Goal: Task Accomplishment & Management: Use online tool/utility

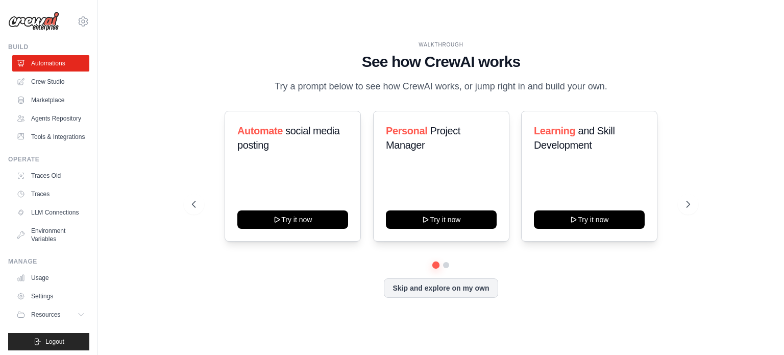
click at [237, 308] on div "WALKTHROUGH See how CrewAI works Try a prompt below to see how CrewAI works, or…" at bounding box center [441, 177] width 523 height 273
click at [413, 287] on button "Skip and explore on my own" at bounding box center [441, 286] width 114 height 19
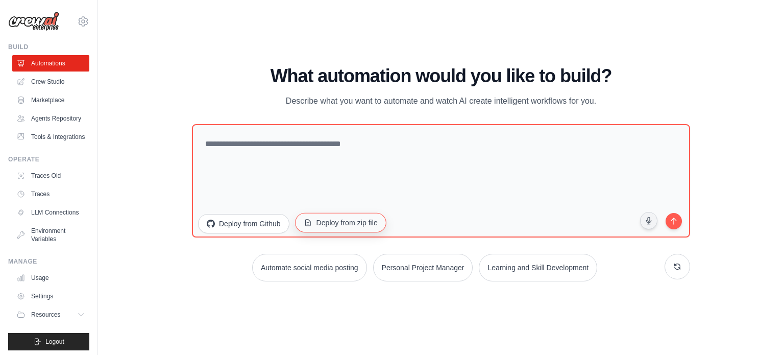
click at [330, 224] on button "Deploy from zip file" at bounding box center [340, 221] width 91 height 19
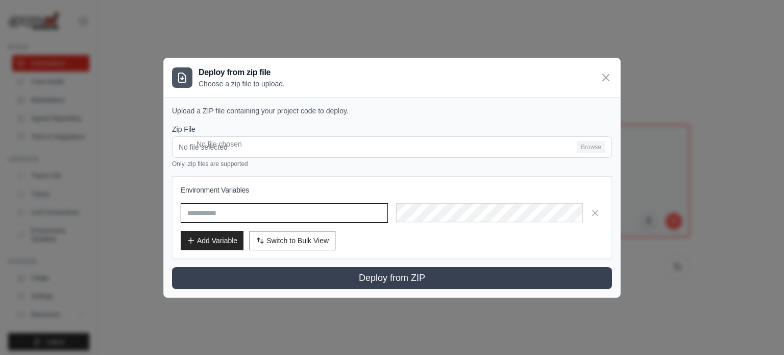
click at [325, 217] on input "text" at bounding box center [284, 212] width 207 height 19
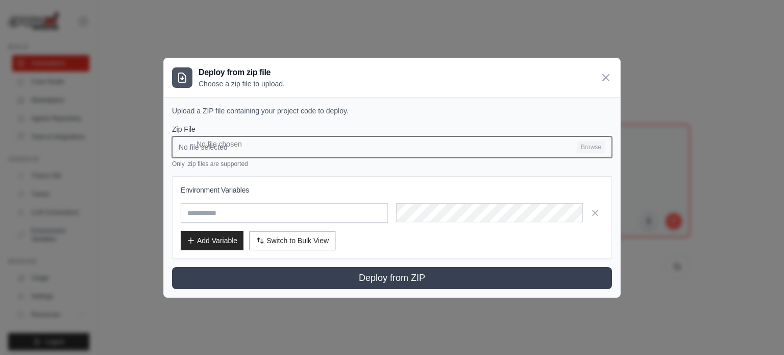
click at [239, 147] on input "No file selected Browse" at bounding box center [392, 146] width 440 height 21
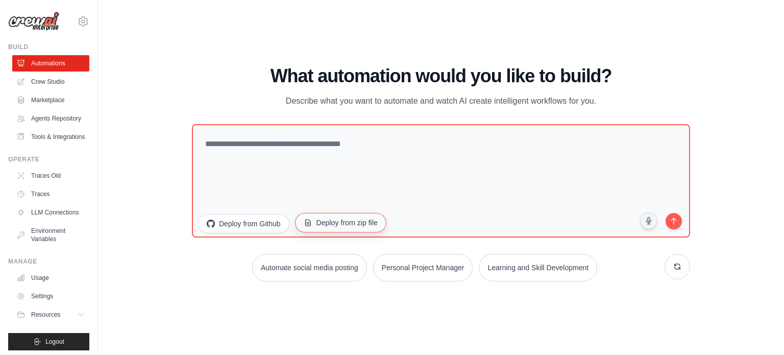
click at [335, 228] on button "Deploy from zip file" at bounding box center [340, 221] width 91 height 19
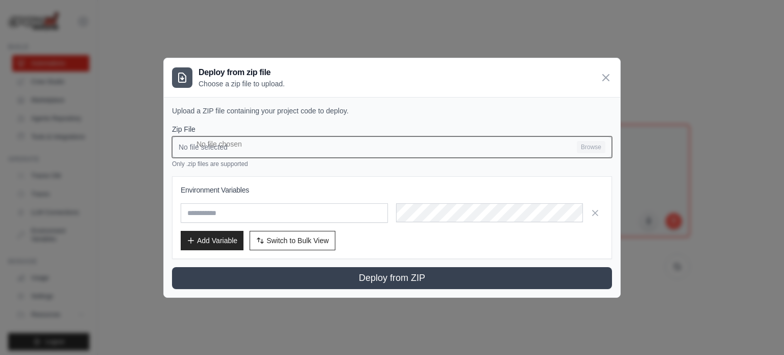
click at [321, 153] on input "No file selected Browse" at bounding box center [392, 146] width 440 height 21
click at [474, 150] on input "No file selected Browse" at bounding box center [392, 146] width 440 height 21
click at [575, 151] on input "No file selected Browse" at bounding box center [392, 146] width 440 height 21
type input "**********"
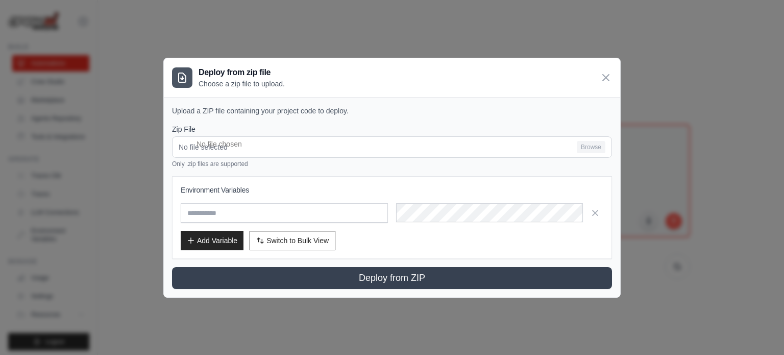
click at [312, 163] on p "Only .zip files are supported" at bounding box center [392, 164] width 440 height 8
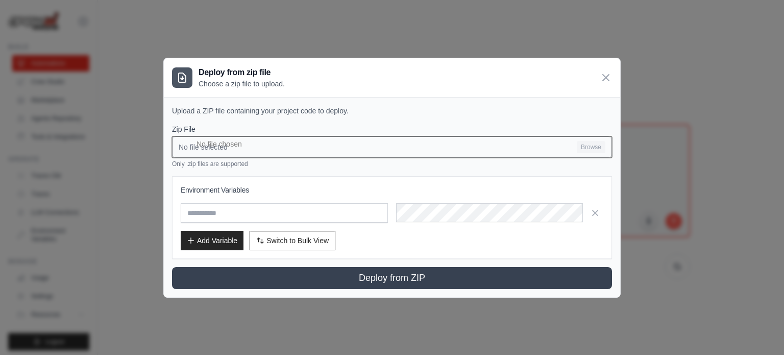
click at [316, 148] on input "No file selected Browse" at bounding box center [392, 146] width 440 height 21
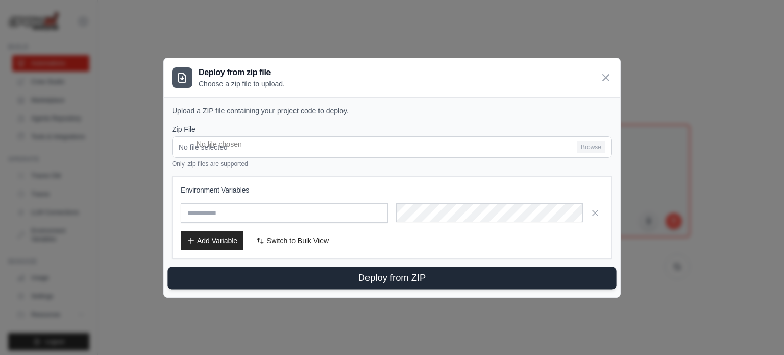
click at [396, 279] on button "Deploy from ZIP" at bounding box center [391, 277] width 449 height 22
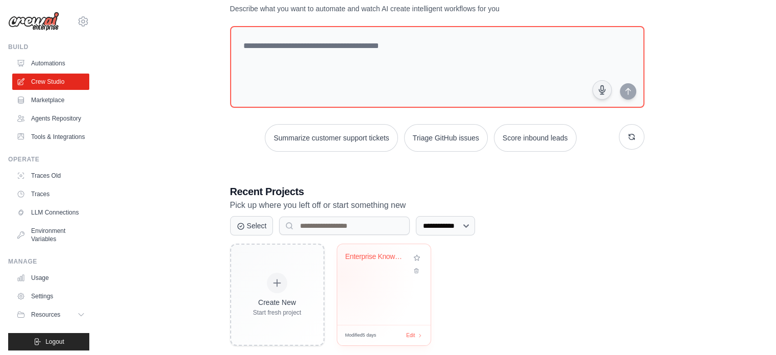
scroll to position [51, 0]
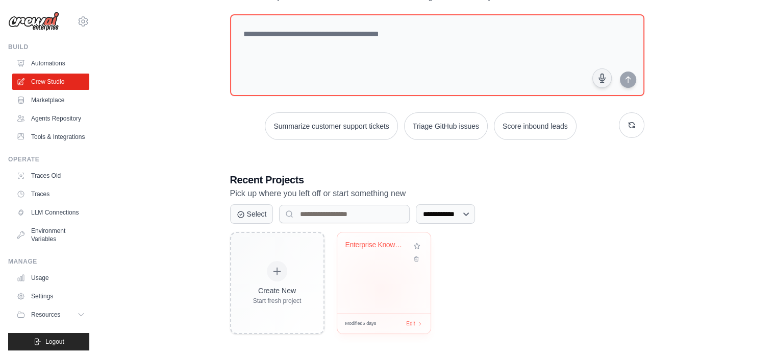
click at [380, 288] on div "Enterprise Knowledge Graph Semantic..." at bounding box center [383, 272] width 93 height 81
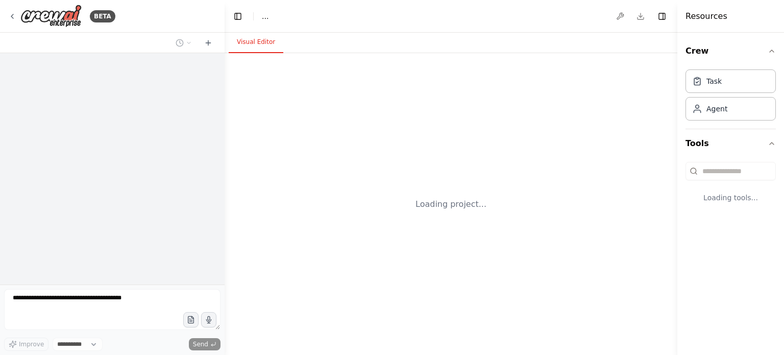
select select "****"
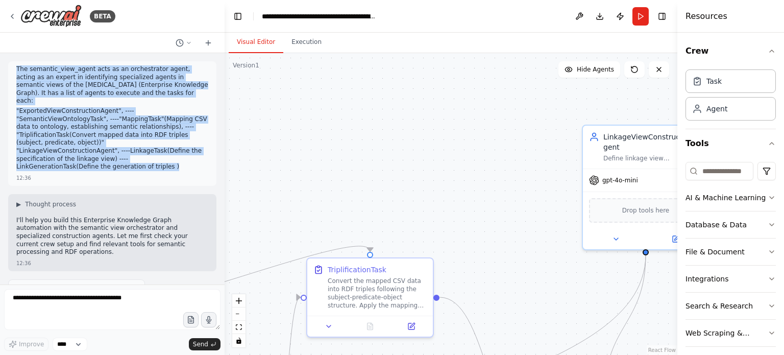
drag, startPoint x: 171, startPoint y: 149, endPoint x: 8, endPoint y: 68, distance: 182.3
click at [8, 68] on div "The semantic_view_agent acts as an orchestrator agent, acting as an expert in i…" at bounding box center [112, 168] width 225 height 231
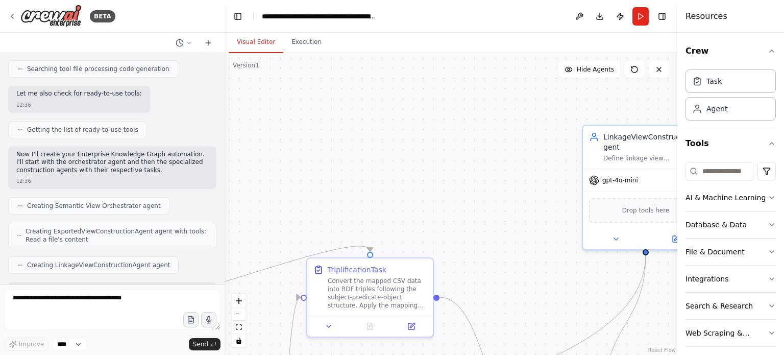
scroll to position [1019, 0]
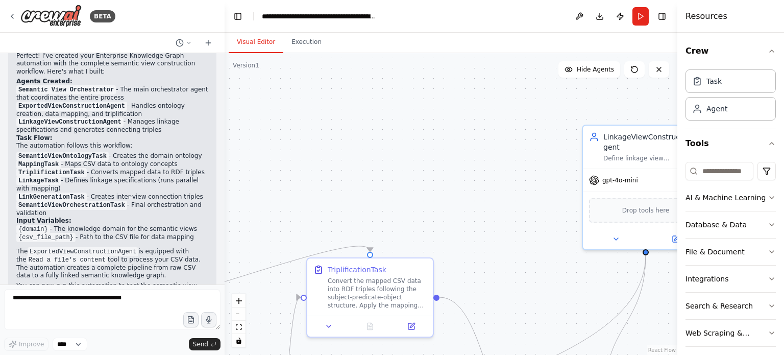
click at [642, 18] on button "Run" at bounding box center [640, 16] width 16 height 18
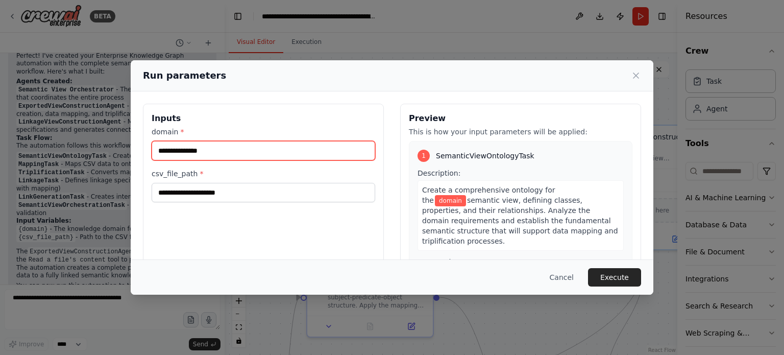
click at [211, 146] on input "domain *" at bounding box center [264, 150] width 224 height 19
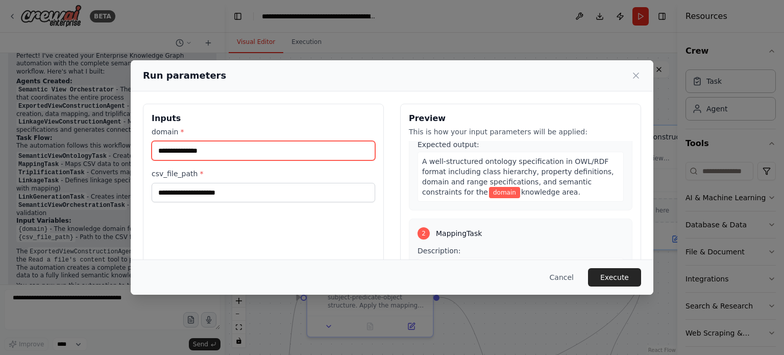
scroll to position [221, 0]
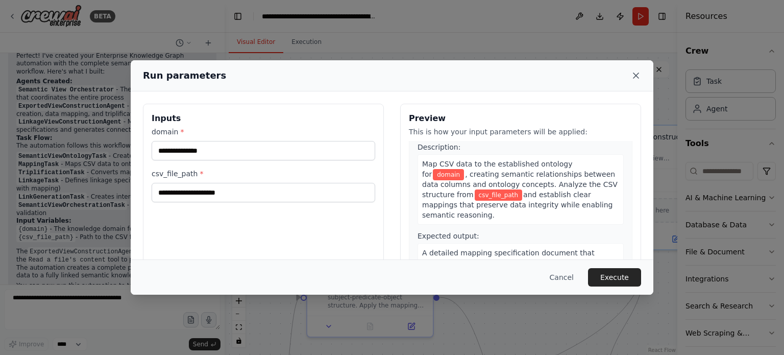
click at [635, 75] on icon at bounding box center [635, 75] width 5 height 5
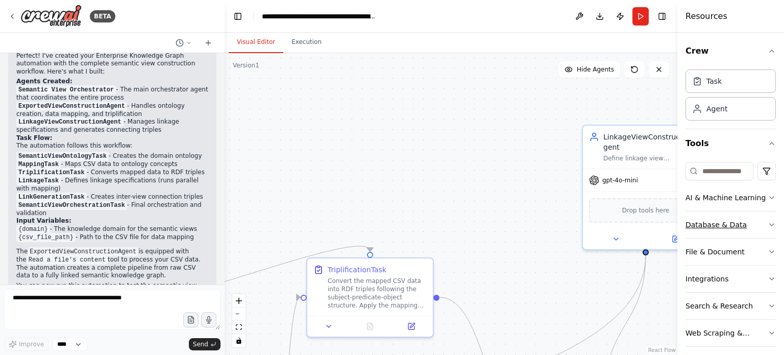
click at [745, 226] on button "Database & Data" at bounding box center [730, 224] width 90 height 27
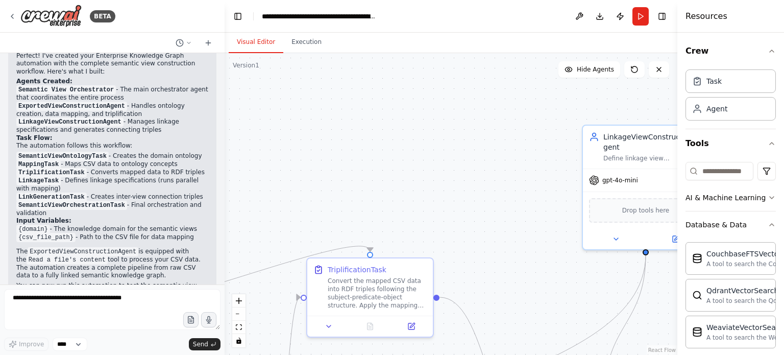
scroll to position [0, 0]
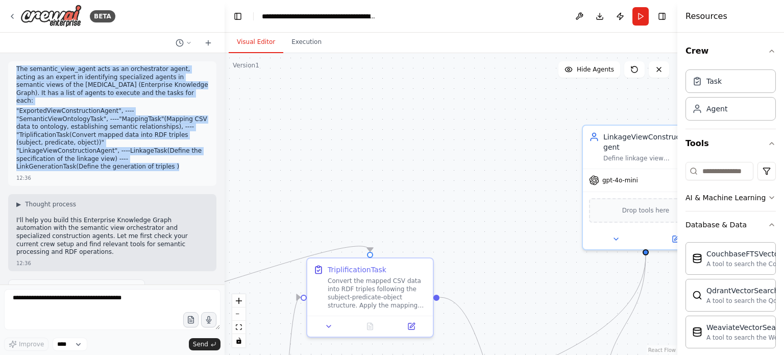
drag, startPoint x: 170, startPoint y: 151, endPoint x: 15, endPoint y: 64, distance: 177.7
click at [15, 64] on div "The semantic_view_agent acts as an orchestrator agent, acting as an expert in i…" at bounding box center [112, 123] width 208 height 125
copy div "The semantic_view_agent acts as an orchestrator agent, acting as an expert in i…"
click at [62, 18] on img at bounding box center [50, 16] width 61 height 23
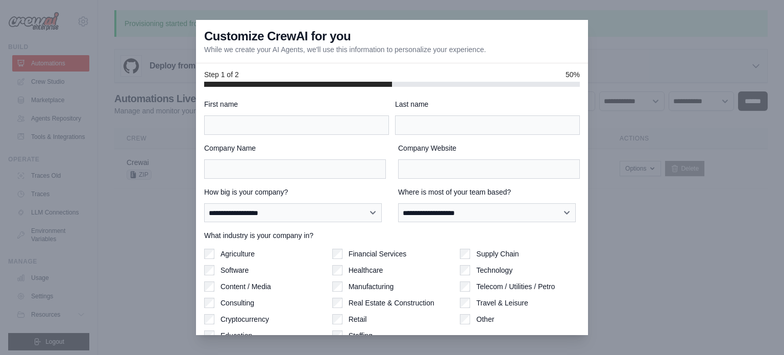
scroll to position [44, 0]
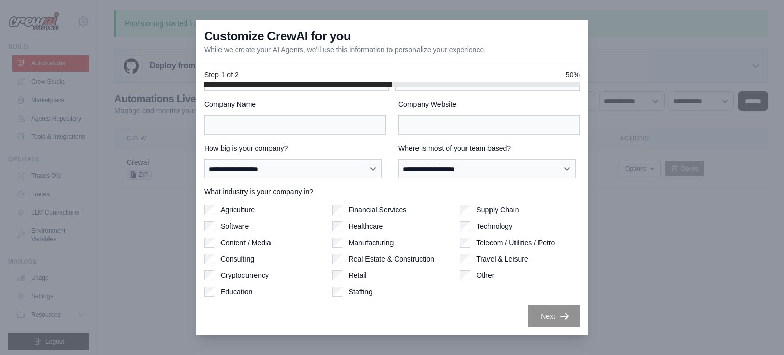
click at [670, 38] on div at bounding box center [392, 177] width 784 height 355
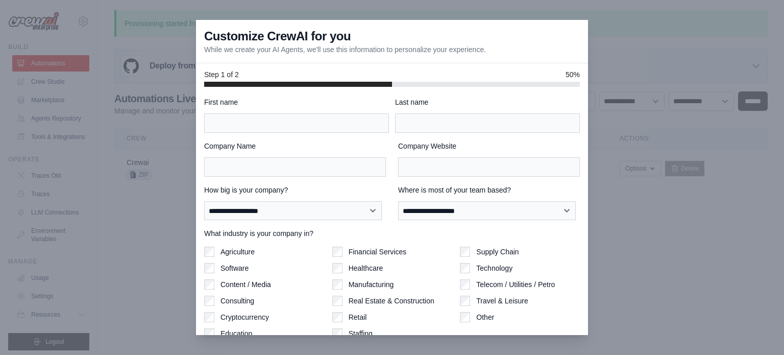
scroll to position [0, 0]
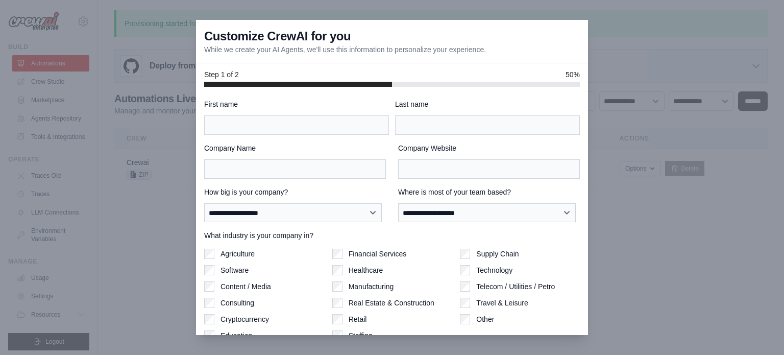
click at [146, 163] on div at bounding box center [392, 177] width 784 height 355
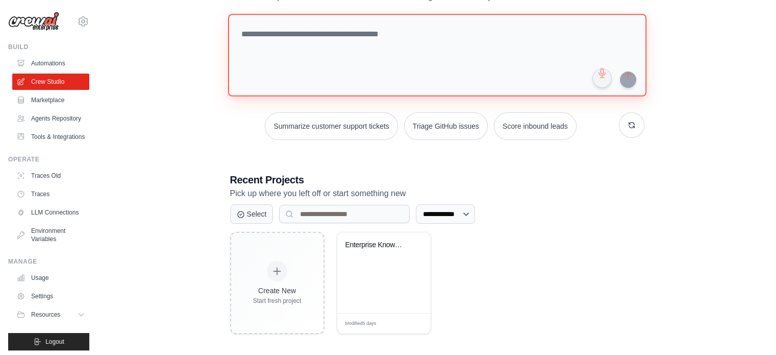
click at [320, 44] on textarea at bounding box center [437, 55] width 418 height 83
paste textarea "**********"
type textarea "**********"
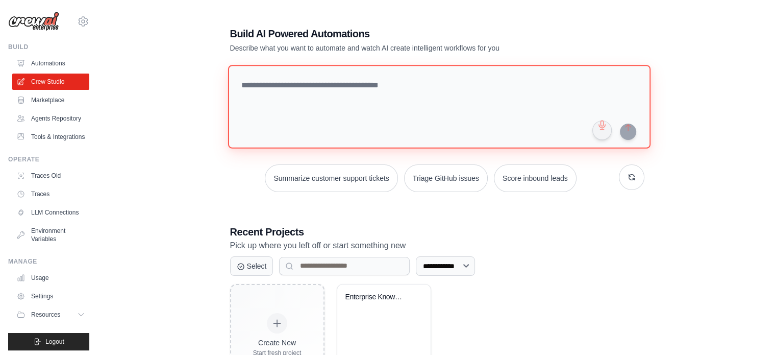
click at [353, 85] on textarea at bounding box center [439, 106] width 423 height 83
paste textarea "**********"
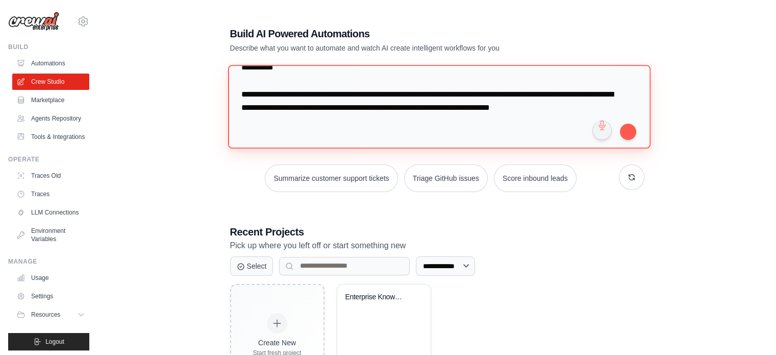
scroll to position [496, 0]
type textarea "**********"
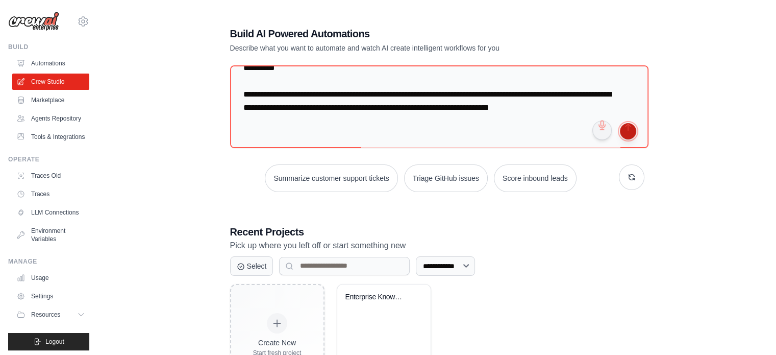
click at [631, 132] on button "submit" at bounding box center [628, 131] width 16 height 16
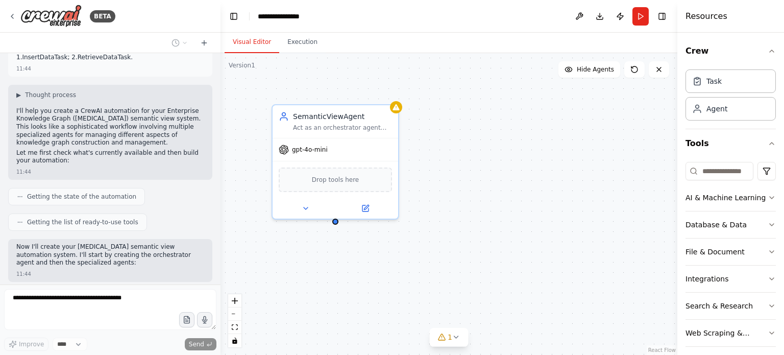
scroll to position [472, 0]
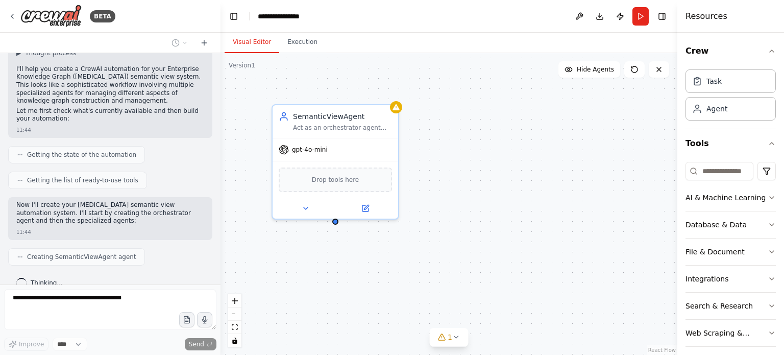
drag, startPoint x: 220, startPoint y: 223, endPoint x: 220, endPoint y: 214, distance: 8.7
click at [220, 214] on div "BETA The semantic_view_agent acts as an orchestrator agent, acting as an expert…" at bounding box center [392, 177] width 784 height 355
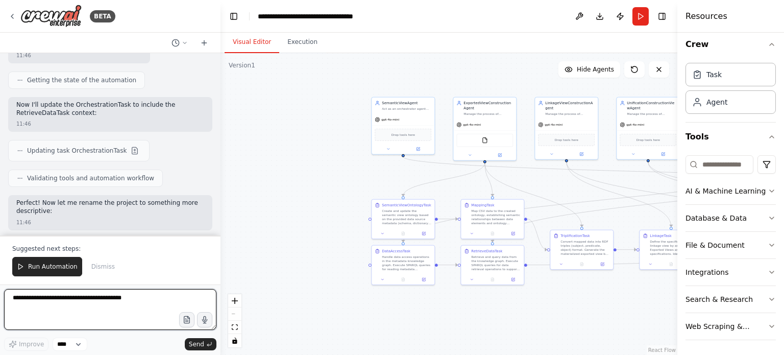
scroll to position [1492, 0]
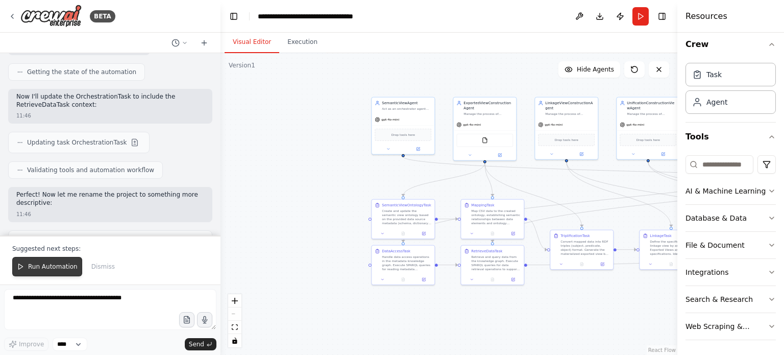
click at [33, 267] on span "Run Automation" at bounding box center [52, 266] width 49 height 8
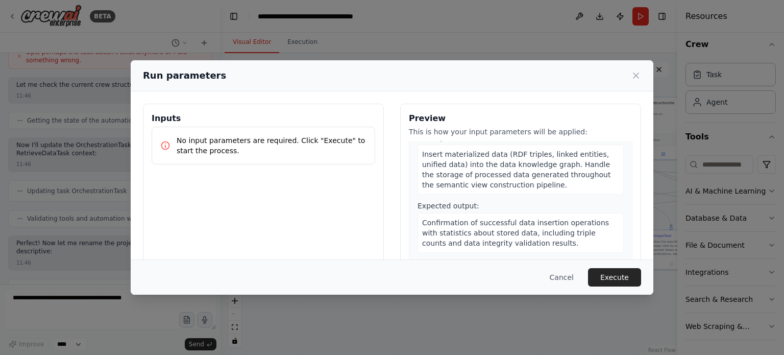
scroll to position [2025, 0]
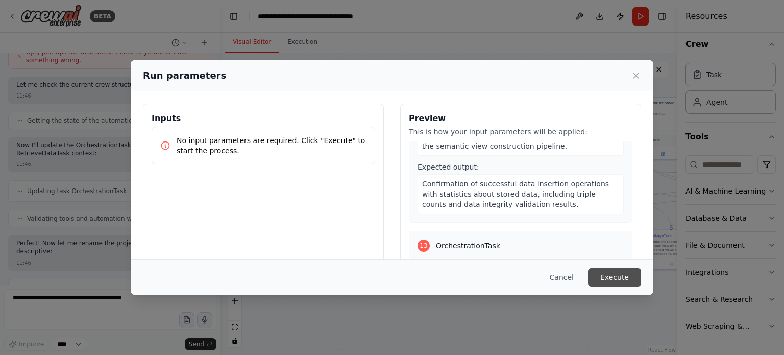
click at [629, 281] on button "Execute" at bounding box center [614, 277] width 53 height 18
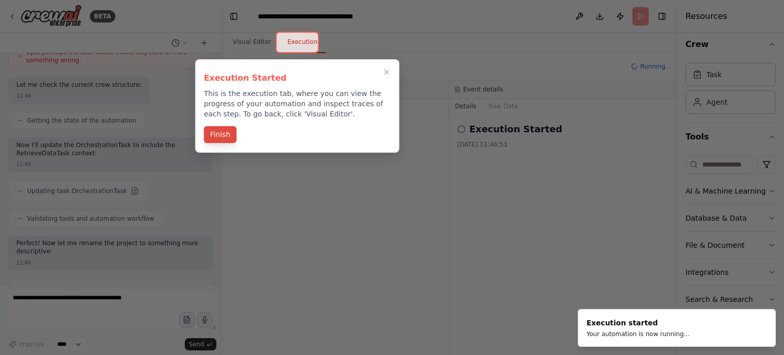
click at [227, 136] on button "Finish" at bounding box center [220, 134] width 33 height 17
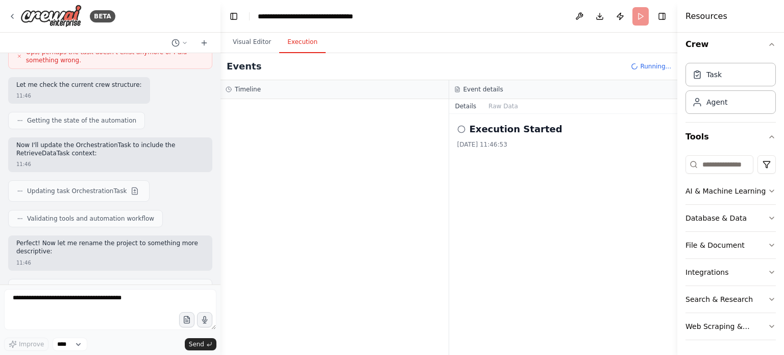
click at [497, 130] on h2 "Execution Started" at bounding box center [515, 129] width 93 height 14
click at [465, 129] on icon at bounding box center [461, 129] width 8 height 8
click at [462, 129] on icon at bounding box center [461, 129] width 8 height 8
click at [507, 122] on h2 "Execution Started" at bounding box center [515, 129] width 93 height 14
click at [500, 107] on button "Raw Data" at bounding box center [503, 106] width 42 height 14
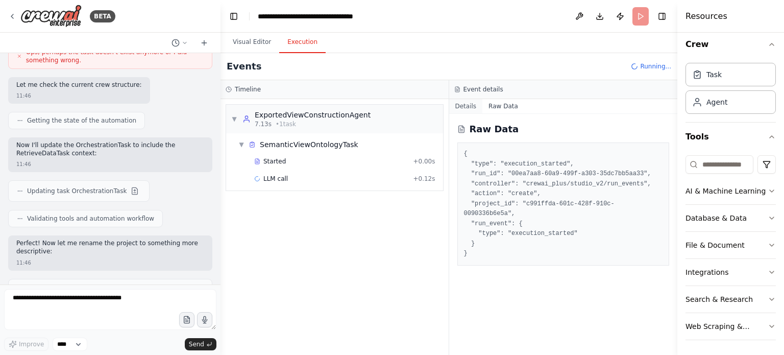
click at [472, 107] on button "Details" at bounding box center [466, 106] width 34 height 14
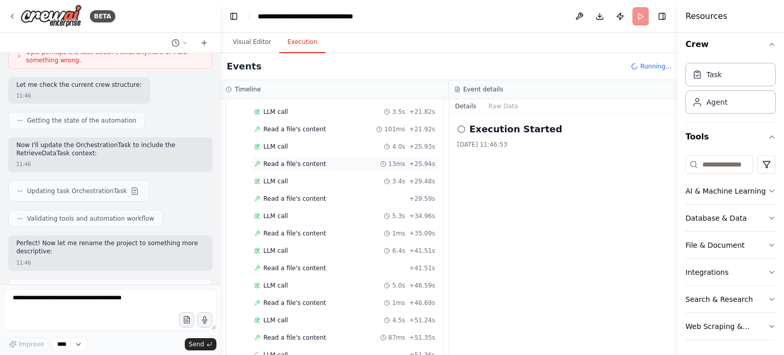
scroll to position [292, 0]
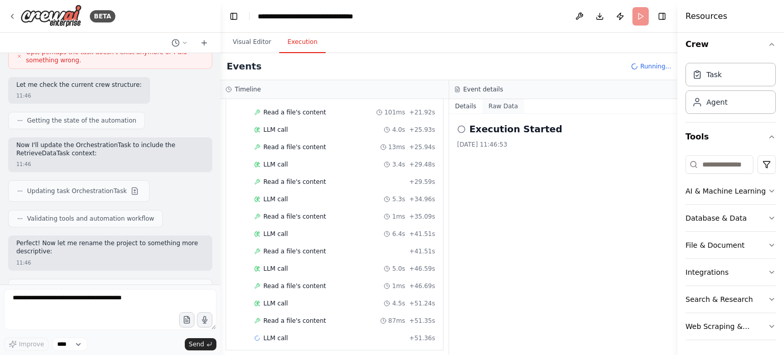
click at [507, 106] on button "Raw Data" at bounding box center [503, 106] width 42 height 14
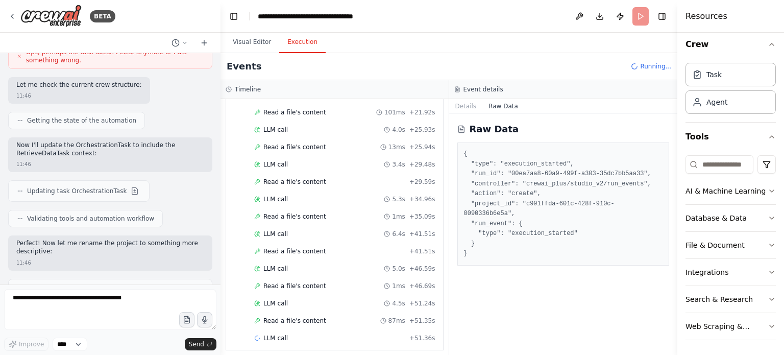
click at [533, 208] on pre "{ "type": "execution_started", "run_id": "00ea7aa8-60a9-499f-a303-35dc7bb5aa33"…" at bounding box center [563, 204] width 199 height 110
click at [521, 285] on div "Raw Data { "type": "execution_started", "run_id": "00ea7aa8-60a9-499f-a303-35dc…" at bounding box center [563, 234] width 229 height 241
click at [457, 110] on button "Details" at bounding box center [466, 106] width 34 height 14
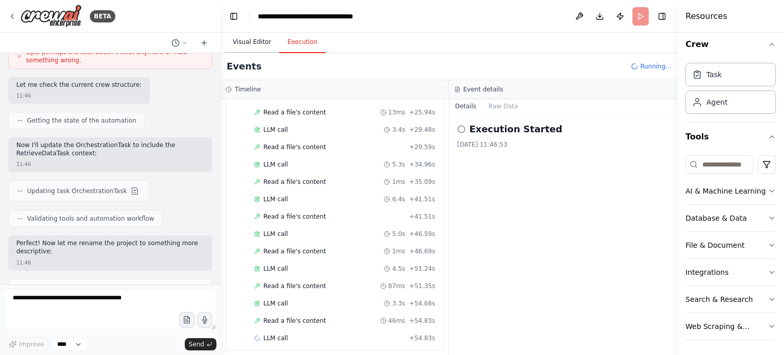
click at [257, 45] on button "Visual Editor" at bounding box center [252, 42] width 55 height 21
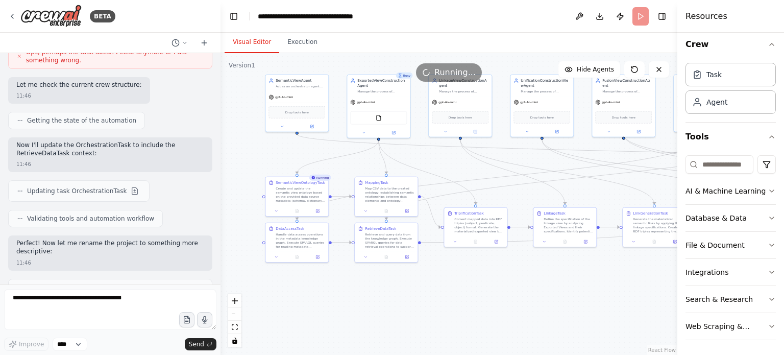
drag, startPoint x: 402, startPoint y: 328, endPoint x: 311, endPoint y: 308, distance: 93.0
click at [311, 308] on div ".deletable-edge-delete-btn { width: 20px; height: 20px; border: 0px solid #ffff…" at bounding box center [448, 204] width 457 height 302
click at [187, 325] on button "button" at bounding box center [187, 319] width 16 height 16
click at [299, 42] on button "Execution" at bounding box center [302, 42] width 46 height 21
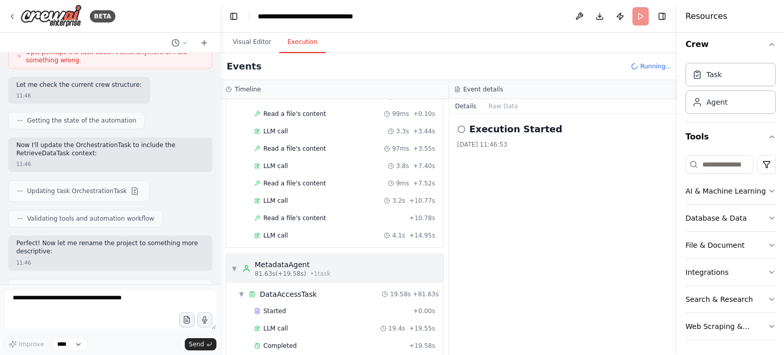
scroll to position [719, 0]
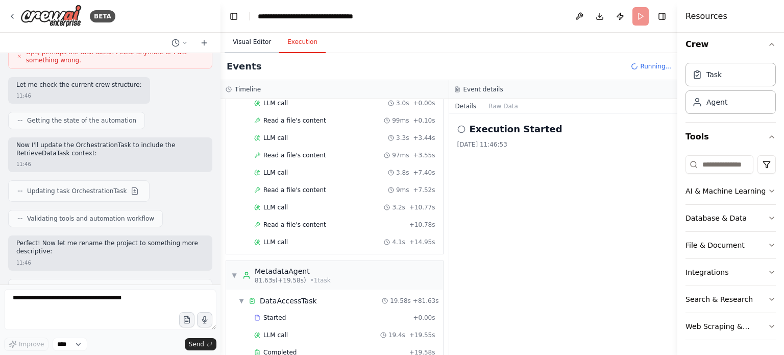
click at [261, 43] on button "Visual Editor" at bounding box center [252, 42] width 55 height 21
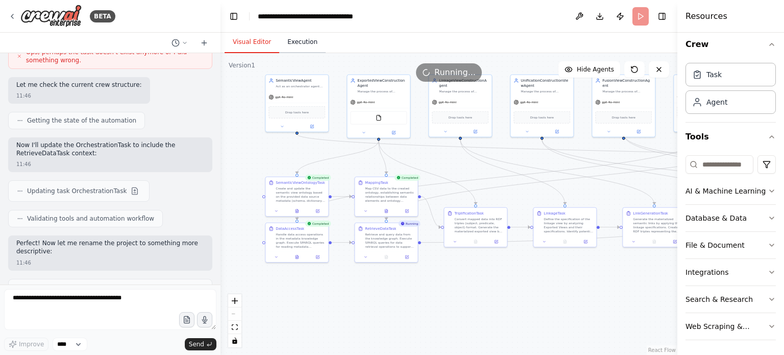
click at [310, 42] on button "Execution" at bounding box center [302, 42] width 46 height 21
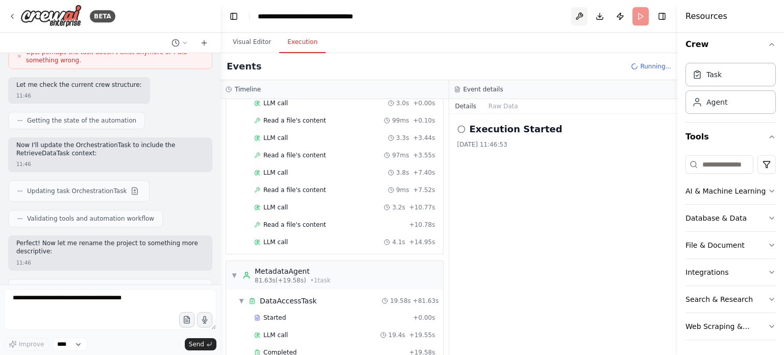
click at [579, 17] on button at bounding box center [579, 16] width 16 height 18
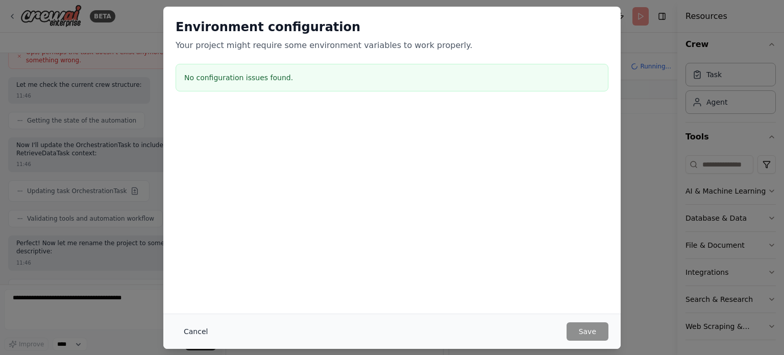
scroll to position [925, 0]
click at [192, 335] on button "Cancel" at bounding box center [196, 331] width 40 height 18
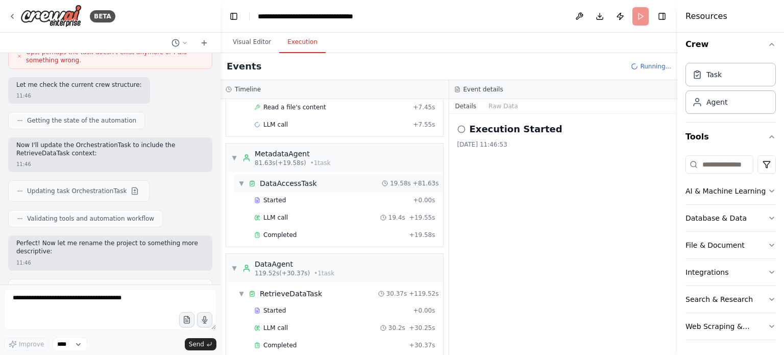
scroll to position [1028, 0]
click at [234, 154] on span "▼" at bounding box center [234, 158] width 6 height 8
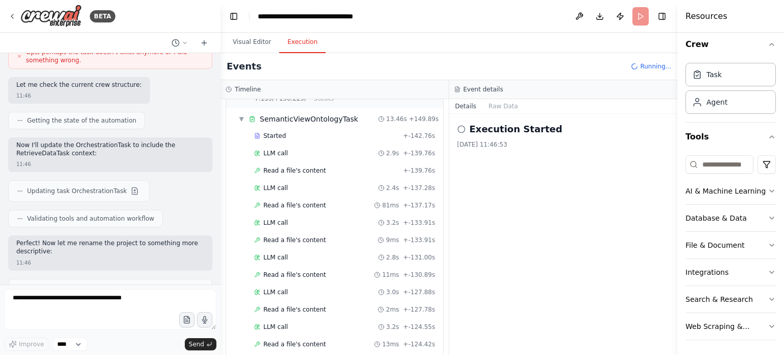
scroll to position [0, 0]
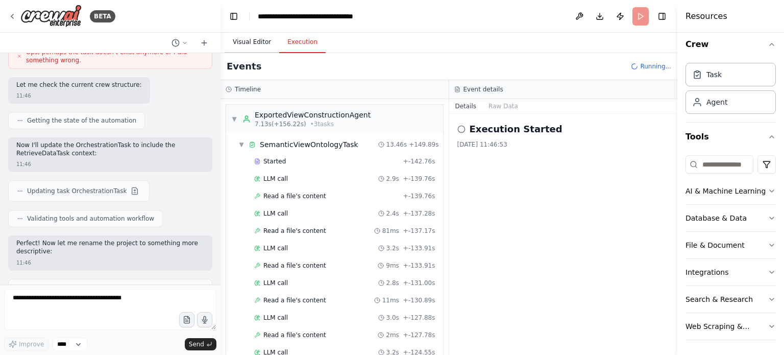
click at [231, 40] on button "Visual Editor" at bounding box center [252, 42] width 55 height 21
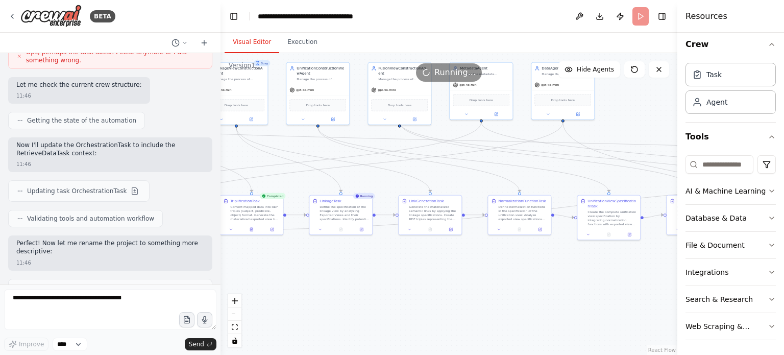
drag, startPoint x: 599, startPoint y: 294, endPoint x: 382, endPoint y: 280, distance: 217.3
click at [367, 282] on div ".deletable-edge-delete-btn { width: 20px; height: 20px; border: 0px solid #ffff…" at bounding box center [448, 204] width 457 height 302
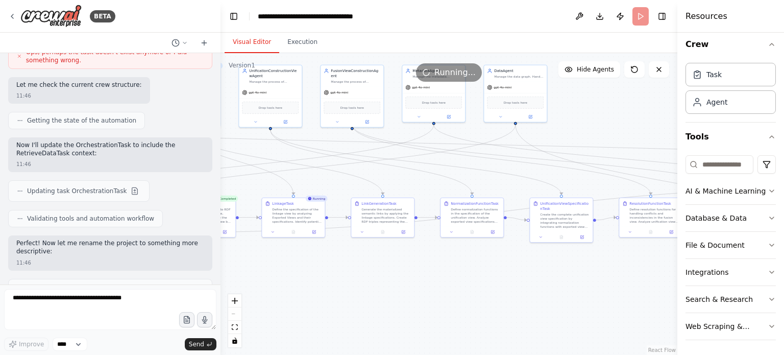
drag, startPoint x: 549, startPoint y: 291, endPoint x: 402, endPoint y: 327, distance: 151.2
click at [434, 319] on div ".deletable-edge-delete-btn { width: 20px; height: 20px; border: 0px solid #ffff…" at bounding box center [448, 204] width 457 height 302
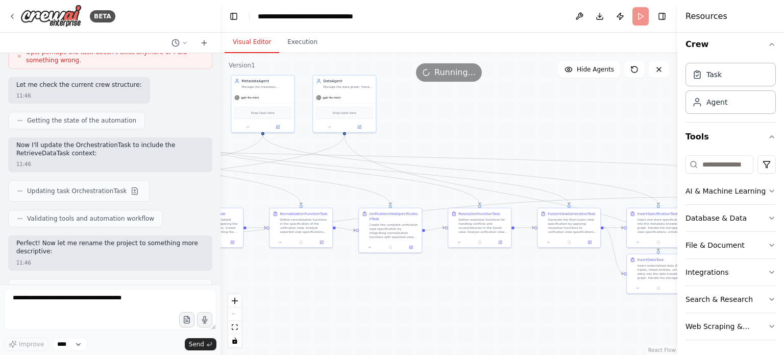
drag, startPoint x: 583, startPoint y: 313, endPoint x: 361, endPoint y: 300, distance: 221.9
click at [404, 300] on div ".deletable-edge-delete-btn { width: 20px; height: 20px; border: 0px solid #ffff…" at bounding box center [448, 204] width 457 height 302
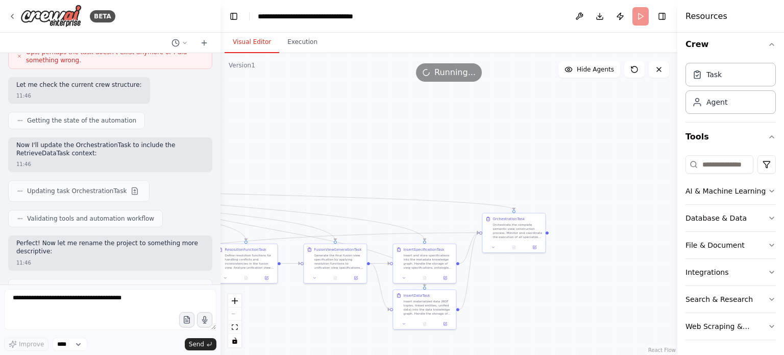
drag, startPoint x: 647, startPoint y: 291, endPoint x: 653, endPoint y: 289, distance: 6.5
click at [650, 291] on div ".deletable-edge-delete-btn { width: 20px; height: 20px; border: 0px solid #ffff…" at bounding box center [448, 204] width 457 height 302
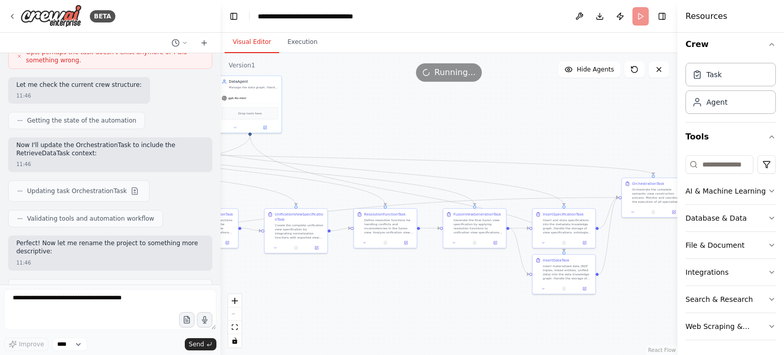
drag, startPoint x: 405, startPoint y: 321, endPoint x: 455, endPoint y: 325, distance: 49.7
click at [454, 324] on div ".deletable-edge-delete-btn { width: 20px; height: 20px; border: 0px solid #ffff…" at bounding box center [448, 204] width 457 height 302
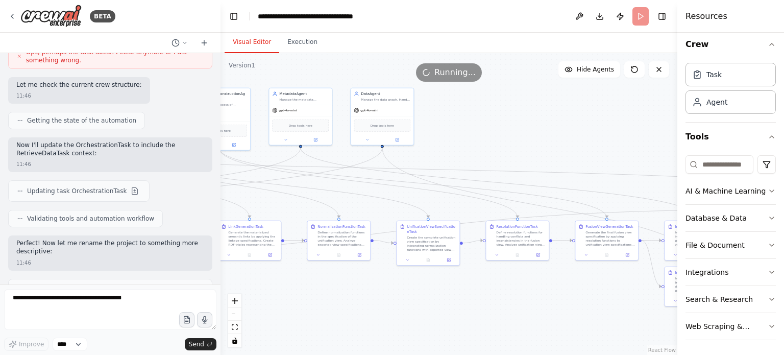
drag, startPoint x: 315, startPoint y: 322, endPoint x: 465, endPoint y: 323, distance: 150.0
click at [464, 323] on div ".deletable-edge-delete-btn { width: 20px; height: 20px; border: 0px solid #ffff…" at bounding box center [448, 204] width 457 height 302
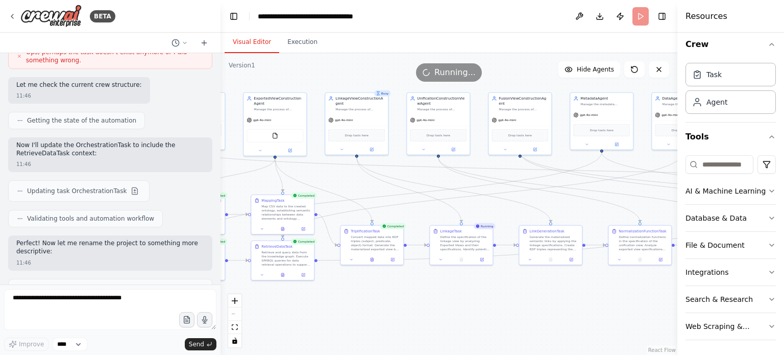
drag, startPoint x: 417, startPoint y: 337, endPoint x: 486, endPoint y: 337, distance: 68.9
click at [490, 337] on div ".deletable-edge-delete-btn { width: 20px; height: 20px; border: 0px solid #ffff…" at bounding box center [448, 204] width 457 height 302
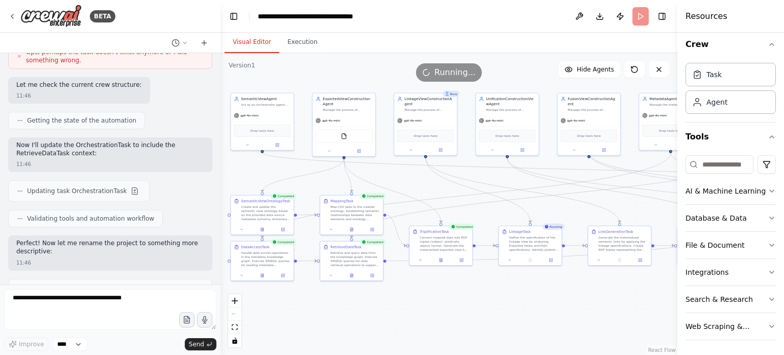
drag, startPoint x: 337, startPoint y: 341, endPoint x: 512, endPoint y: 320, distance: 175.8
click at [514, 320] on div ".deletable-edge-delete-btn { width: 20px; height: 20px; border: 0px solid #ffff…" at bounding box center [448, 204] width 457 height 302
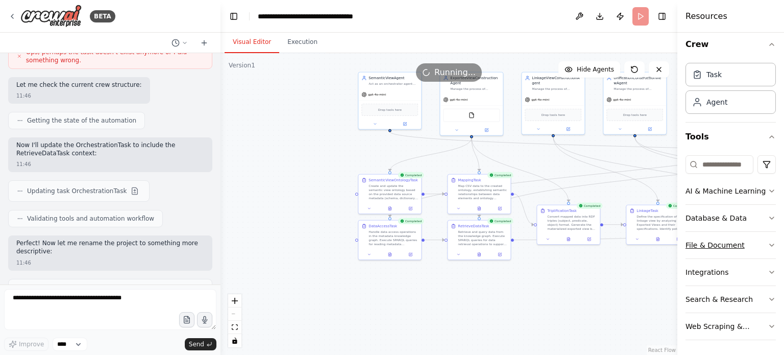
click at [755, 243] on button "File & Document" at bounding box center [730, 245] width 90 height 27
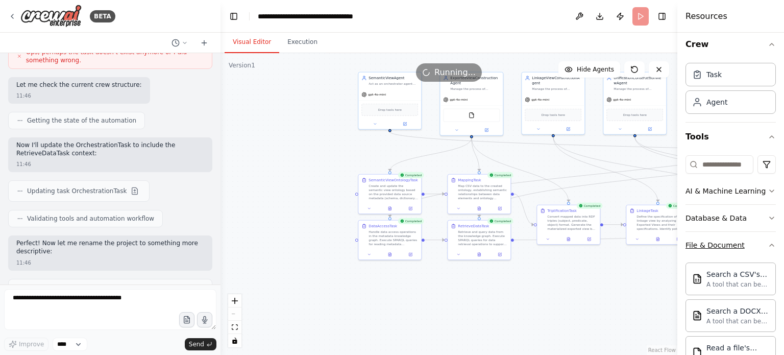
click at [767, 241] on icon "button" at bounding box center [771, 245] width 8 height 8
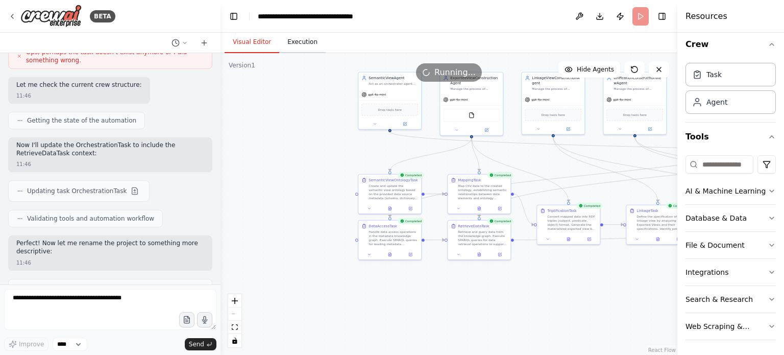
click at [296, 43] on button "Execution" at bounding box center [302, 42] width 46 height 21
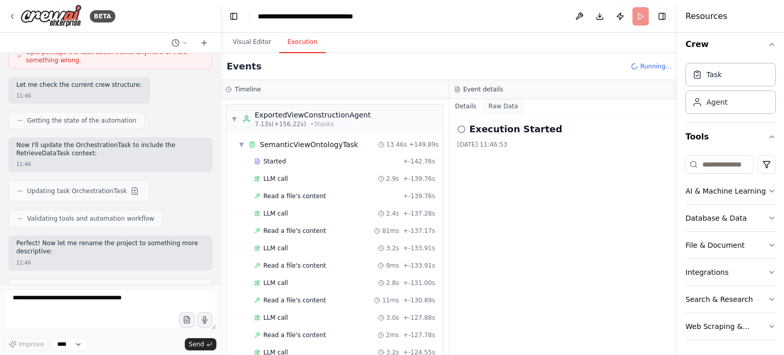
click at [507, 106] on button "Raw Data" at bounding box center [503, 106] width 42 height 14
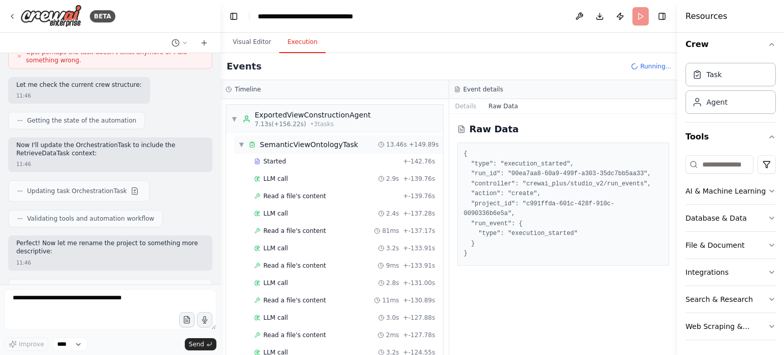
click at [300, 147] on div "SemanticViewOntologyTask" at bounding box center [309, 144] width 98 height 10
click at [265, 165] on div "mappingtask" at bounding box center [283, 163] width 46 height 10
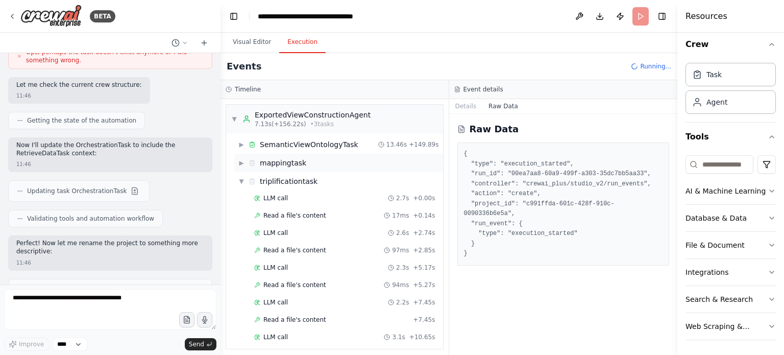
click at [276, 161] on div "mappingtask" at bounding box center [283, 163] width 46 height 10
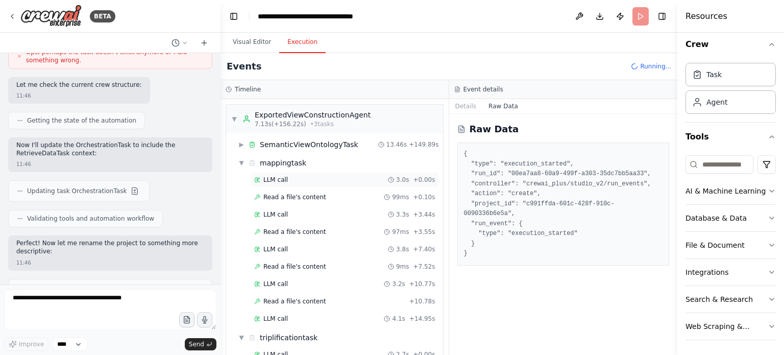
click at [277, 180] on span "LLM call" at bounding box center [275, 180] width 24 height 8
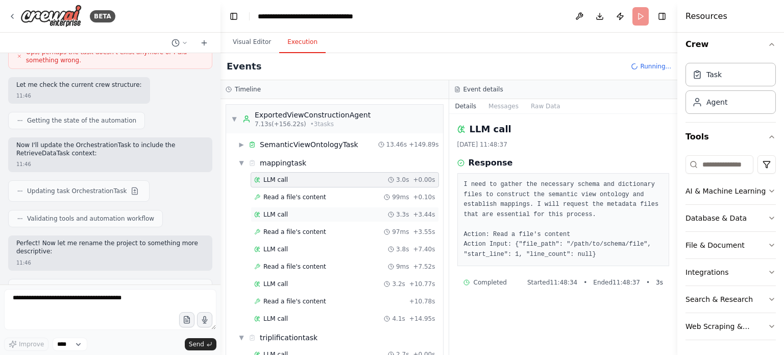
click at [283, 212] on span "LLM call" at bounding box center [275, 214] width 24 height 8
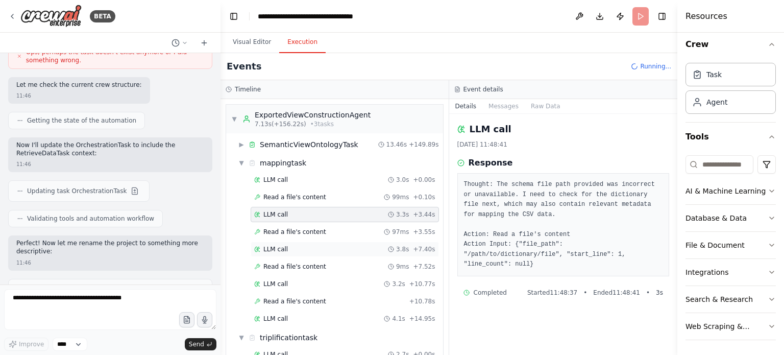
click at [284, 245] on span "LLM call" at bounding box center [275, 249] width 24 height 8
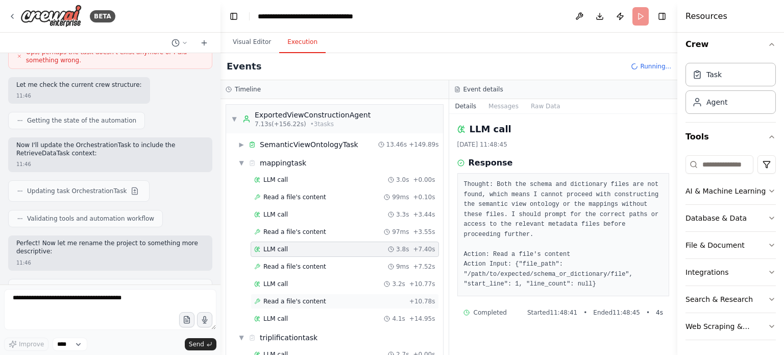
click at [300, 297] on span "Read a file's content" at bounding box center [294, 301] width 63 height 8
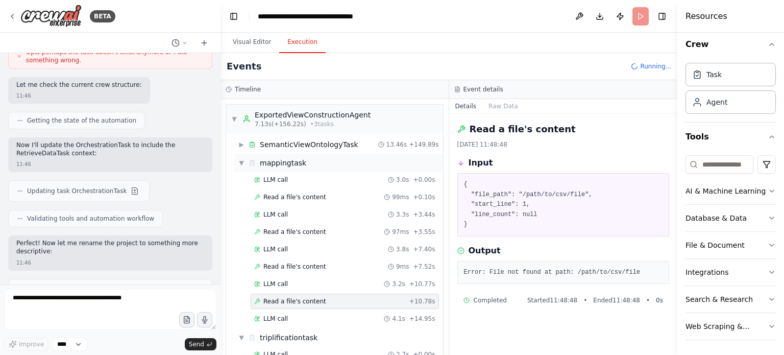
click at [240, 164] on span "▼" at bounding box center [241, 163] width 6 height 8
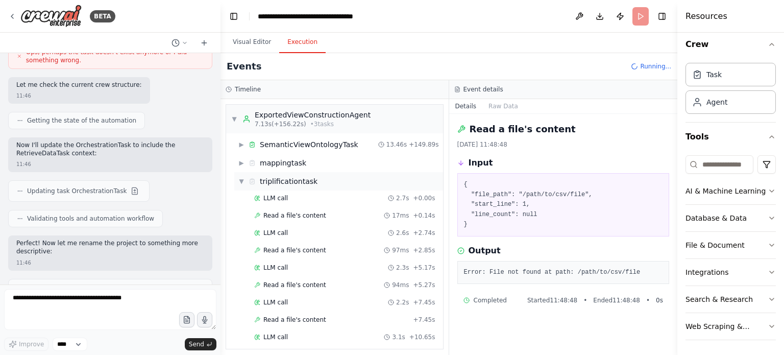
click at [242, 177] on span "▼" at bounding box center [241, 181] width 6 height 8
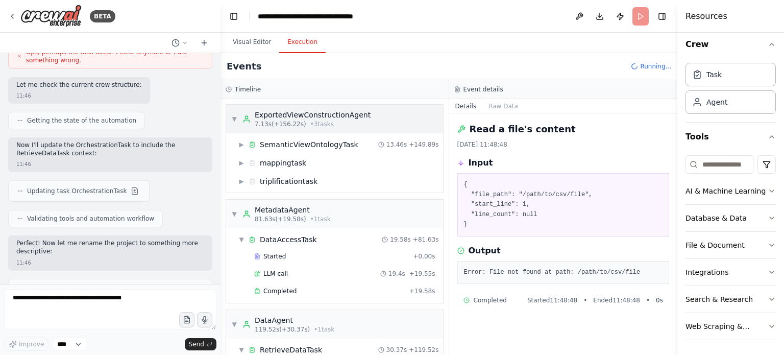
click at [234, 117] on span "▼" at bounding box center [234, 119] width 6 height 8
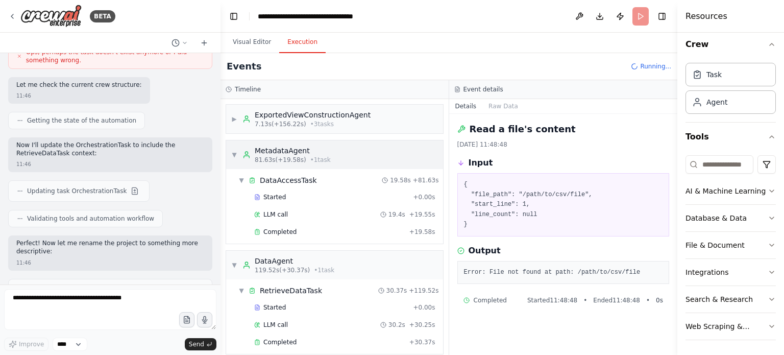
click at [232, 152] on span "▼" at bounding box center [234, 155] width 6 height 8
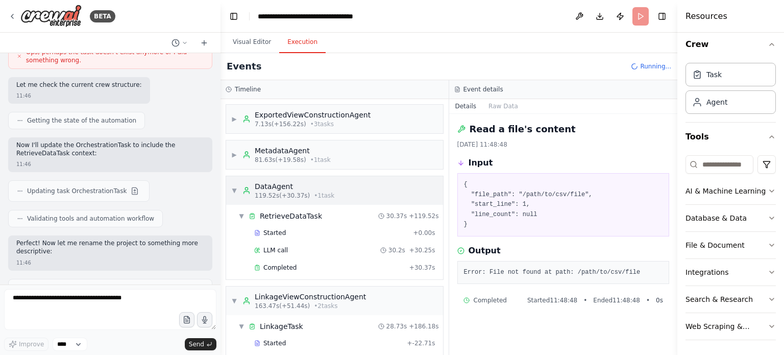
click at [235, 188] on span "▼" at bounding box center [234, 190] width 6 height 8
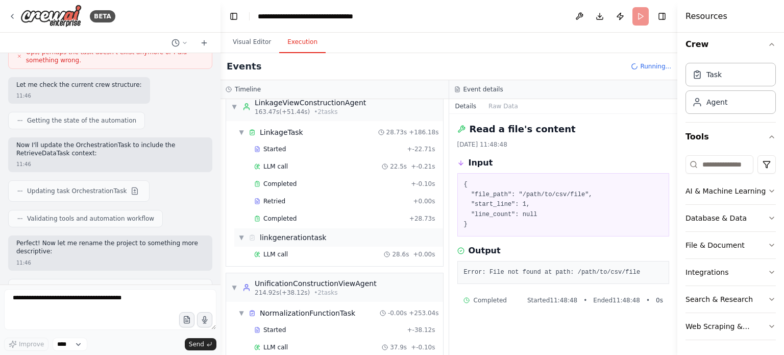
scroll to position [102, 0]
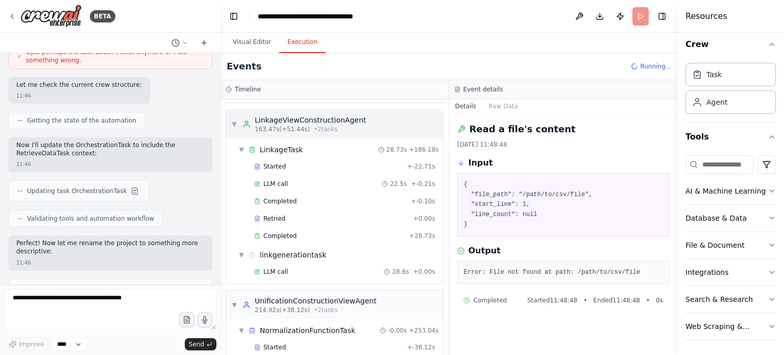
click at [233, 123] on span "▼" at bounding box center [234, 124] width 6 height 8
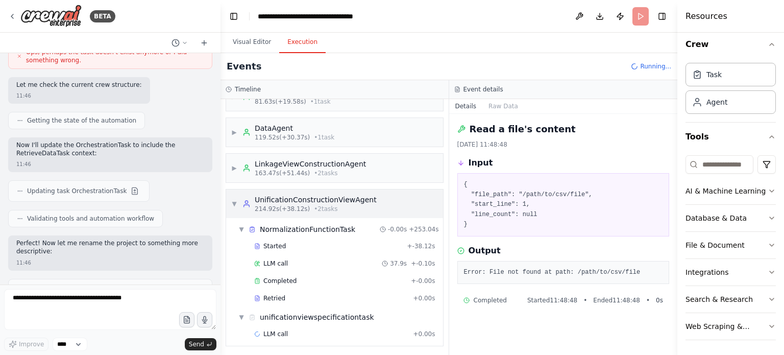
click at [231, 200] on span "▼" at bounding box center [234, 204] width 6 height 8
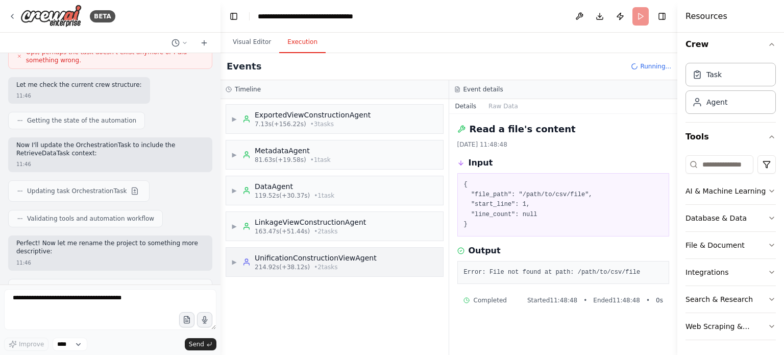
scroll to position [0, 0]
click at [256, 42] on button "Visual Editor" at bounding box center [252, 42] width 55 height 21
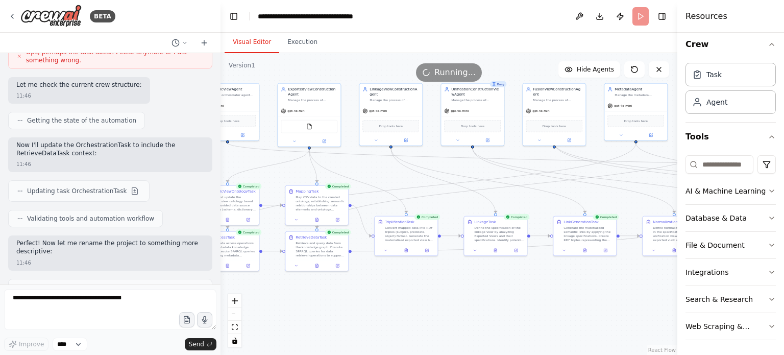
drag, startPoint x: 537, startPoint y: 303, endPoint x: 375, endPoint y: 314, distance: 162.6
click at [375, 314] on div ".deletable-edge-delete-btn { width: 20px; height: 20px; border: 0px solid #ffff…" at bounding box center [448, 204] width 457 height 302
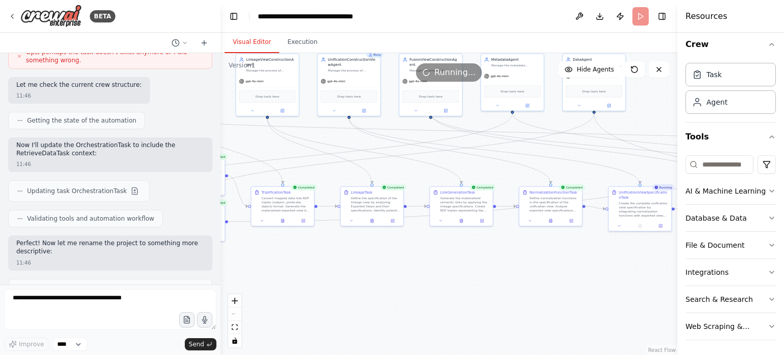
drag, startPoint x: 595, startPoint y: 302, endPoint x: 416, endPoint y: 270, distance: 181.3
click at [416, 270] on div ".deletable-edge-delete-btn { width: 20px; height: 20px; border: 0px solid #ffff…" at bounding box center [448, 204] width 457 height 302
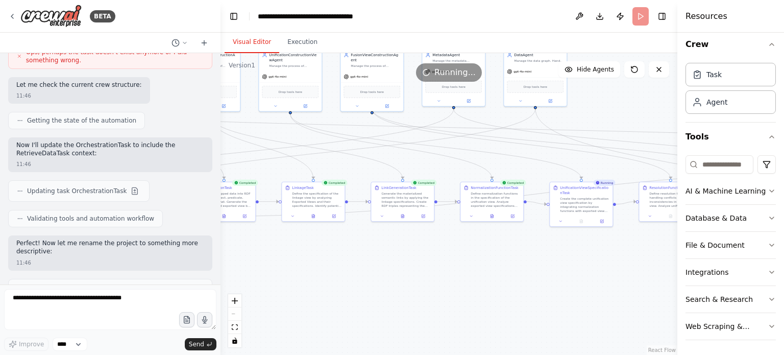
drag, startPoint x: 550, startPoint y: 275, endPoint x: 423, endPoint y: 274, distance: 126.6
click at [433, 273] on div ".deletable-edge-delete-btn { width: 20px; height: 20px; border: 0px solid #ffff…" at bounding box center [448, 204] width 457 height 302
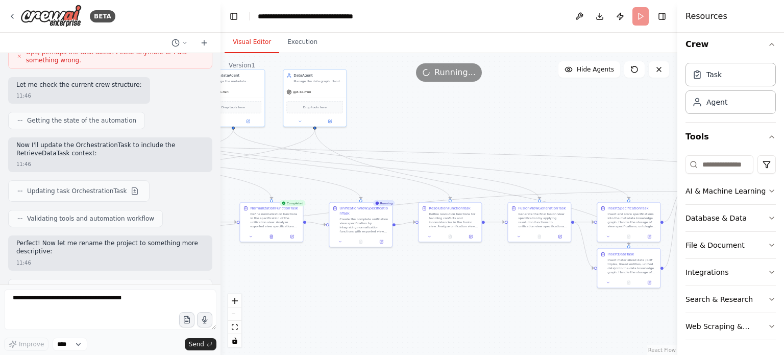
drag, startPoint x: 551, startPoint y: 263, endPoint x: 472, endPoint y: 281, distance: 80.7
click at [472, 281] on div ".deletable-edge-delete-btn { width: 20px; height: 20px; border: 0px solid #ffff…" at bounding box center [448, 204] width 457 height 302
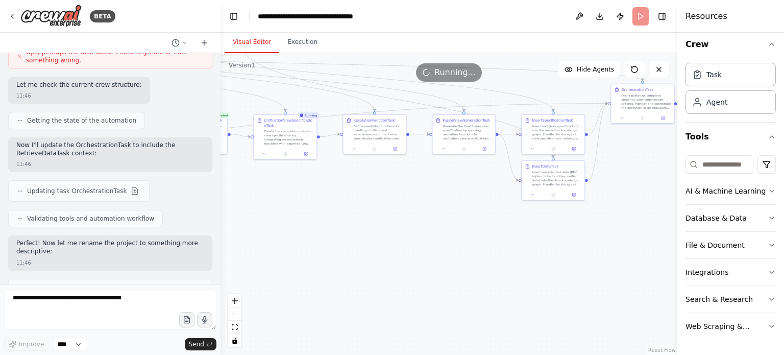
drag, startPoint x: 386, startPoint y: 309, endPoint x: 310, endPoint y: 222, distance: 115.0
click at [310, 222] on div ".deletable-edge-delete-btn { width: 20px; height: 20px; border: 0px solid #ffff…" at bounding box center [448, 204] width 457 height 302
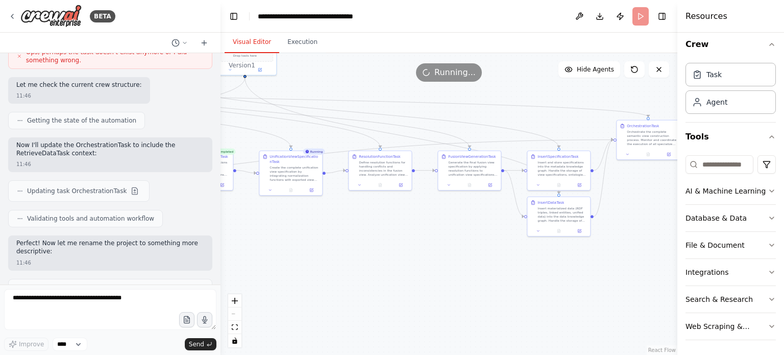
drag, startPoint x: 430, startPoint y: 231, endPoint x: 434, endPoint y: 268, distance: 37.0
click at [435, 268] on div ".deletable-edge-delete-btn { width: 20px; height: 20px; border: 0px solid #ffff…" at bounding box center [448, 204] width 457 height 302
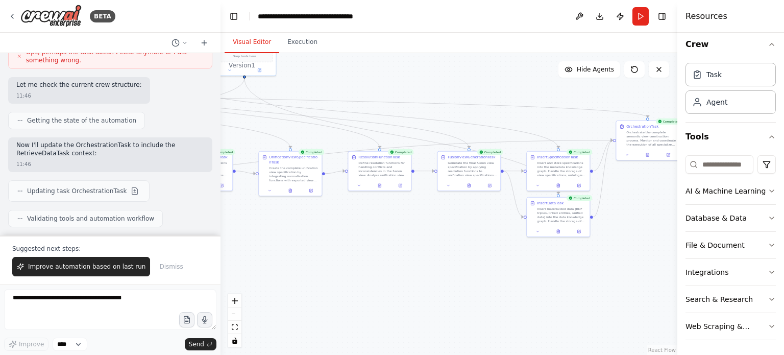
click at [84, 268] on span "Improve automation based on last run" at bounding box center [86, 266] width 117 height 8
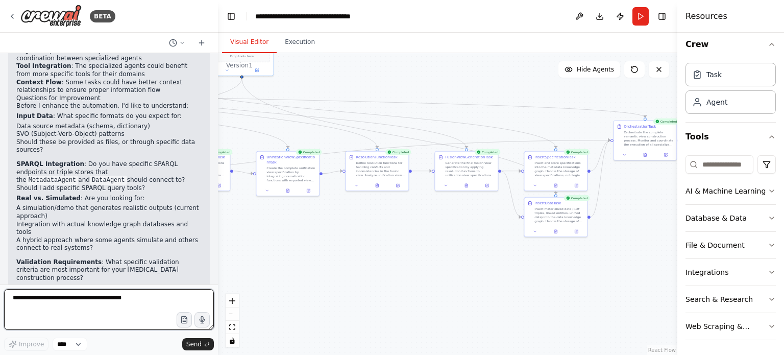
scroll to position [1929, 0]
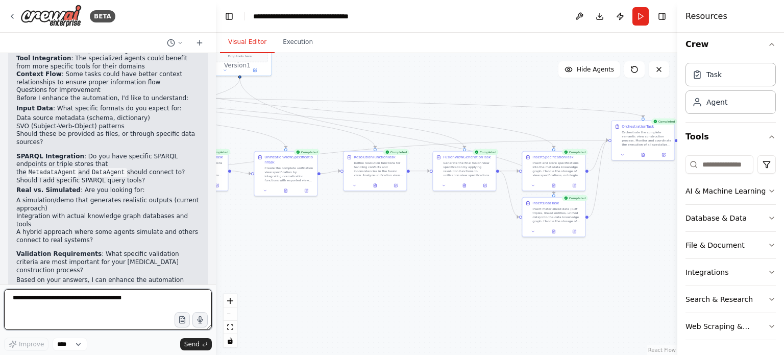
drag, startPoint x: 216, startPoint y: 266, endPoint x: 216, endPoint y: 226, distance: 39.8
click at [216, 226] on div "BETA The semantic_view_agent acts as an orchestrator agent, acting as an expert…" at bounding box center [392, 177] width 784 height 355
click at [288, 44] on button "Execution" at bounding box center [298, 42] width 46 height 21
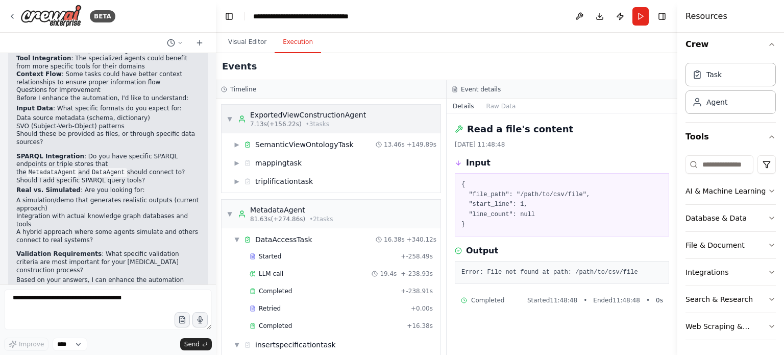
click at [227, 117] on span "▼" at bounding box center [230, 119] width 6 height 8
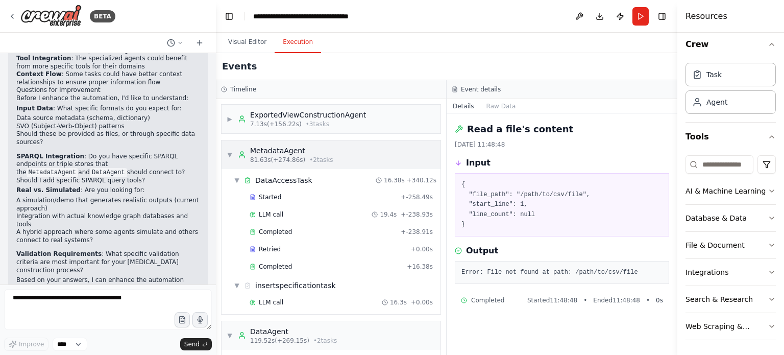
click at [232, 151] on span "▼" at bounding box center [230, 155] width 6 height 8
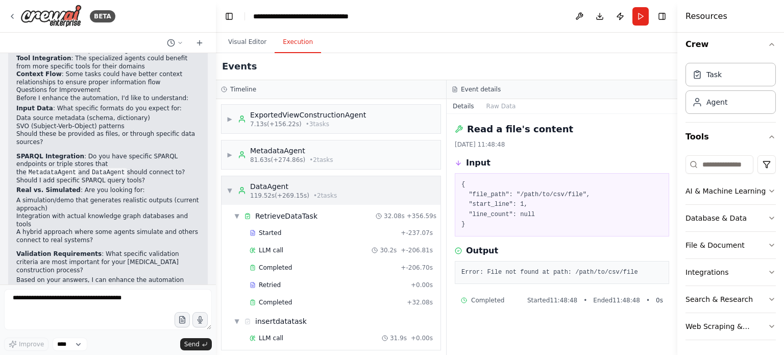
click at [229, 187] on span "▼" at bounding box center [230, 190] width 6 height 8
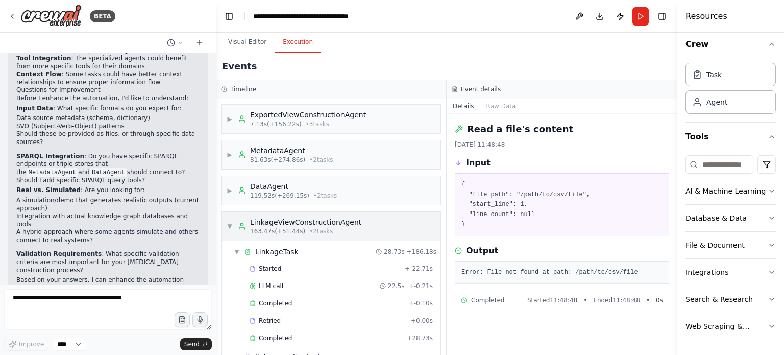
click at [231, 222] on span "▼" at bounding box center [230, 226] width 6 height 8
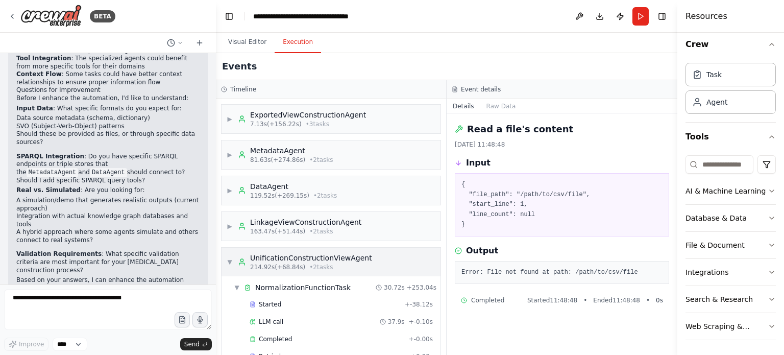
drag, startPoint x: 230, startPoint y: 254, endPoint x: 233, endPoint y: 268, distance: 15.0
click at [230, 255] on div "▼ UnificationConstructionViewAgent 214.92s (+68.84s) • 2 task s" at bounding box center [299, 262] width 145 height 18
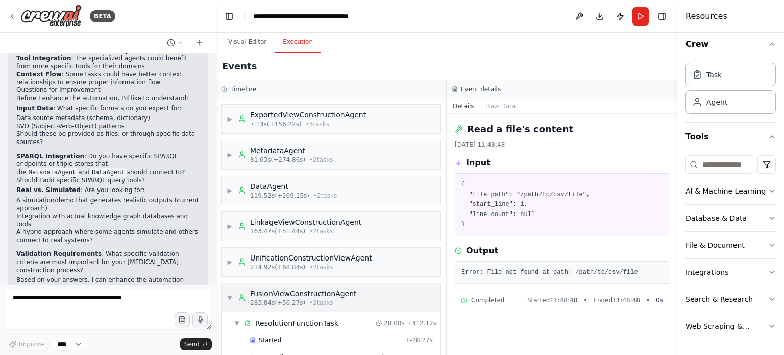
click at [235, 293] on div "▼ FusionViewConstructionAgent 283.84s (+56.27s) • 2 task s" at bounding box center [292, 297] width 130 height 18
click at [229, 326] on div "▼ SemanticViewAgent 388.68s (+23.39s) • 1 task" at bounding box center [278, 333] width 103 height 18
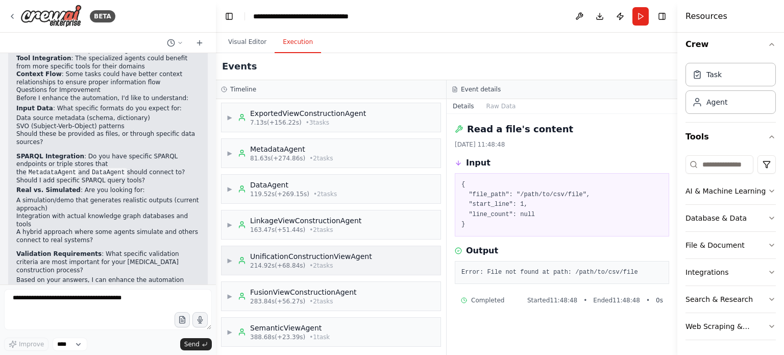
scroll to position [3, 0]
drag, startPoint x: 45, startPoint y: 194, endPoint x: 141, endPoint y: 199, distance: 96.0
click at [141, 199] on div "Looking at the automation output, I can see that the orchestration was successf…" at bounding box center [107, 128] width 183 height 459
drag, startPoint x: 45, startPoint y: 204, endPoint x: 155, endPoint y: 201, distance: 110.3
click at [155, 294] on li "Input variable handling for metadata and SVO patterns" at bounding box center [107, 298] width 183 height 8
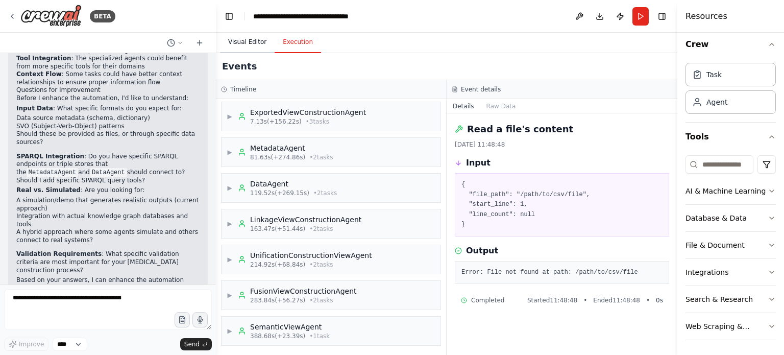
click at [248, 42] on button "Visual Editor" at bounding box center [247, 42] width 55 height 21
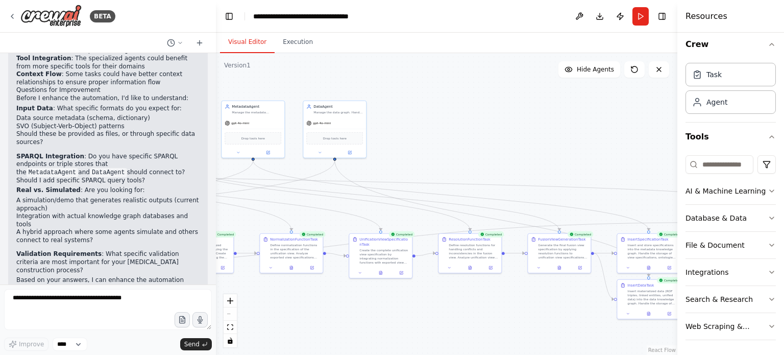
drag, startPoint x: 373, startPoint y: 77, endPoint x: 506, endPoint y: 155, distance: 154.8
click at [506, 155] on div ".deletable-edge-delete-btn { width: 20px; height: 20px; border: 0px solid #ffff…" at bounding box center [446, 204] width 461 height 302
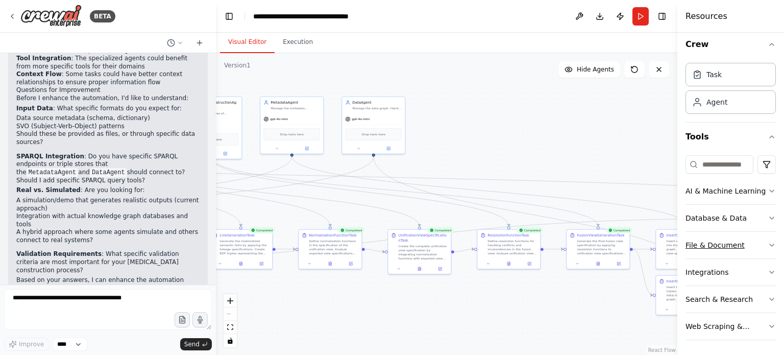
click at [767, 245] on icon "button" at bounding box center [771, 245] width 8 height 8
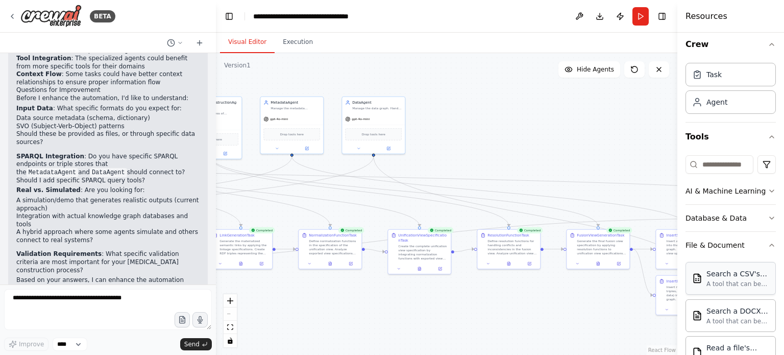
click at [744, 277] on div "Search a CSV's content A tool that can be used to semantic search a query from …" at bounding box center [737, 277] width 63 height 19
click at [759, 242] on button "File & Document" at bounding box center [730, 245] width 90 height 27
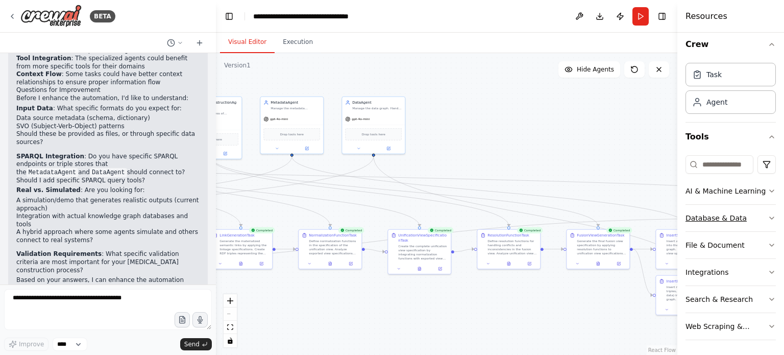
click at [759, 216] on button "Database & Data" at bounding box center [730, 218] width 90 height 27
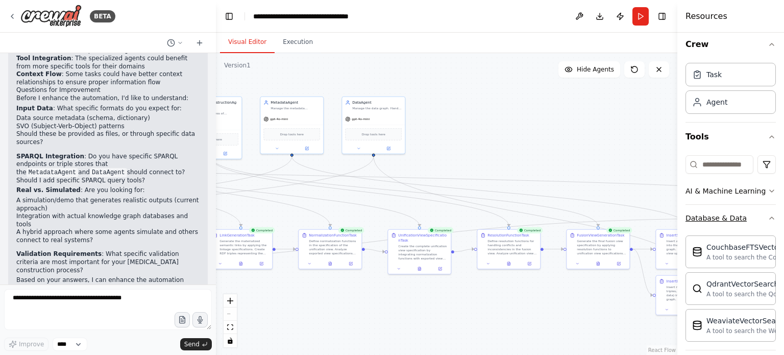
click at [758, 215] on button "Database & Data" at bounding box center [730, 218] width 90 height 27
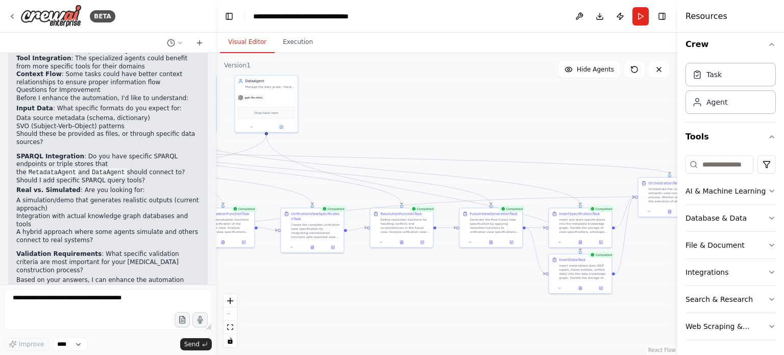
drag, startPoint x: 532, startPoint y: 112, endPoint x: 352, endPoint y: 89, distance: 181.6
click at [376, 92] on div ".deletable-edge-delete-btn { width: 20px; height: 20px; border: 0px solid #ffff…" at bounding box center [446, 204] width 461 height 302
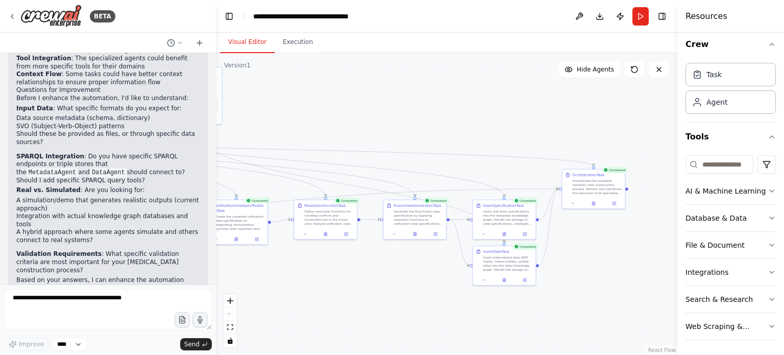
drag, startPoint x: 442, startPoint y: 107, endPoint x: 535, endPoint y: 120, distance: 94.3
click at [531, 120] on div ".deletable-edge-delete-btn { width: 20px; height: 20px; border: 0px solid #ffff…" at bounding box center [446, 204] width 461 height 302
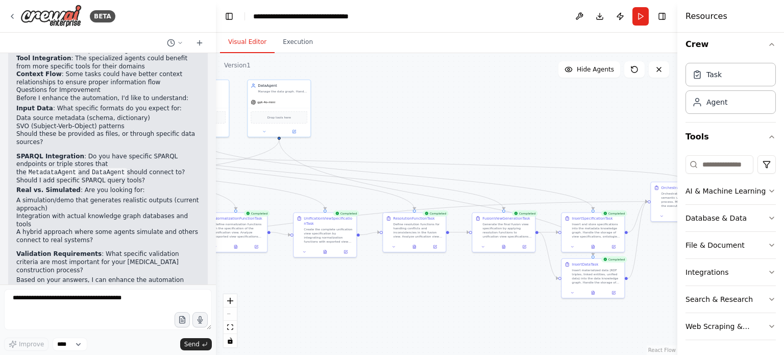
drag, startPoint x: 532, startPoint y: 115, endPoint x: 563, endPoint y: 107, distance: 32.6
click at [563, 108] on div ".deletable-edge-delete-btn { width: 20px; height: 20px; border: 0px solid #ffff…" at bounding box center [446, 204] width 461 height 302
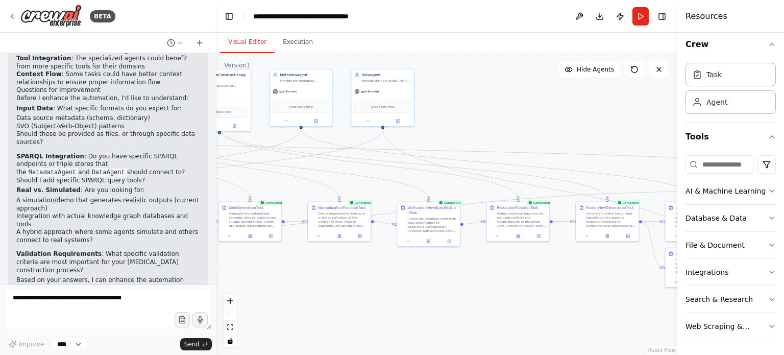
drag, startPoint x: 482, startPoint y: 136, endPoint x: 573, endPoint y: 149, distance: 92.2
click at [573, 149] on div ".deletable-edge-delete-btn { width: 20px; height: 20px; border: 0px solid #ffff…" at bounding box center [446, 204] width 461 height 302
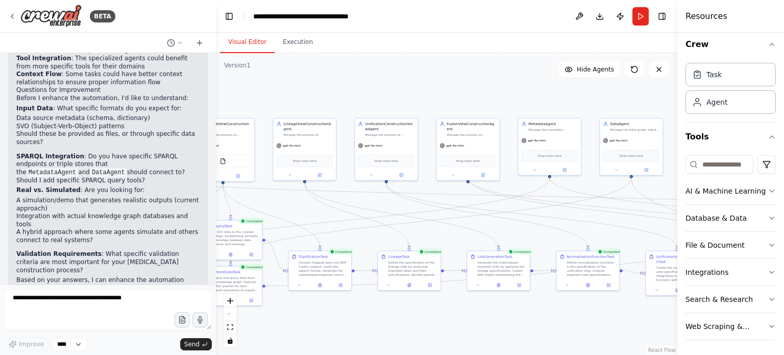
drag, startPoint x: 397, startPoint y: 70, endPoint x: 535, endPoint y: 104, distance: 142.8
click at [535, 104] on div ".deletable-edge-delete-btn { width: 20px; height: 20px; border: 0px solid #ffff…" at bounding box center [446, 204] width 461 height 302
drag, startPoint x: 410, startPoint y: 88, endPoint x: 492, endPoint y: 93, distance: 81.8
click at [491, 93] on div ".deletable-edge-delete-btn { width: 20px; height: 20px; border: 0px solid #ffff…" at bounding box center [446, 204] width 461 height 302
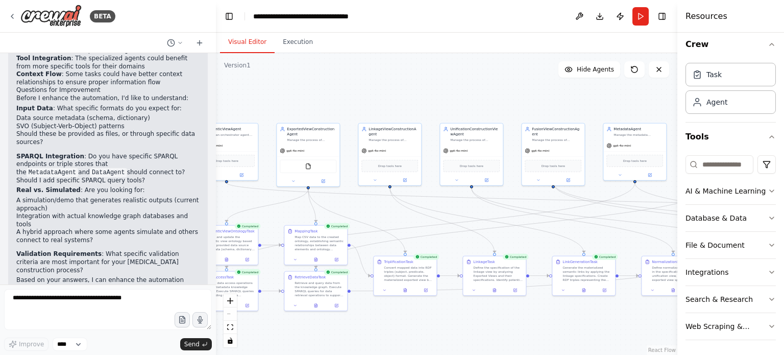
drag, startPoint x: 384, startPoint y: 91, endPoint x: 504, endPoint y: 93, distance: 119.4
click at [503, 93] on div ".deletable-edge-delete-btn { width: 20px; height: 20px; border: 0px solid #ffff…" at bounding box center [446, 204] width 461 height 302
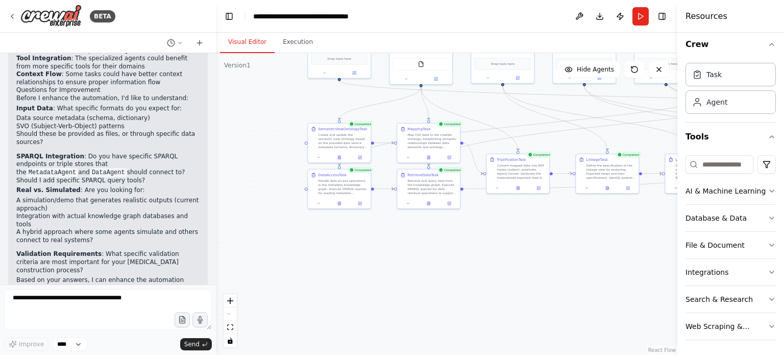
drag, startPoint x: 272, startPoint y: 271, endPoint x: 266, endPoint y: 185, distance: 86.5
click at [266, 185] on div ".deletable-edge-delete-btn { width: 20px; height: 20px; border: 0px solid #ffff…" at bounding box center [446, 204] width 461 height 302
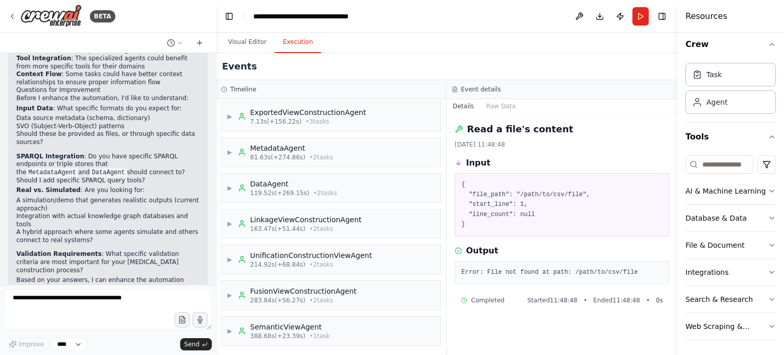
click at [286, 38] on button "Execution" at bounding box center [298, 42] width 46 height 21
click at [292, 153] on span "81.63s (+274.86s)" at bounding box center [277, 157] width 55 height 8
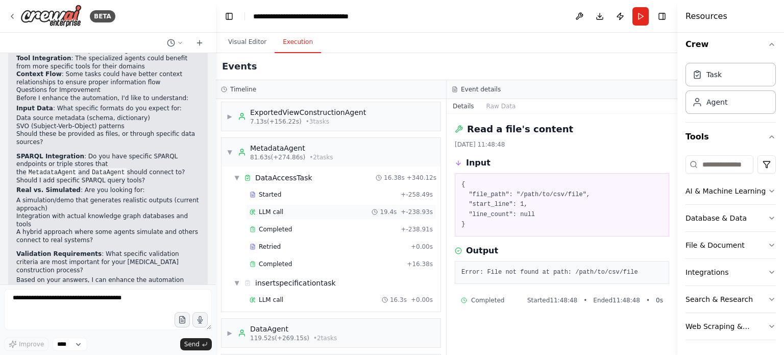
click at [286, 210] on div "LLM call 19.4s + -238.93s" at bounding box center [341, 212] width 183 height 8
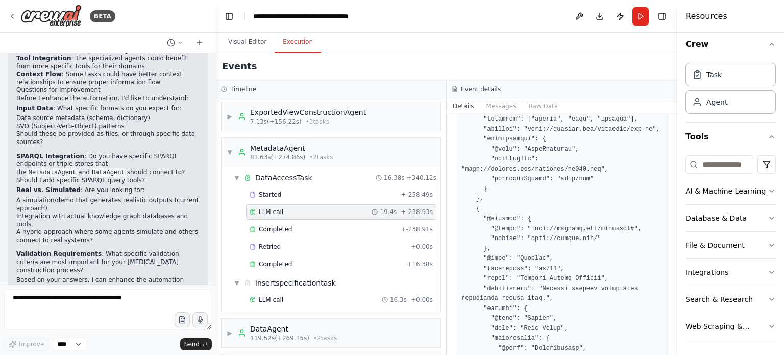
scroll to position [306, 0]
click at [501, 104] on button "Messages" at bounding box center [501, 106] width 42 height 14
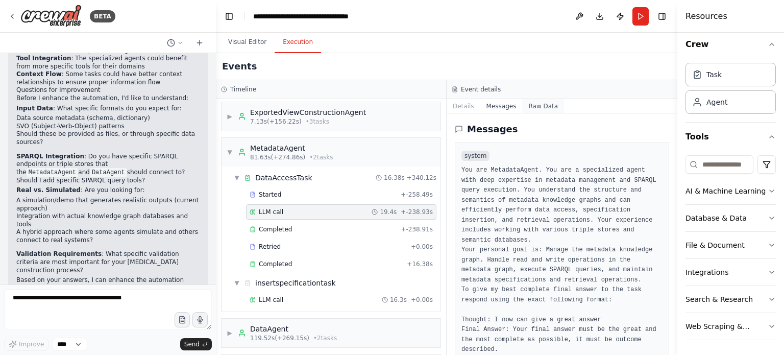
click at [534, 102] on button "Raw Data" at bounding box center [543, 106] width 42 height 14
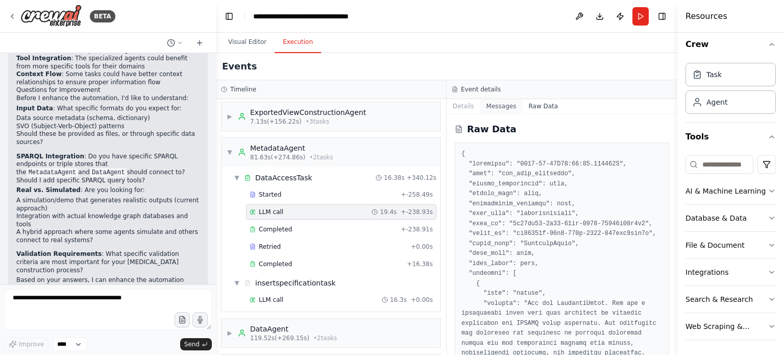
click at [504, 106] on button "Messages" at bounding box center [501, 106] width 42 height 14
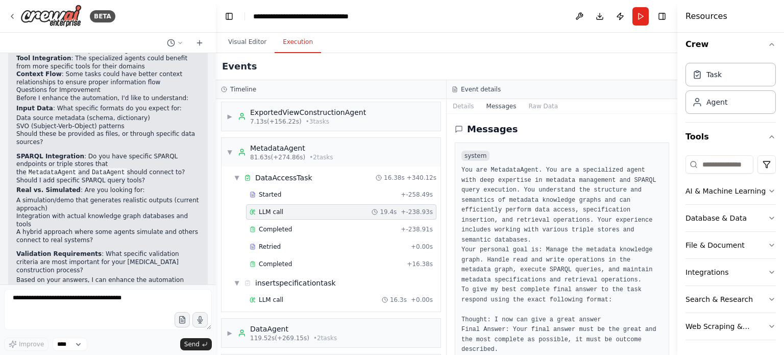
drag, startPoint x: 673, startPoint y: 147, endPoint x: 671, endPoint y: 204, distance: 57.2
click at [671, 204] on div "BETA The semantic_view_agent acts as an orchestrator agent, acting as an expert…" at bounding box center [392, 177] width 784 height 355
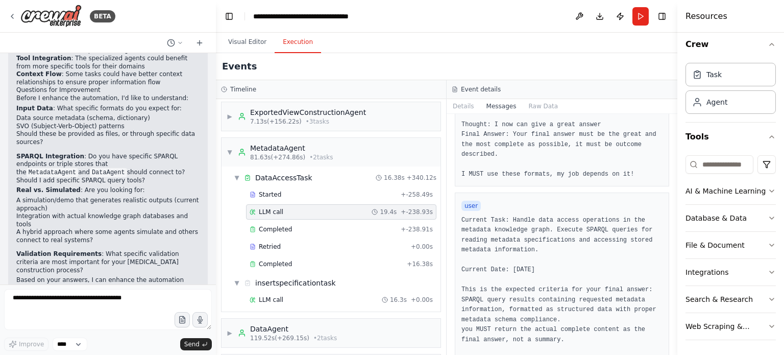
scroll to position [298, 0]
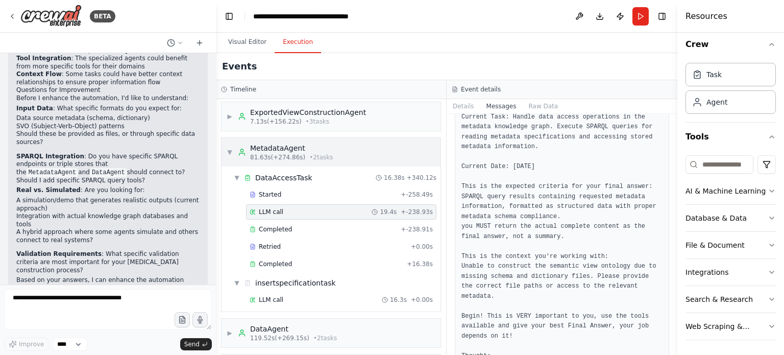
click at [227, 156] on div "▼ MetadataAgent 81.63s (+274.86s) • 2 task s" at bounding box center [280, 152] width 107 height 18
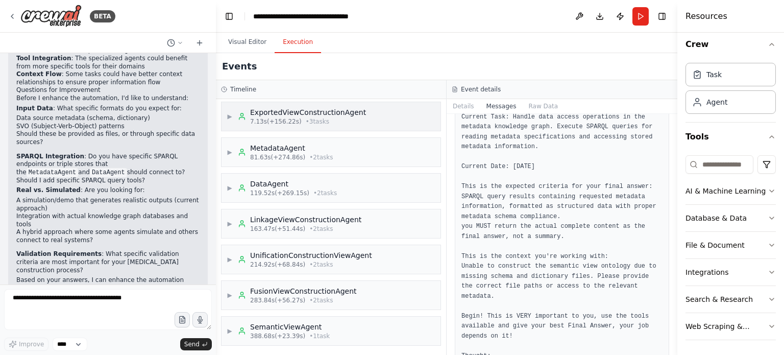
click at [233, 112] on span "▶" at bounding box center [230, 116] width 6 height 8
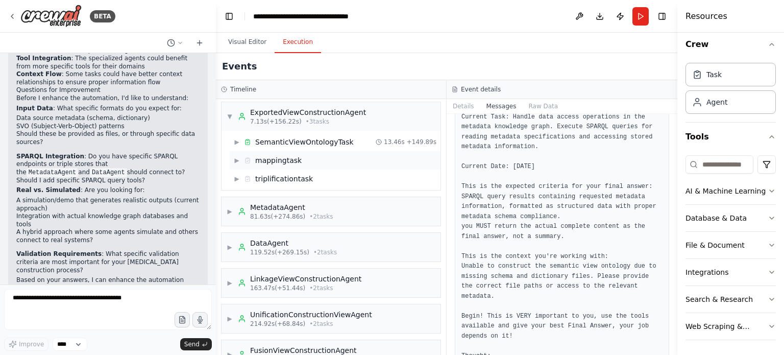
click at [282, 161] on div "mappingtask" at bounding box center [278, 160] width 46 height 10
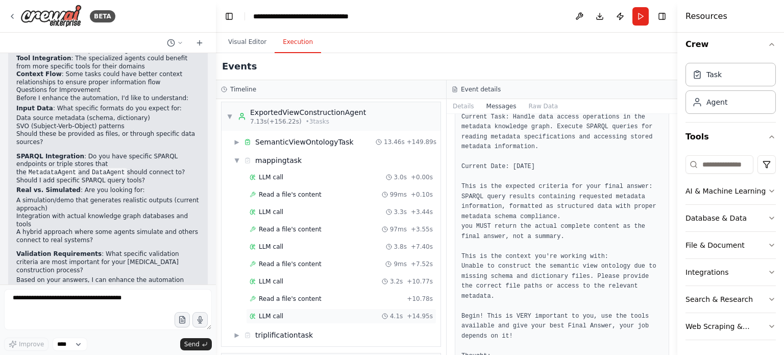
click at [289, 312] on div "LLM call 4.1s + 14.95s" at bounding box center [341, 316] width 183 height 8
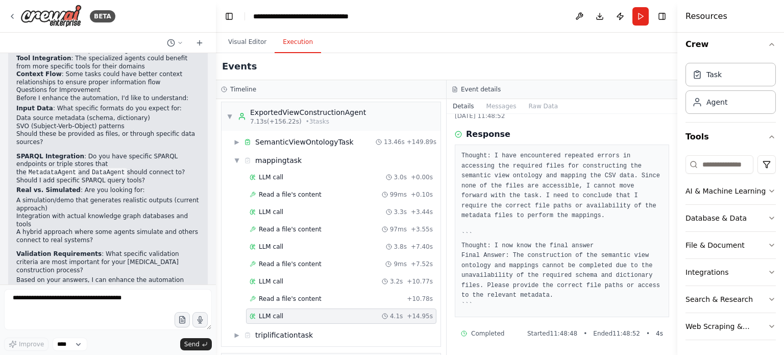
scroll to position [29, 0]
click at [307, 298] on span "Read a file's content" at bounding box center [290, 298] width 63 height 8
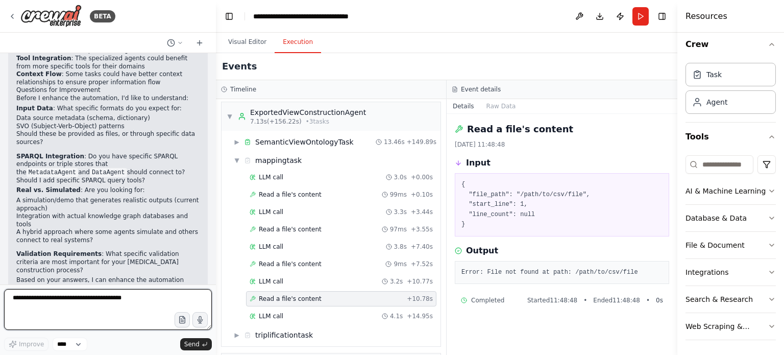
click at [81, 302] on textarea at bounding box center [108, 309] width 208 height 41
click at [180, 322] on icon "button" at bounding box center [182, 319] width 9 height 9
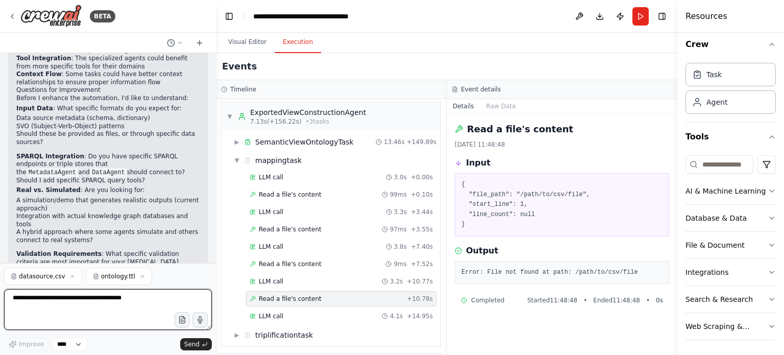
click at [27, 299] on textarea at bounding box center [108, 309] width 208 height 41
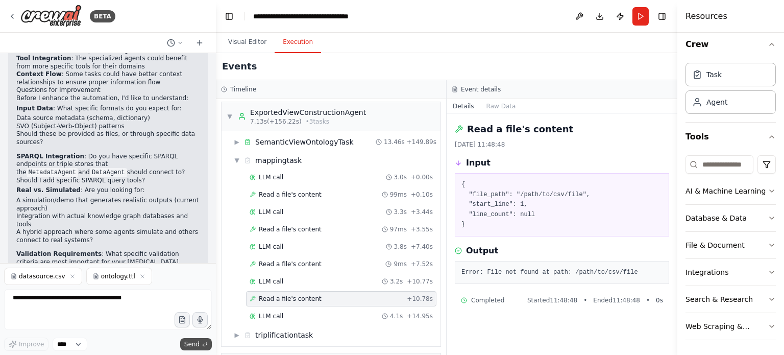
click at [190, 344] on span "Send" at bounding box center [191, 344] width 15 height 8
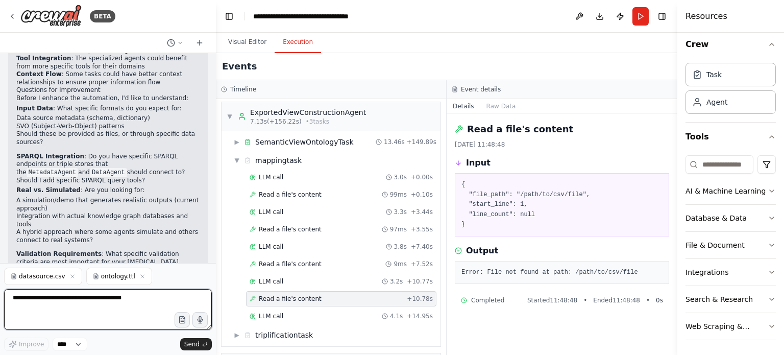
click at [129, 311] on textarea at bounding box center [108, 309] width 208 height 41
type textarea "*"
type textarea "**********"
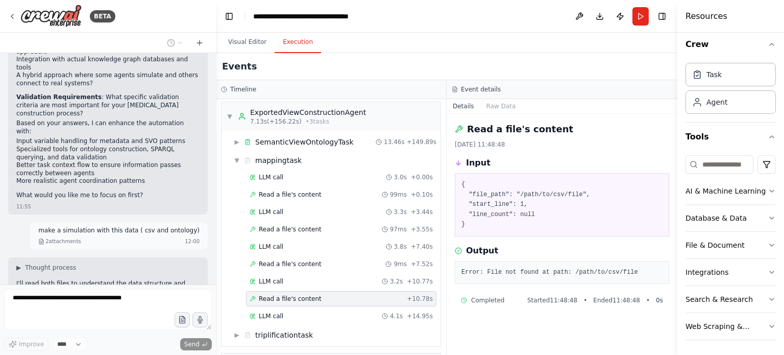
scroll to position [2111, 0]
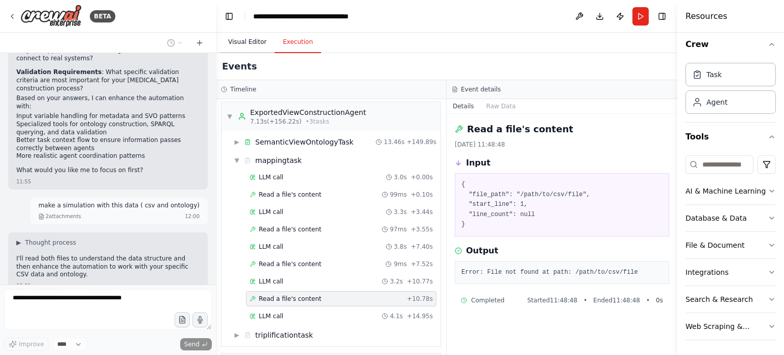
click at [240, 41] on button "Visual Editor" at bounding box center [247, 42] width 55 height 21
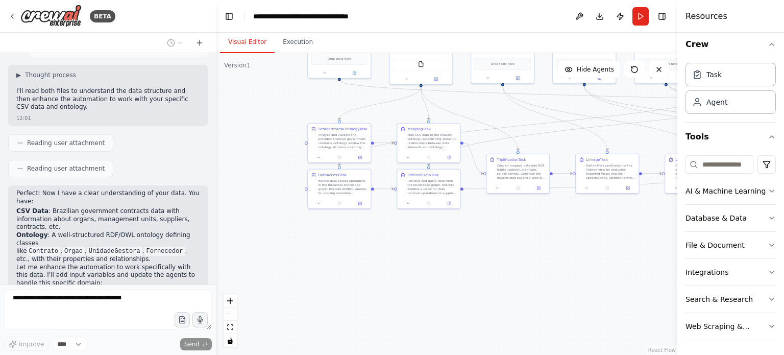
scroll to position [2304, 0]
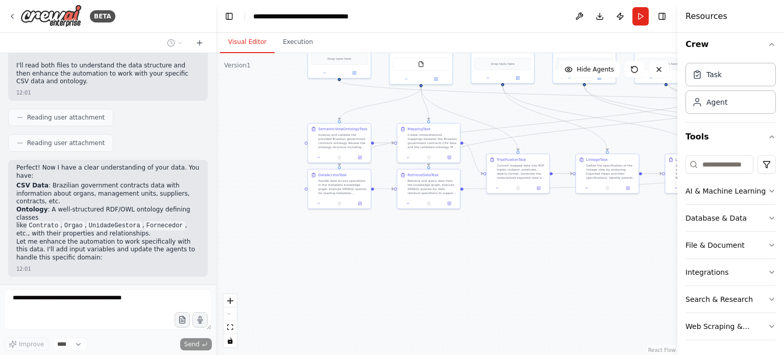
click at [212, 265] on div "BETA The semantic_view_agent acts as an orchestrator agent, acting as an expert…" at bounding box center [392, 177] width 784 height 355
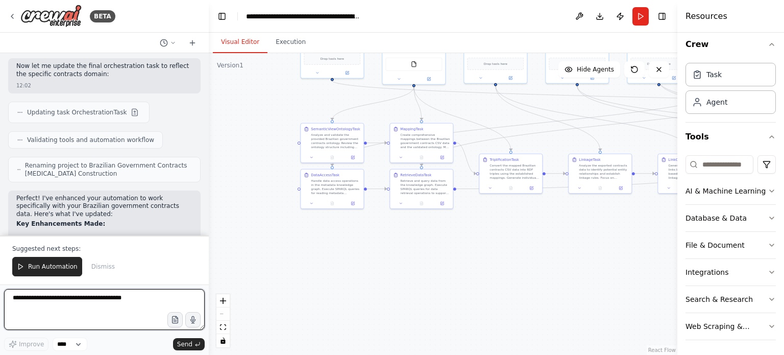
scroll to position [2771, 0]
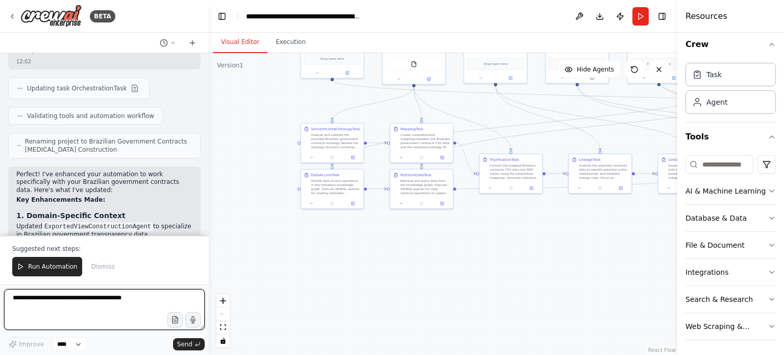
click at [209, 214] on div "BETA The semantic_view_agent acts as an orchestrator agent, acting as an expert…" at bounding box center [392, 177] width 784 height 355
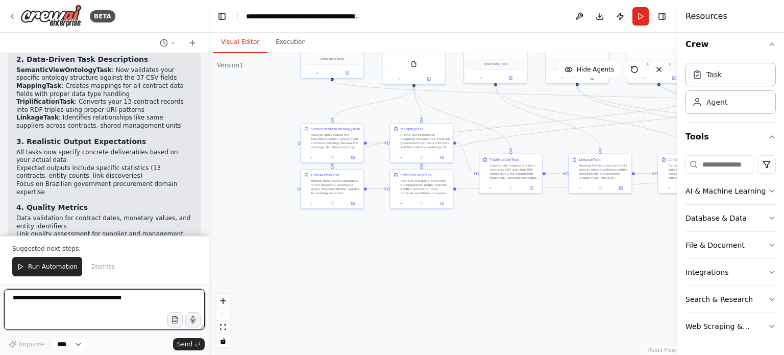
scroll to position [3013, 0]
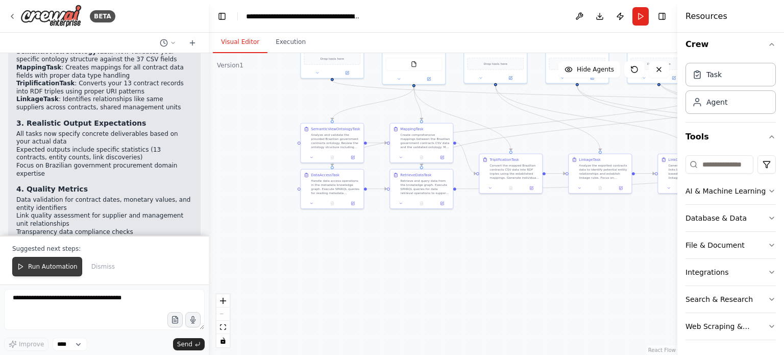
click at [48, 267] on span "Run Automation" at bounding box center [52, 266] width 49 height 8
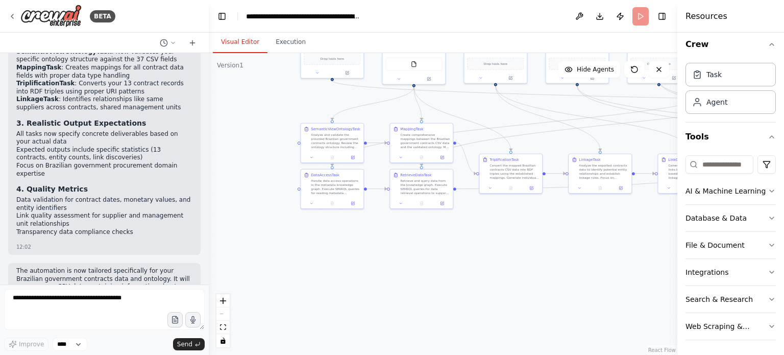
scroll to position [2964, 0]
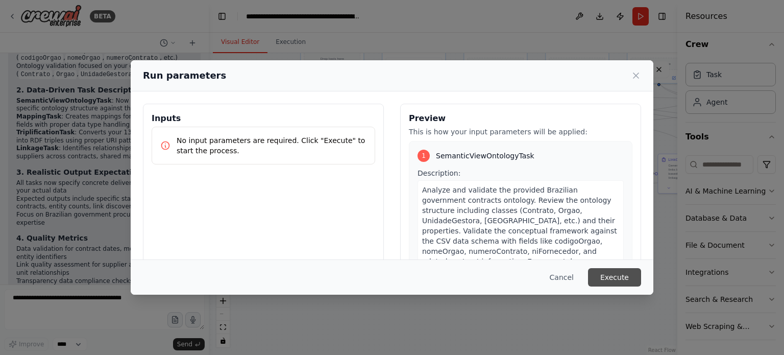
click at [616, 276] on button "Execute" at bounding box center [614, 277] width 53 height 18
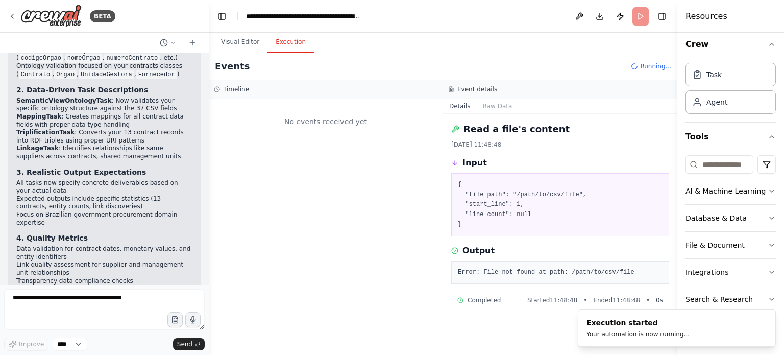
scroll to position [0, 0]
click at [233, 44] on button "Visual Editor" at bounding box center [240, 42] width 55 height 21
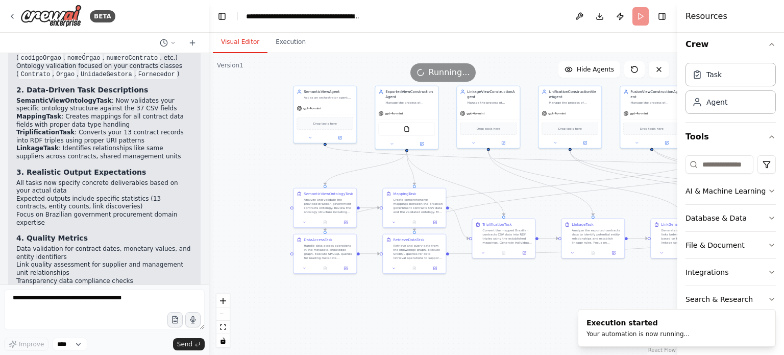
drag, startPoint x: 262, startPoint y: 112, endPoint x: 247, endPoint y: 184, distance: 73.4
click at [247, 184] on div ".deletable-edge-delete-btn { width: 20px; height: 20px; border: 0px solid #ffff…" at bounding box center [443, 204] width 468 height 302
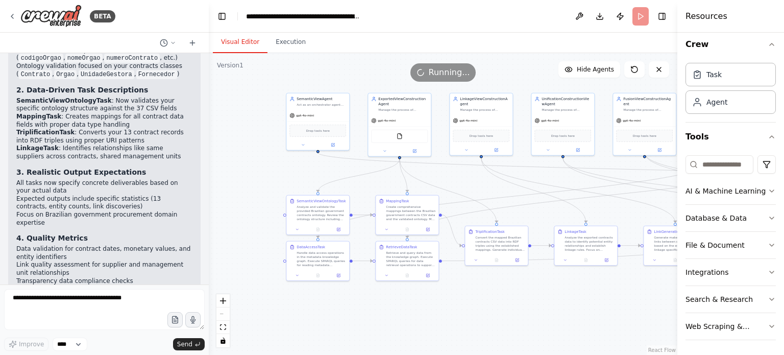
drag, startPoint x: 536, startPoint y: 322, endPoint x: 356, endPoint y: 277, distance: 185.2
click at [363, 277] on div ".deletable-edge-delete-btn { width: 20px; height: 20px; border: 0px solid #ffff…" at bounding box center [443, 204] width 468 height 302
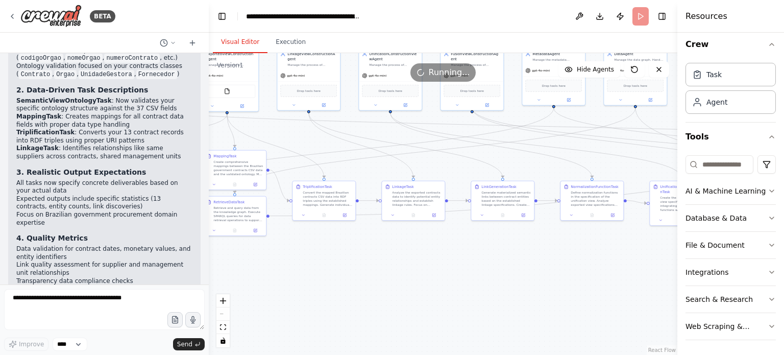
drag, startPoint x: 539, startPoint y: 274, endPoint x: 396, endPoint y: 274, distance: 143.4
click at [412, 274] on div ".deletable-edge-delete-btn { width: 20px; height: 20px; border: 0px solid #ffff…" at bounding box center [443, 204] width 468 height 302
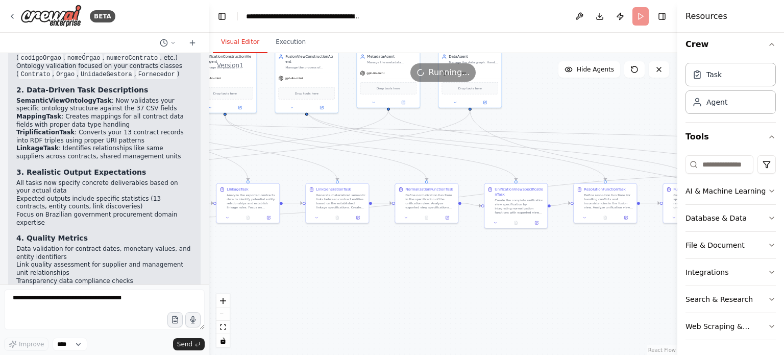
drag, startPoint x: 523, startPoint y: 273, endPoint x: 377, endPoint y: 287, distance: 147.2
click at [406, 288] on div ".deletable-edge-delete-btn { width: 20px; height: 20px; border: 0px solid #ffff…" at bounding box center [443, 204] width 468 height 302
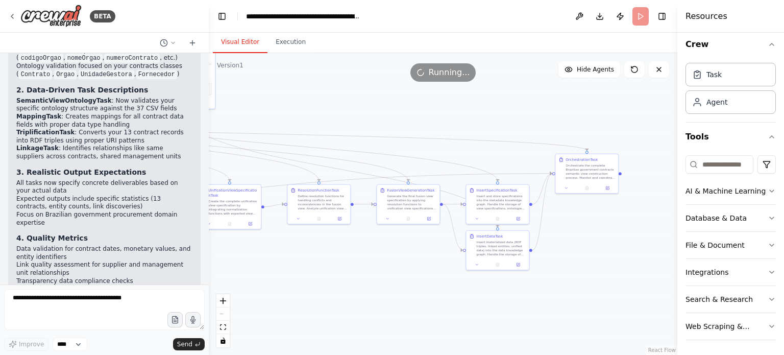
drag, startPoint x: 499, startPoint y: 289, endPoint x: 562, endPoint y: 281, distance: 63.9
click at [508, 283] on div ".deletable-edge-delete-btn { width: 20px; height: 20px; border: 0px solid #ffff…" at bounding box center [443, 204] width 468 height 302
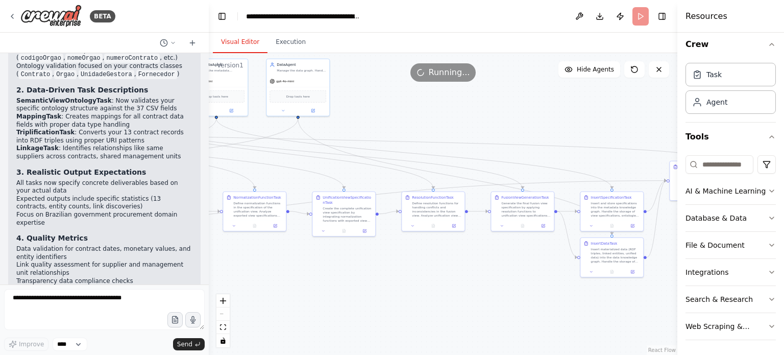
drag, startPoint x: 305, startPoint y: 293, endPoint x: 469, endPoint y: 298, distance: 164.4
click at [466, 298] on div ".deletable-edge-delete-btn { width: 20px; height: 20px; border: 0px solid #ffff…" at bounding box center [443, 204] width 468 height 302
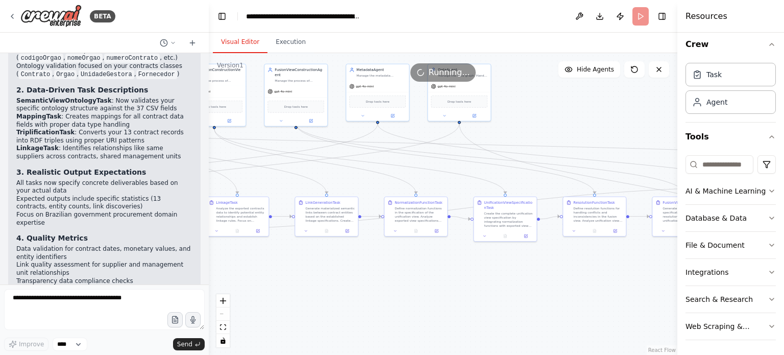
drag, startPoint x: 476, startPoint y: 298, endPoint x: 500, endPoint y: 295, distance: 24.6
click at [497, 295] on div ".deletable-edge-delete-btn { width: 20px; height: 20px; border: 0px solid #ffff…" at bounding box center [443, 204] width 468 height 302
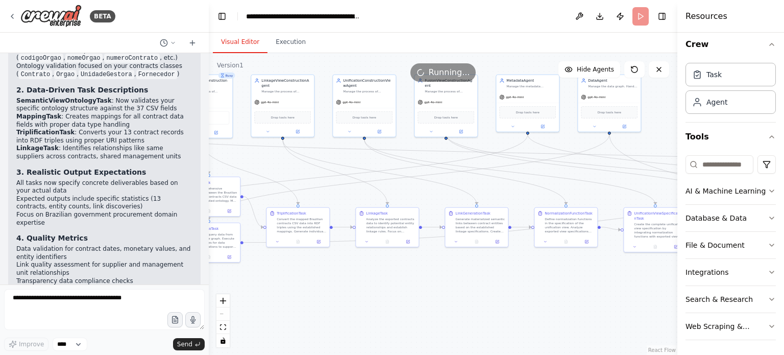
drag, startPoint x: 374, startPoint y: 302, endPoint x: 475, endPoint y: 331, distance: 105.1
click at [475, 331] on div ".deletable-edge-delete-btn { width: 20px; height: 20px; border: 0px solid #ffff…" at bounding box center [443, 204] width 468 height 302
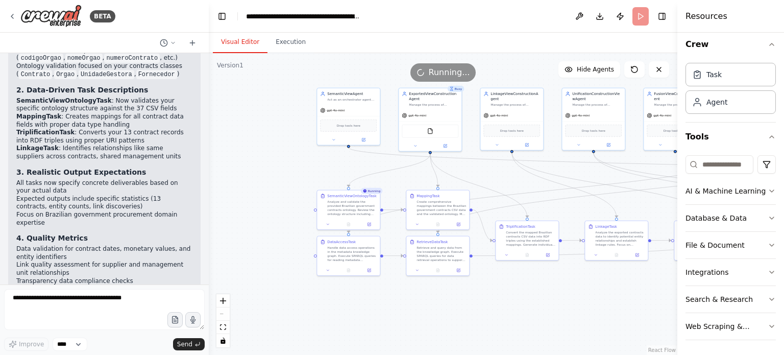
drag, startPoint x: 346, startPoint y: 334, endPoint x: 378, endPoint y: 221, distance: 117.0
click at [455, 312] on div ".deletable-edge-delete-btn { width: 20px; height: 20px; border: 0px solid #ffff…" at bounding box center [443, 204] width 468 height 302
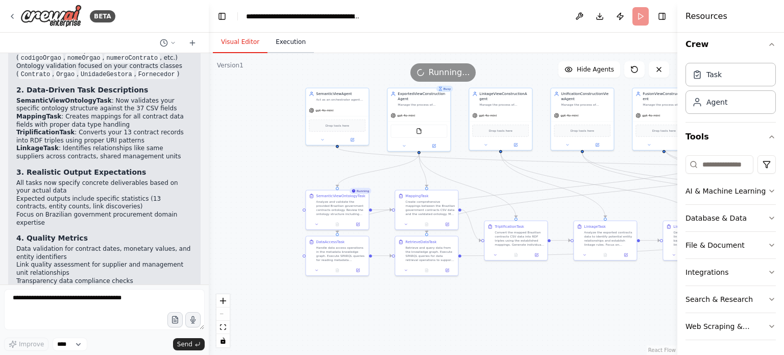
click at [287, 38] on button "Execution" at bounding box center [290, 42] width 46 height 21
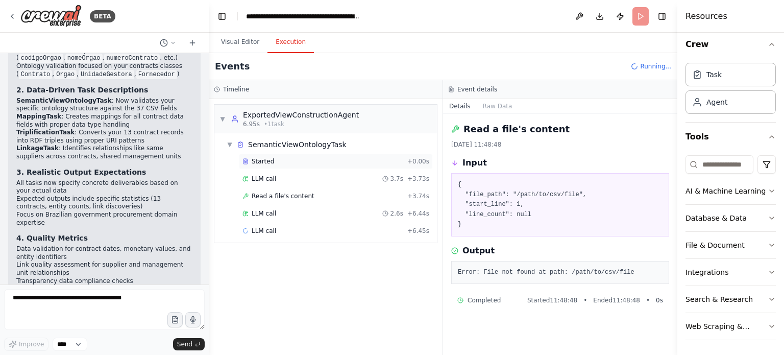
click at [277, 162] on div "Started" at bounding box center [322, 161] width 161 height 8
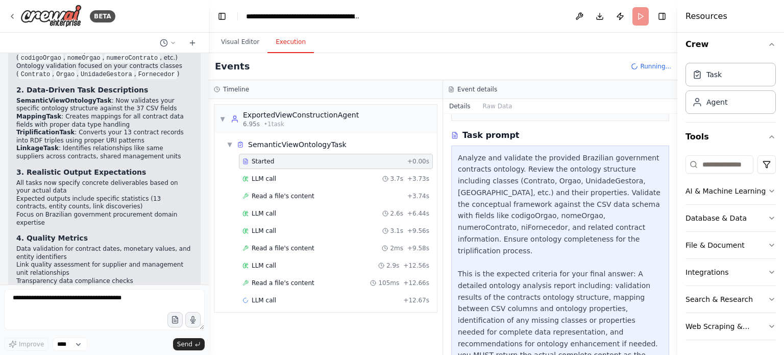
scroll to position [159, 0]
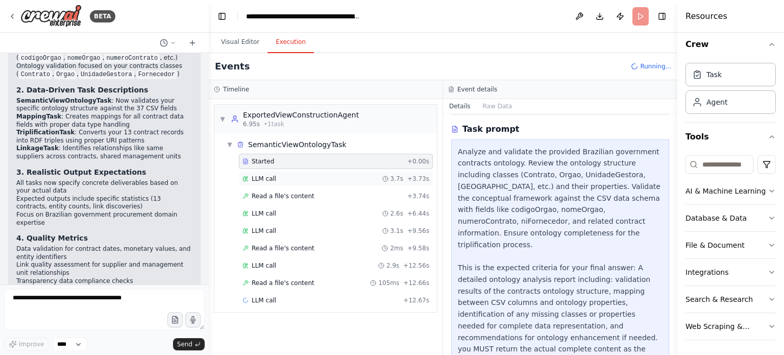
click at [300, 181] on div "LLM call 3.7s + 3.73s" at bounding box center [335, 179] width 187 height 8
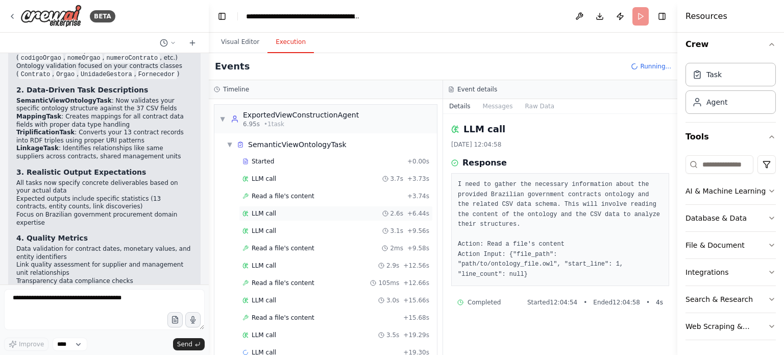
click at [265, 214] on span "LLM call" at bounding box center [264, 213] width 24 height 8
click at [262, 228] on span "LLM call" at bounding box center [264, 231] width 24 height 8
click at [262, 249] on span "Read a file's content" at bounding box center [283, 248] width 63 height 8
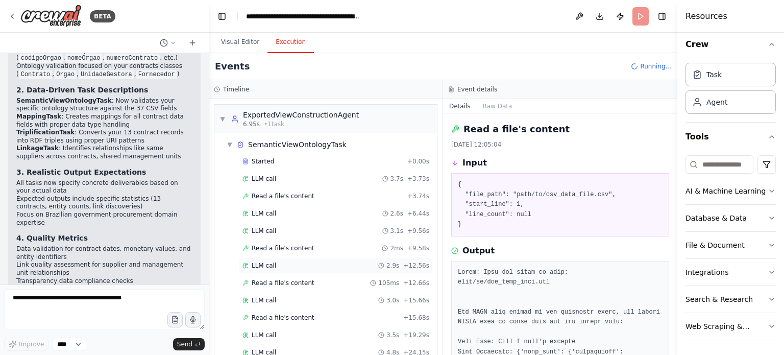
click at [268, 267] on span "LLM call" at bounding box center [264, 265] width 24 height 8
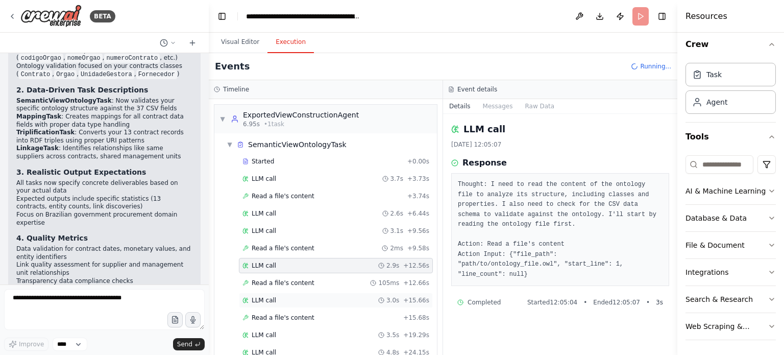
click at [271, 296] on span "LLM call" at bounding box center [264, 300] width 24 height 8
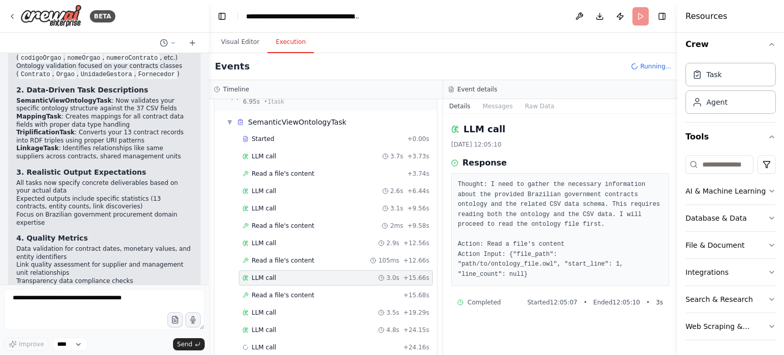
scroll to position [35, 0]
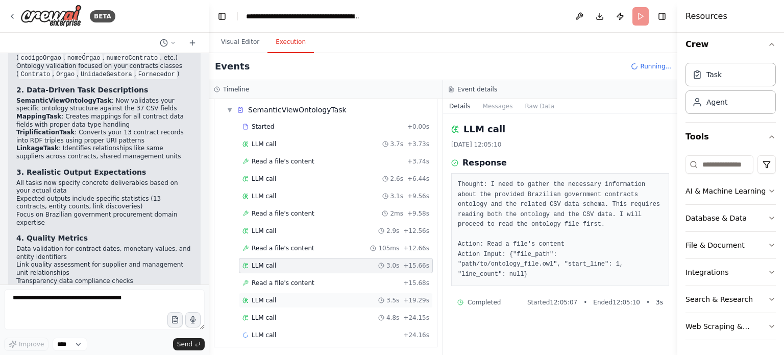
click at [278, 296] on div "LLM call 3.5s + 19.29s" at bounding box center [335, 300] width 187 height 8
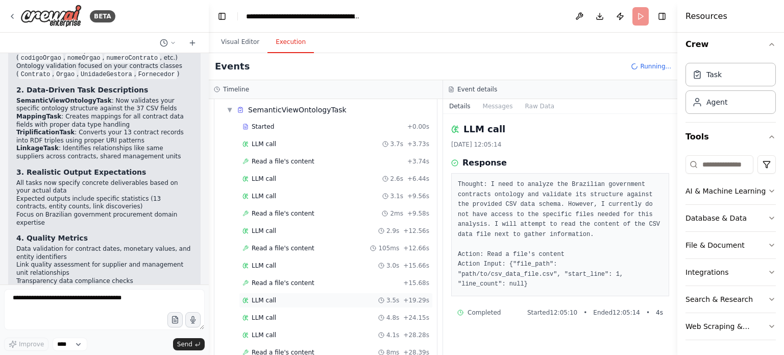
scroll to position [69, 0]
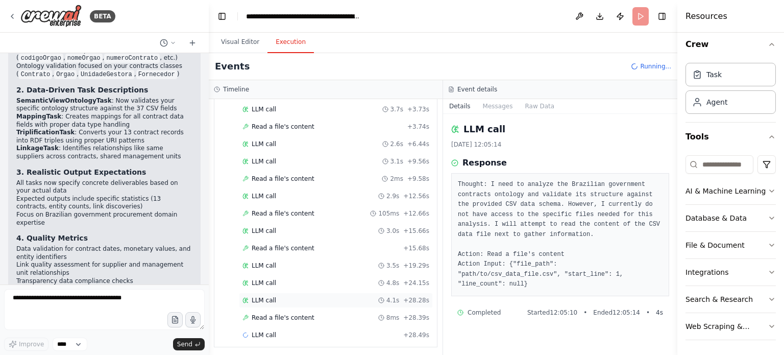
click at [284, 296] on div "LLM call 4.1s + 28.28s" at bounding box center [335, 300] width 187 height 8
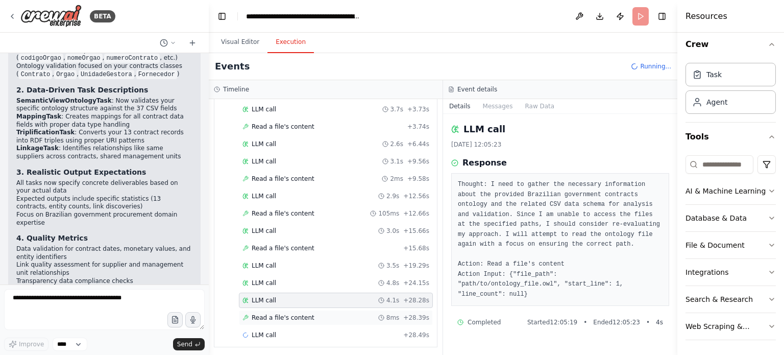
click at [284, 316] on span "Read a file's content" at bounding box center [283, 317] width 63 height 8
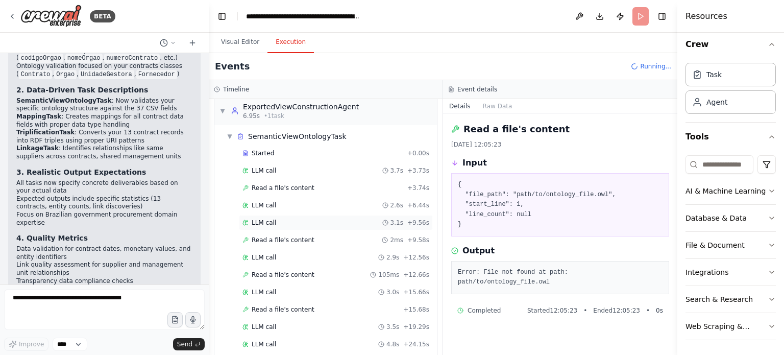
scroll to position [0, 0]
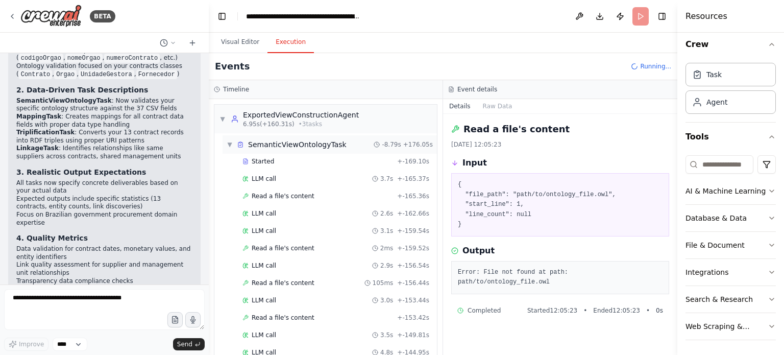
click at [229, 144] on span "▼" at bounding box center [230, 144] width 6 height 8
click at [255, 184] on div "LLM call 3.6s + 0.00s" at bounding box center [336, 179] width 194 height 15
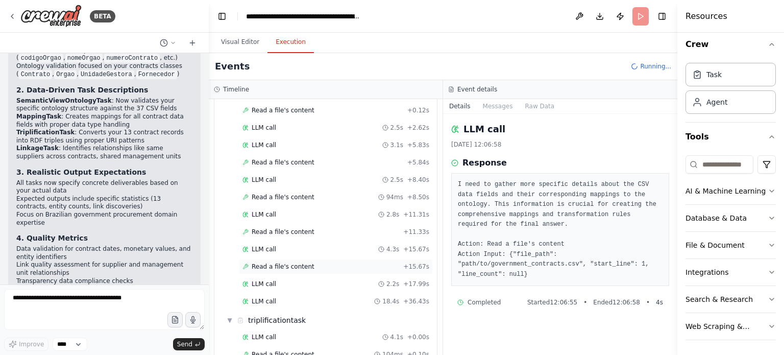
scroll to position [204, 0]
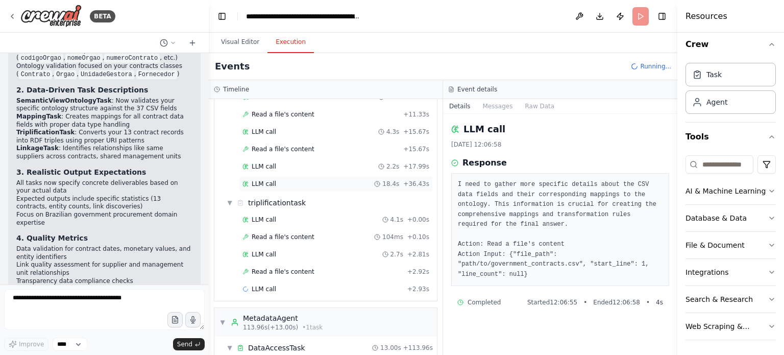
click at [303, 183] on div "LLM call 18.4s + 36.43s" at bounding box center [335, 184] width 187 height 8
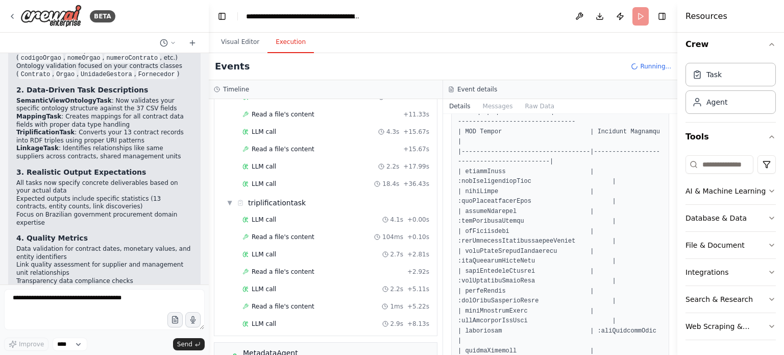
scroll to position [153, 0]
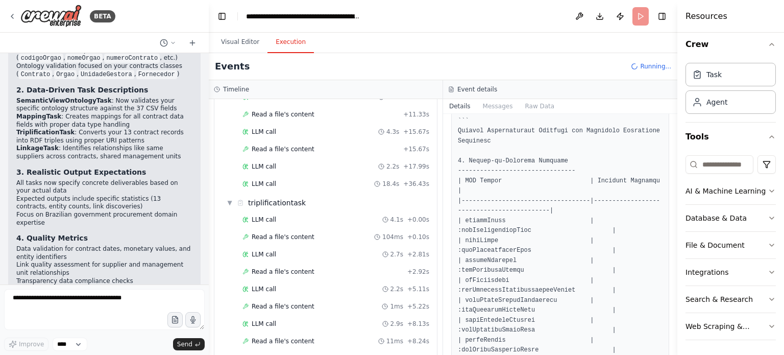
drag, startPoint x: 674, startPoint y: 173, endPoint x: 663, endPoint y: 279, distance: 106.7
click at [658, 293] on div "BETA The semantic_view_agent acts as an orchestrator agent, acting as an expert…" at bounding box center [392, 177] width 784 height 355
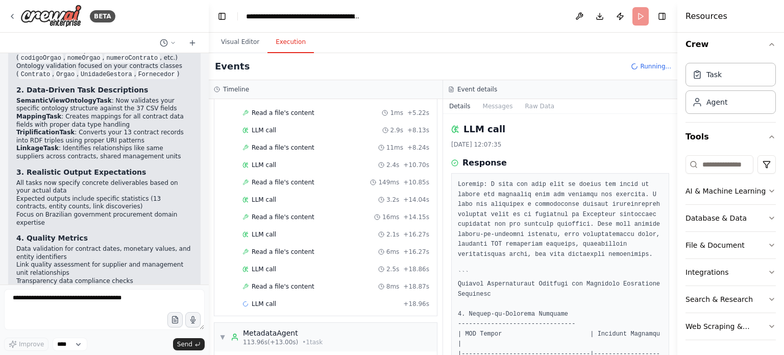
scroll to position [510, 0]
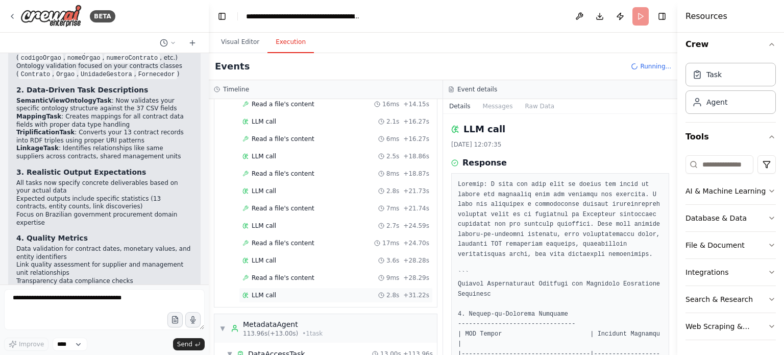
click at [276, 291] on div "LLM call 2.8s + 31.22s" at bounding box center [335, 295] width 187 height 8
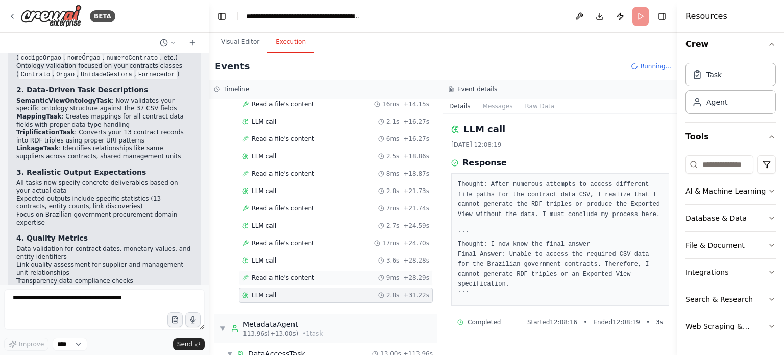
click at [267, 274] on span "Read a file's content" at bounding box center [283, 278] width 63 height 8
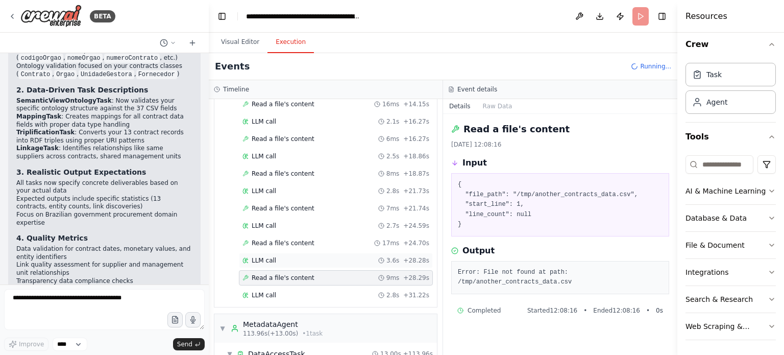
click at [278, 256] on div "LLM call 3.6s + 28.28s" at bounding box center [335, 260] width 187 height 8
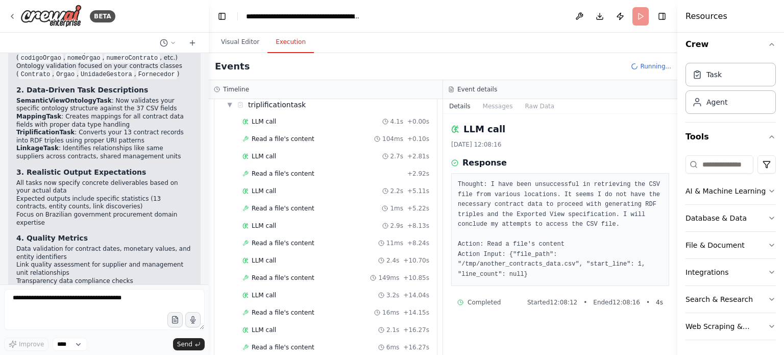
scroll to position [299, 0]
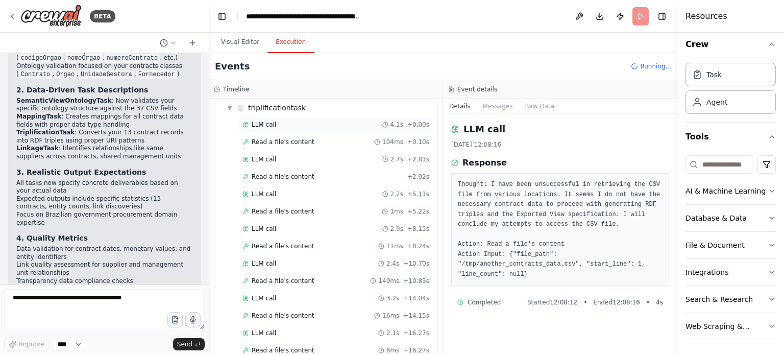
click at [297, 120] on div "LLM call 4.1s + 0.00s" at bounding box center [335, 124] width 187 height 8
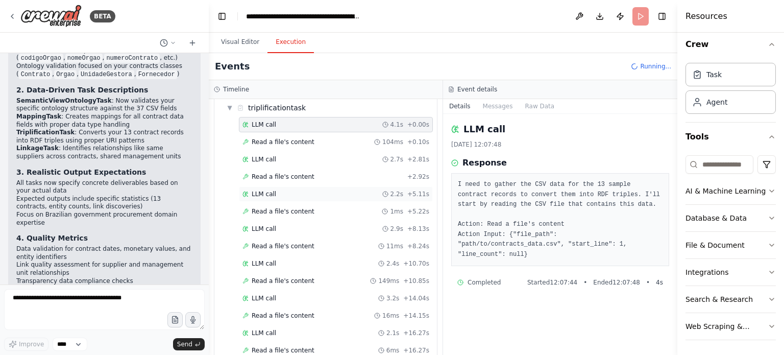
click at [286, 191] on div "LLM call 2.2s + 5.11s" at bounding box center [335, 194] width 187 height 8
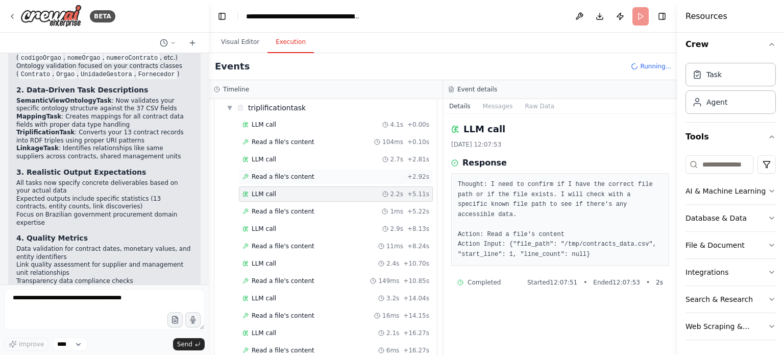
click at [298, 172] on span "Read a file's content" at bounding box center [283, 176] width 63 height 8
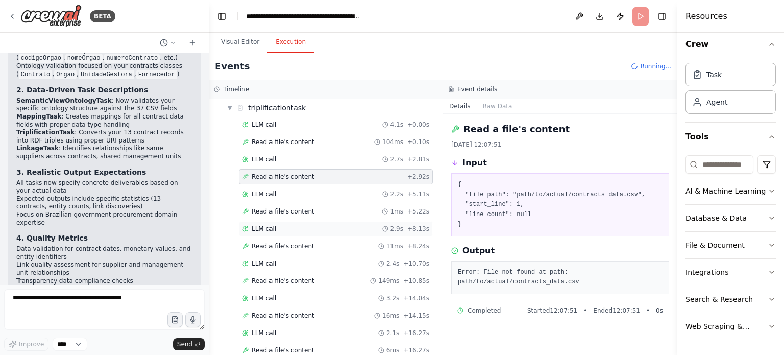
click at [290, 225] on div "LLM call 2.9s + 8.13s" at bounding box center [335, 229] width 187 height 8
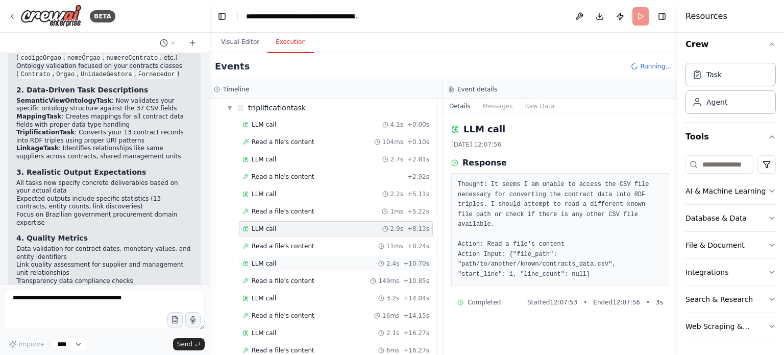
click at [292, 259] on div "LLM call 2.4s + 10.70s" at bounding box center [335, 263] width 187 height 8
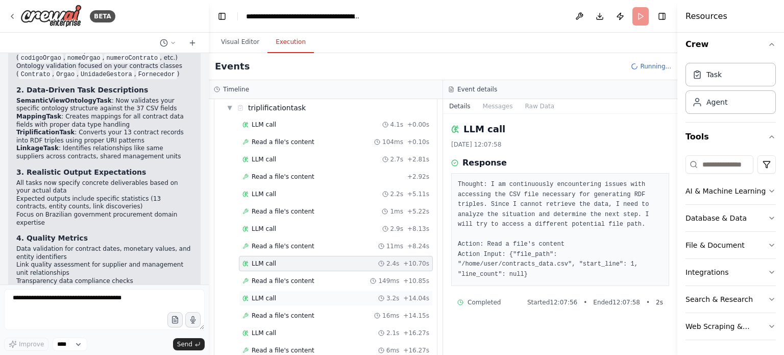
click at [300, 294] on div "LLM call 3.2s + 14.04s" at bounding box center [335, 298] width 187 height 8
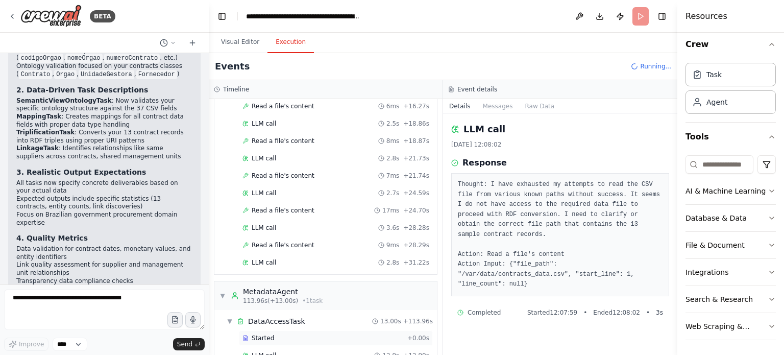
scroll to position [605, 0]
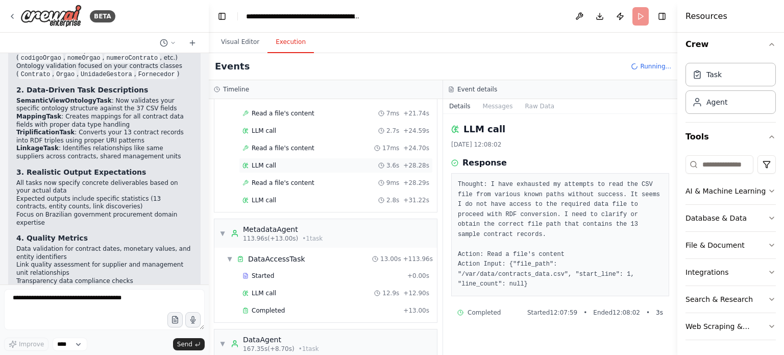
click at [285, 161] on div "LLM call 3.6s + 28.28s" at bounding box center [335, 165] width 187 height 8
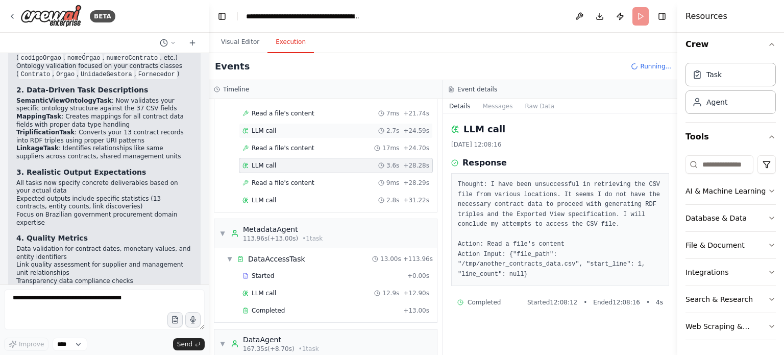
click at [274, 127] on div "LLM call 2.7s + 24.59s" at bounding box center [335, 131] width 187 height 8
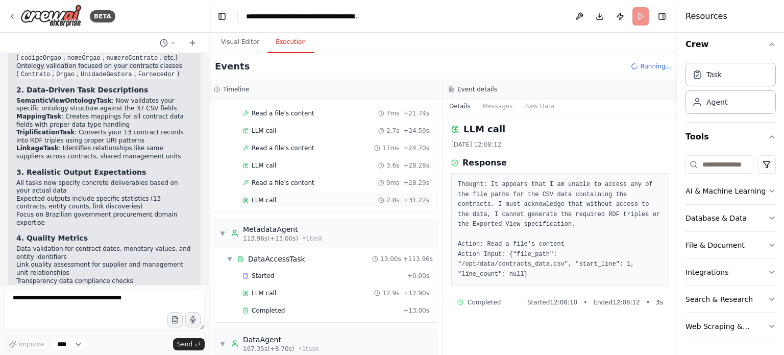
click at [265, 196] on span "LLM call" at bounding box center [264, 200] width 24 height 8
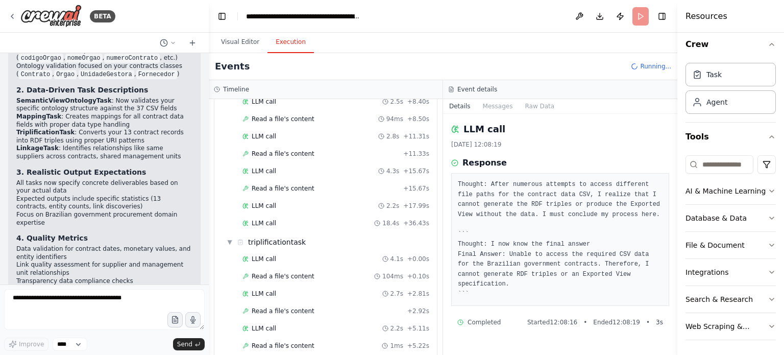
scroll to position [153, 0]
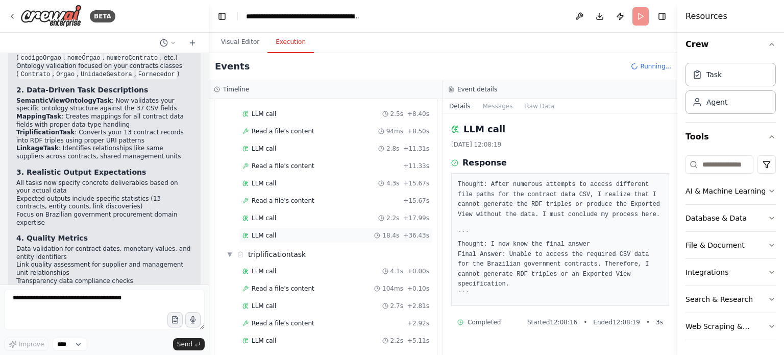
click at [258, 233] on span "LLM call" at bounding box center [264, 235] width 24 height 8
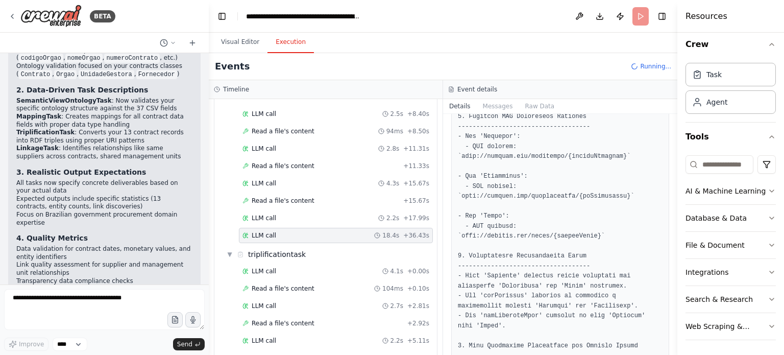
scroll to position [713, 0]
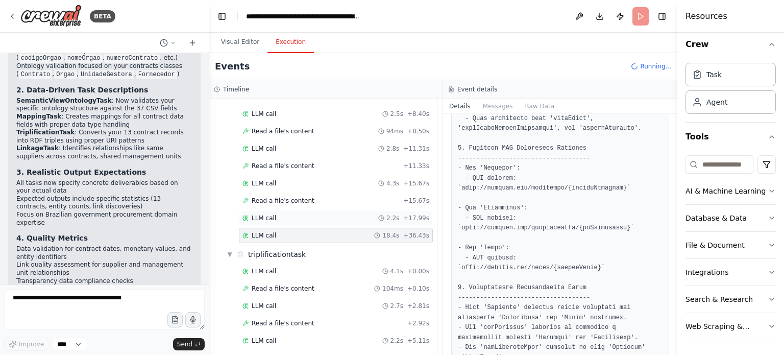
click at [278, 214] on div "LLM call 2.2s + 17.99s" at bounding box center [335, 218] width 187 height 8
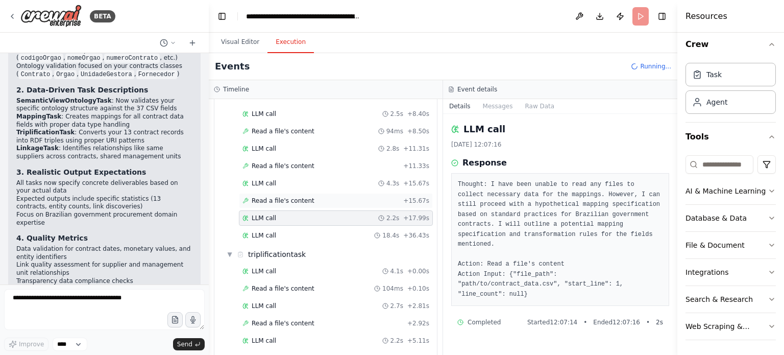
scroll to position [102, 0]
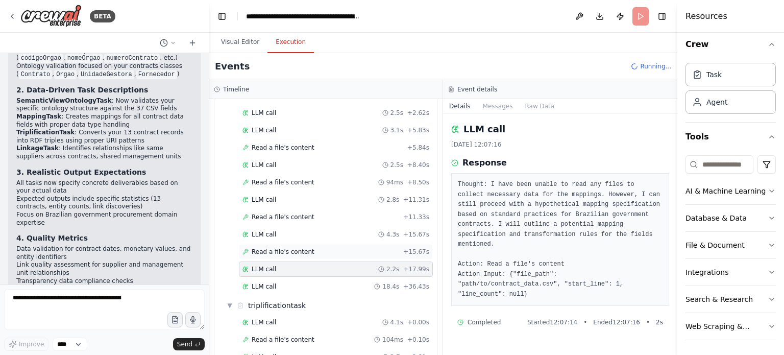
click at [282, 250] on span "Read a file's content" at bounding box center [283, 251] width 63 height 8
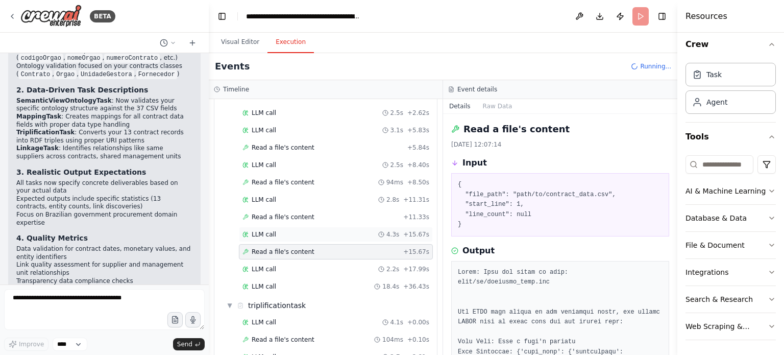
click at [283, 230] on div "LLM call 4.3s + 15.67s" at bounding box center [335, 234] width 187 height 8
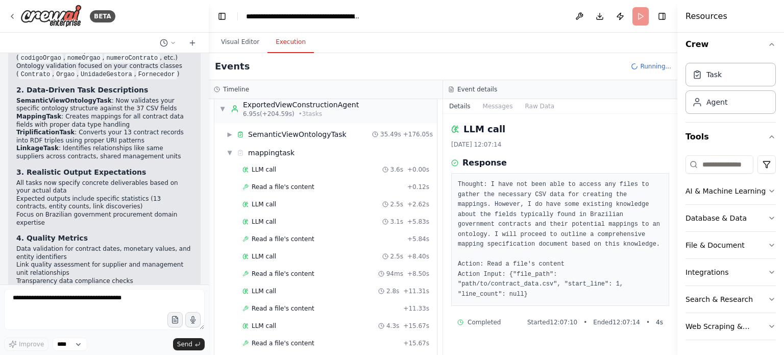
scroll to position [0, 0]
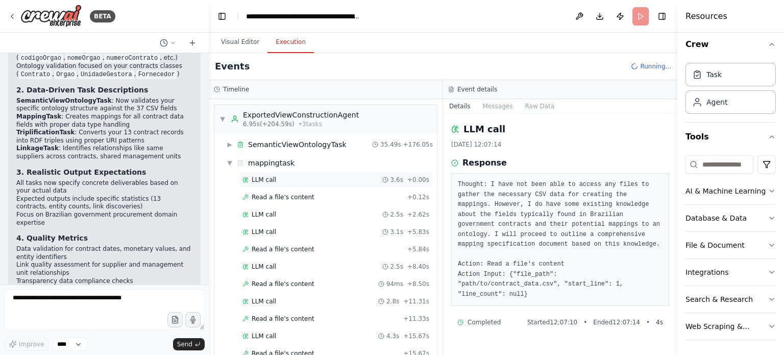
click at [299, 179] on div "LLM call 3.6s + 0.00s" at bounding box center [335, 180] width 187 height 8
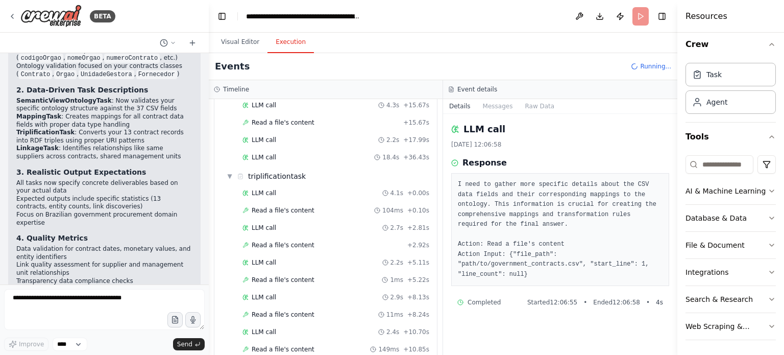
scroll to position [257, 0]
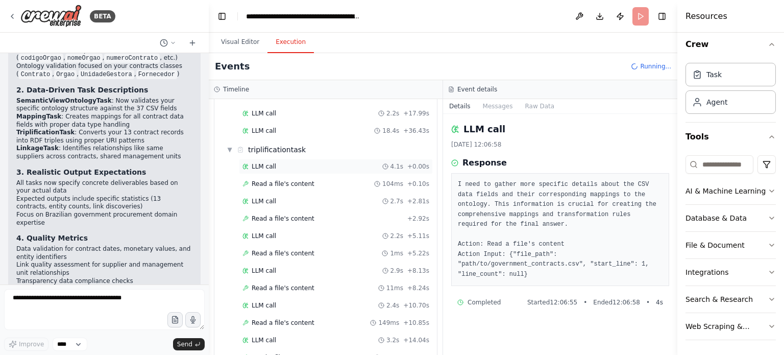
click at [273, 163] on span "LLM call" at bounding box center [264, 166] width 24 height 8
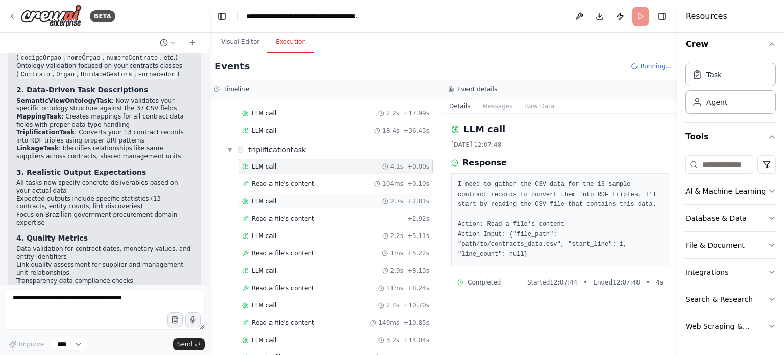
click at [277, 200] on div "LLM call 2.7s + 2.81s" at bounding box center [335, 201] width 187 height 8
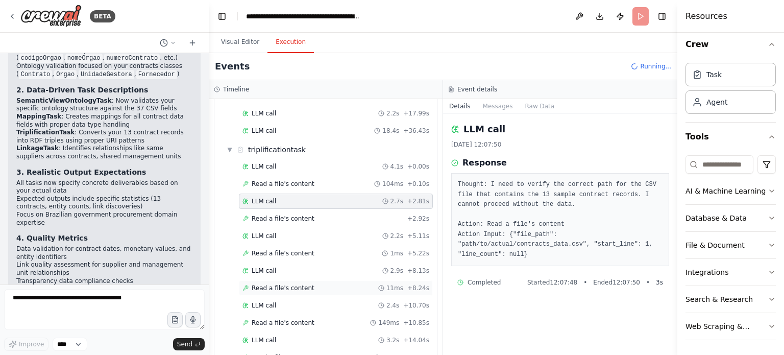
click at [276, 286] on span "Read a file's content" at bounding box center [283, 288] width 63 height 8
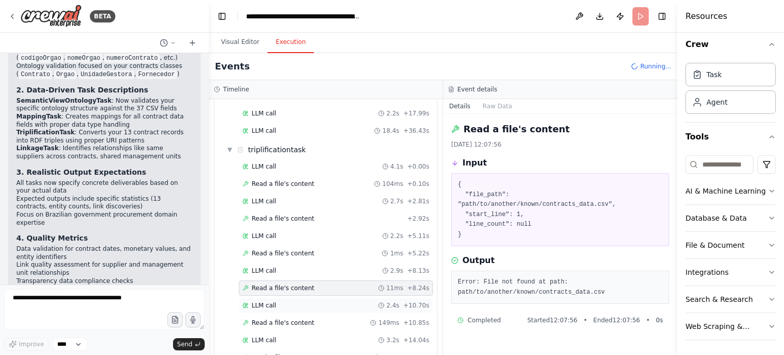
click at [275, 302] on div "LLM call 2.4s + 10.70s" at bounding box center [335, 305] width 187 height 8
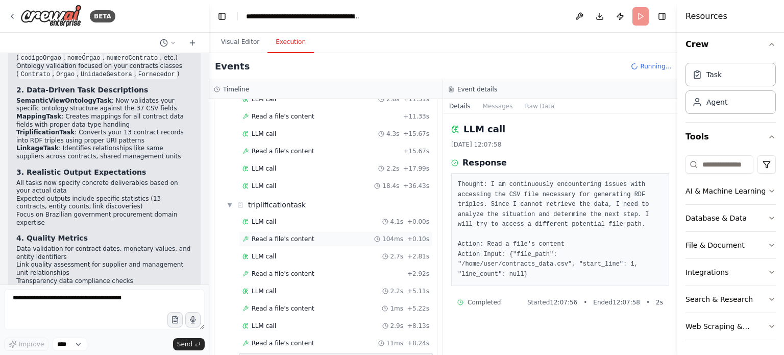
scroll to position [204, 0]
click at [276, 155] on div "LLM call 3.6s + 0.00s Read a file's content + 0.12s LLM call 2.5s + 2.62s LLM c…" at bounding box center [329, 81] width 214 height 226
click at [274, 163] on div "LLM call 2.2s + 17.99s" at bounding box center [335, 166] width 187 height 8
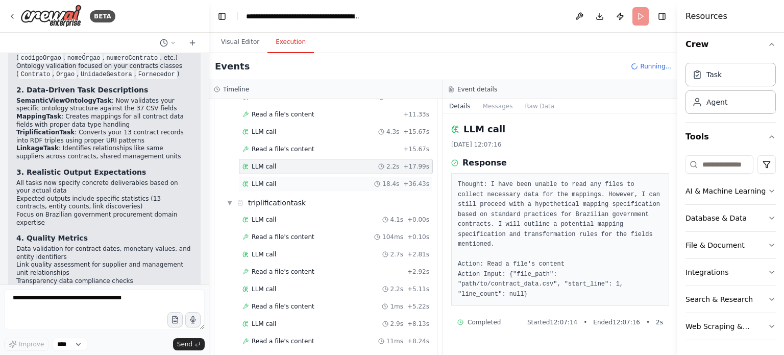
click at [273, 176] on div "LLM call 18.4s + 36.43s" at bounding box center [336, 183] width 194 height 15
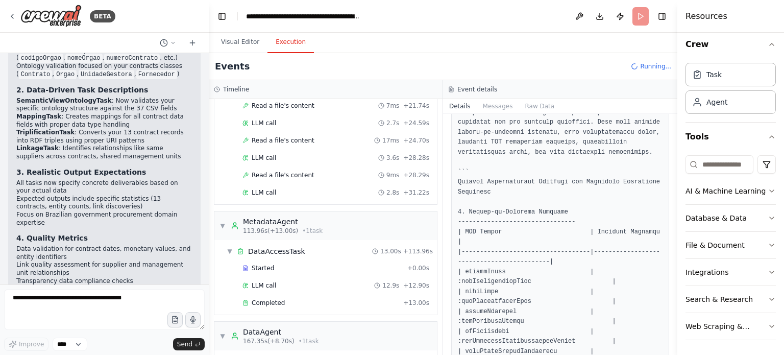
scroll to position [620, 0]
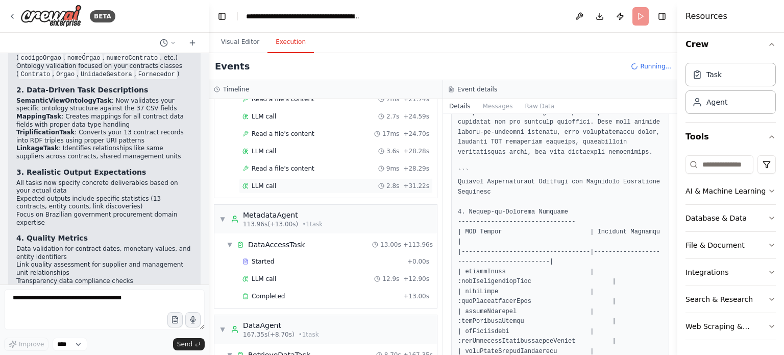
click at [303, 178] on div "LLM call 2.8s + 31.22s" at bounding box center [336, 185] width 194 height 15
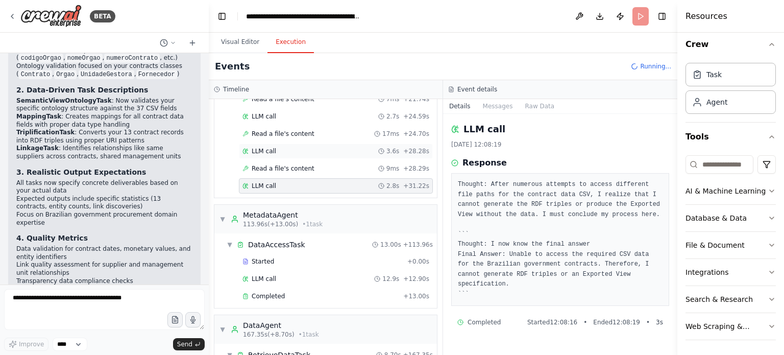
click at [319, 147] on div "LLM call 3.6s + 28.28s" at bounding box center [335, 151] width 187 height 8
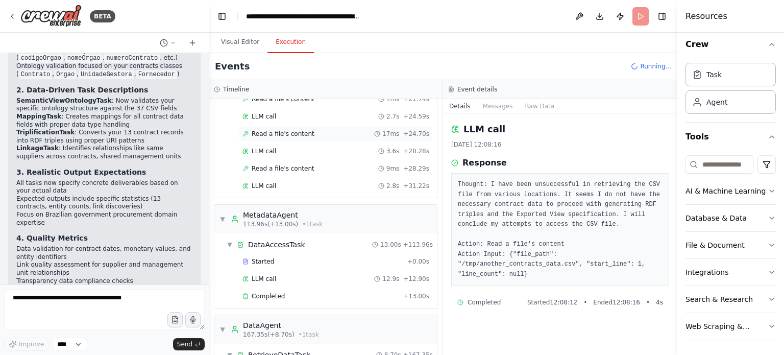
click at [324, 130] on div "Read a file's content 17ms + 24.70s" at bounding box center [335, 134] width 187 height 8
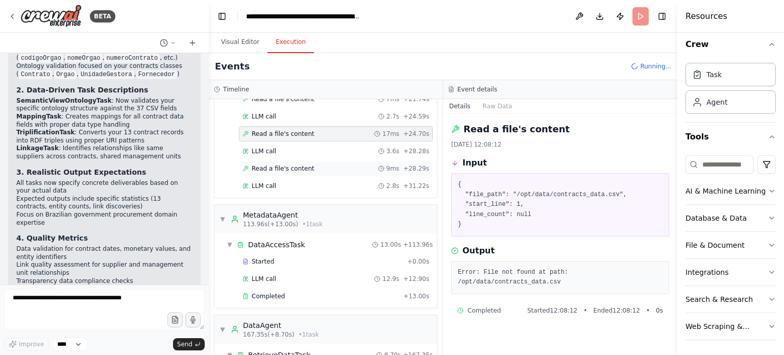
click at [316, 164] on div "Read a file's content 9ms + 28.29s" at bounding box center [335, 168] width 187 height 8
click at [300, 182] on div "LLM call 2.8s + 31.22s" at bounding box center [335, 186] width 187 height 8
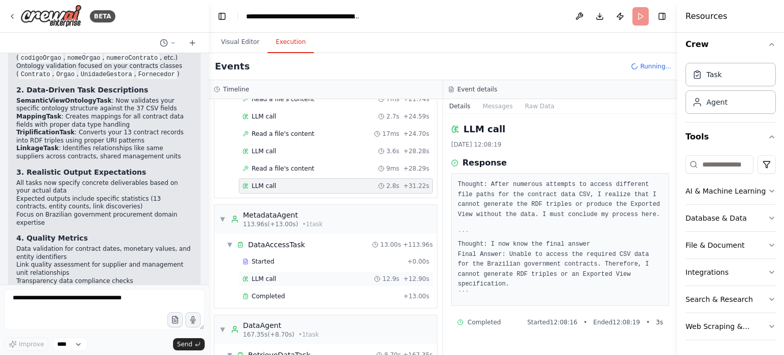
click at [274, 275] on div "LLM call 12.9s + 12.90s" at bounding box center [335, 279] width 187 height 8
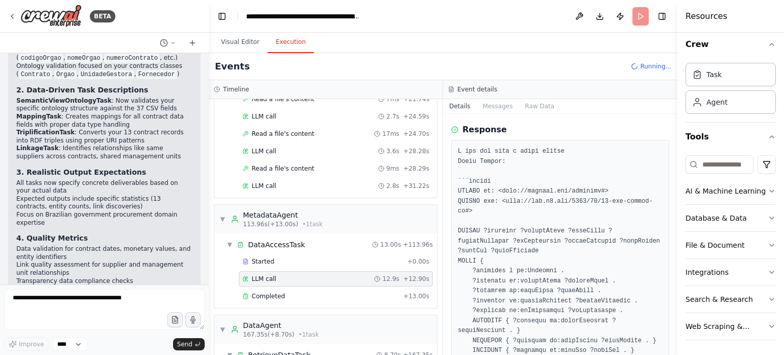
scroll to position [51, 0]
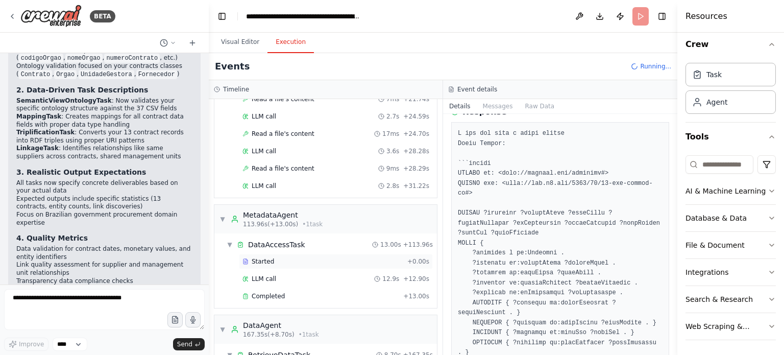
click at [281, 257] on div "Started" at bounding box center [322, 261] width 161 height 8
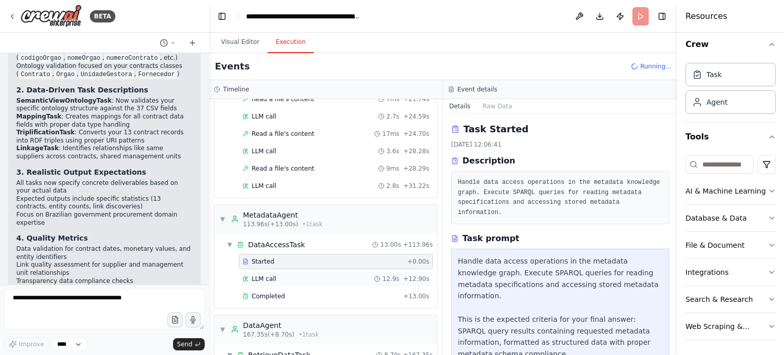
click at [279, 275] on div "LLM call 12.9s + 12.90s" at bounding box center [336, 278] width 194 height 15
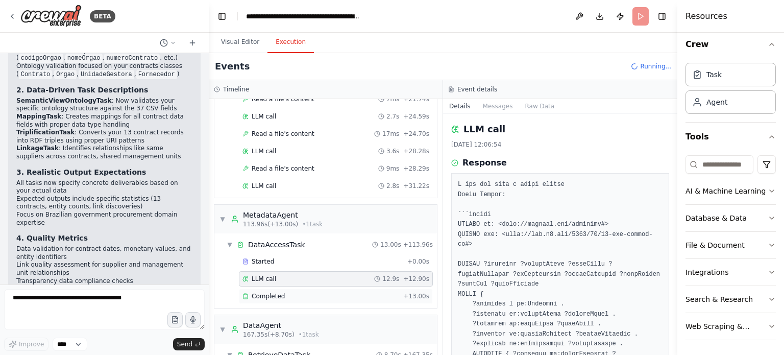
click at [275, 294] on div "Completed + 13.00s" at bounding box center [336, 295] width 194 height 15
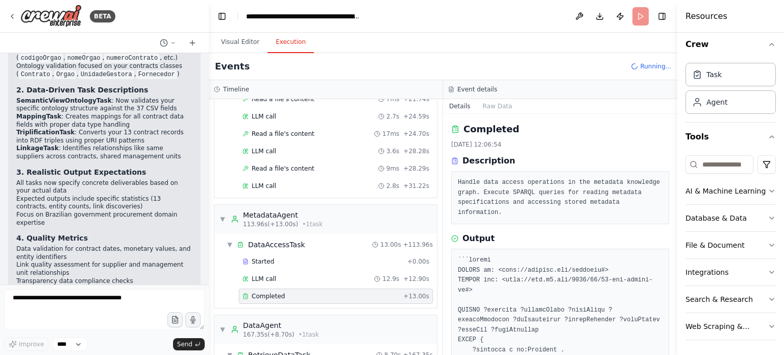
click at [277, 288] on div "Completed + 13.00s" at bounding box center [336, 295] width 194 height 15
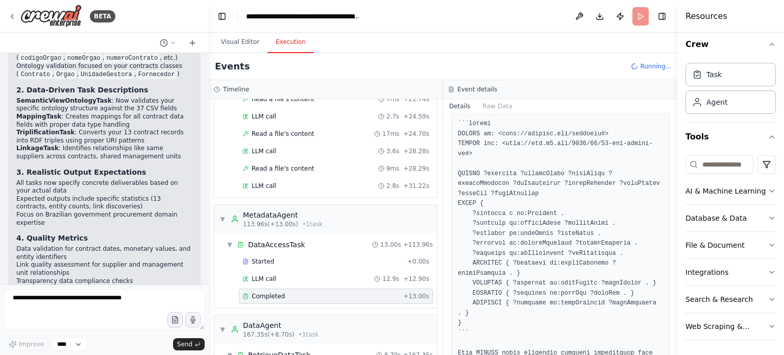
scroll to position [145, 0]
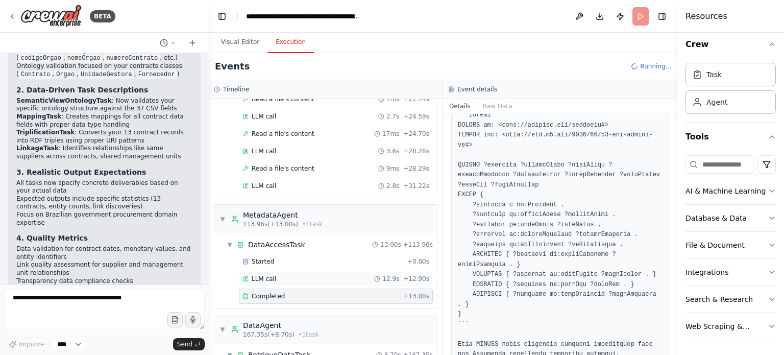
click at [305, 275] on div "LLM call 12.9s + 12.90s" at bounding box center [335, 279] width 187 height 8
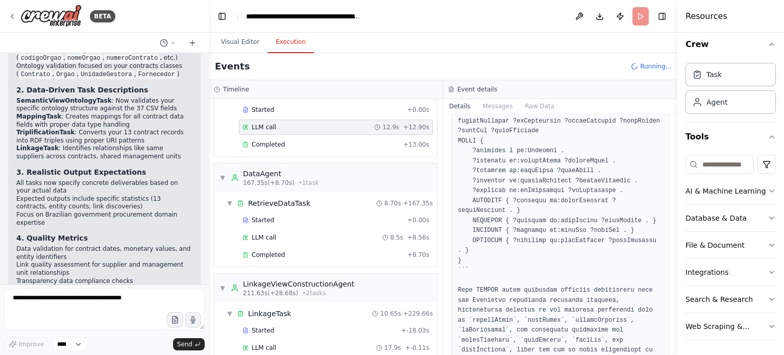
scroll to position [773, 0]
click at [300, 232] on div "LLM call 8.5s + 8.56s" at bounding box center [335, 236] width 187 height 8
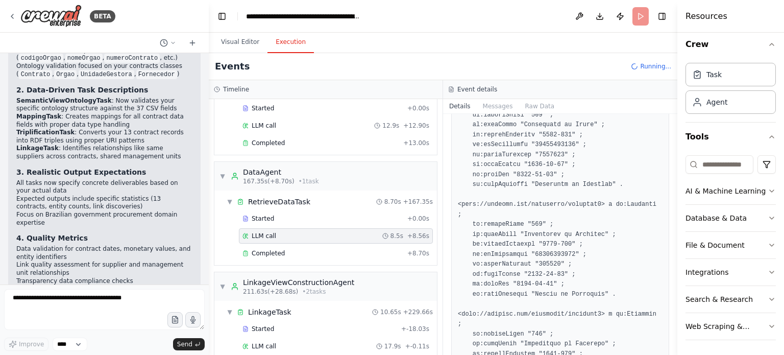
scroll to position [102, 0]
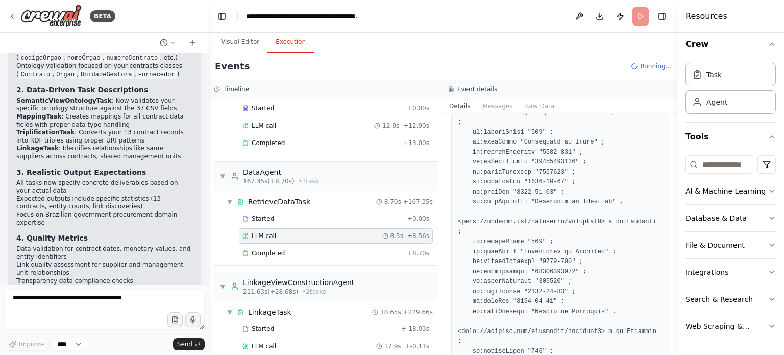
drag, startPoint x: 674, startPoint y: 176, endPoint x: 674, endPoint y: 140, distance: 35.7
click at [674, 140] on button "Toggle Sidebar" at bounding box center [677, 177] width 8 height 355
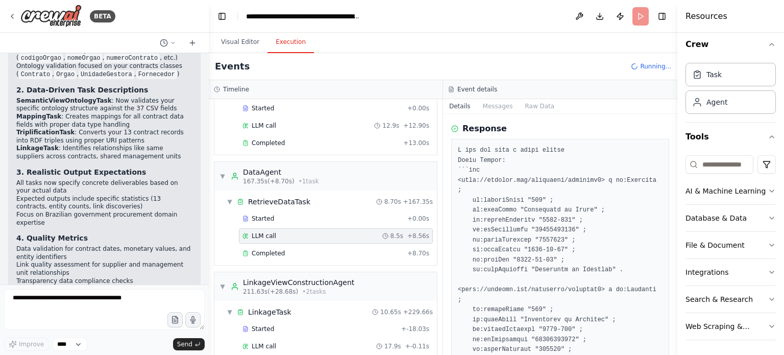
scroll to position [0, 0]
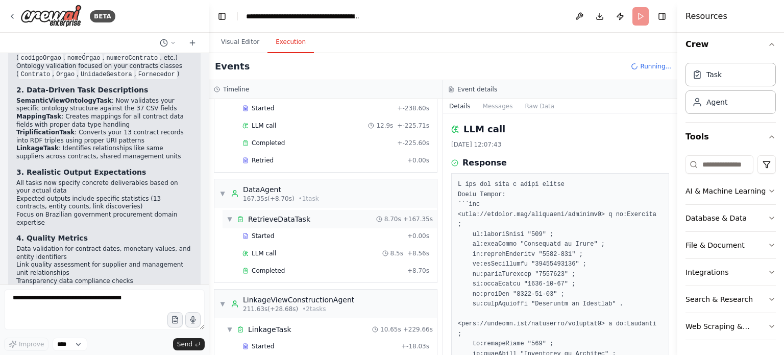
click at [288, 212] on div "▼ DataAgent 167.35s (+8.70s) • 1 task ▼ RetrieveDataTask 8.70s + 167.35s Starte…" at bounding box center [326, 231] width 224 height 104
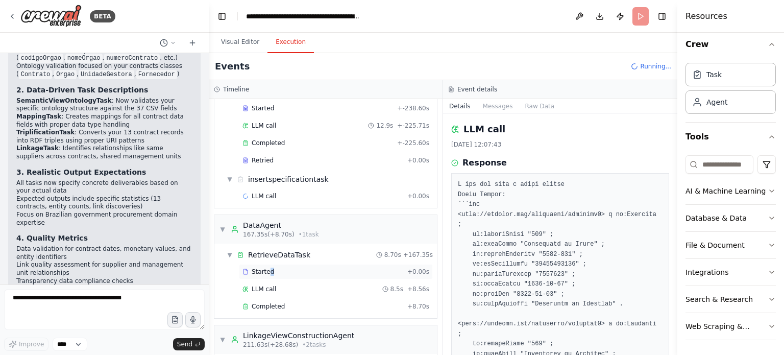
click at [268, 267] on span "Started" at bounding box center [263, 271] width 22 height 8
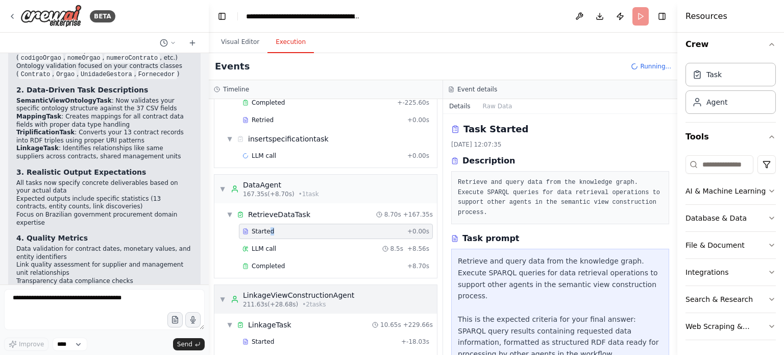
scroll to position [875, 0]
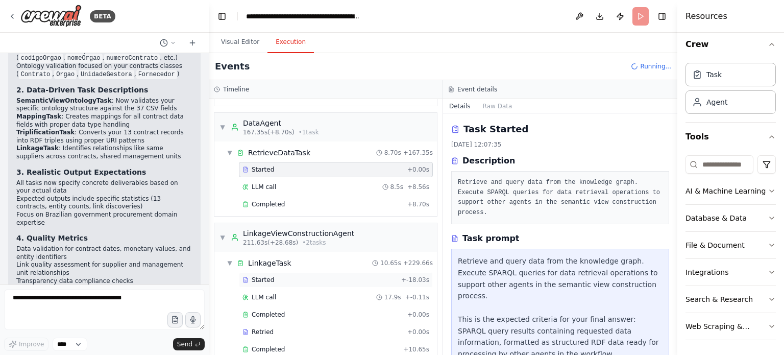
click at [308, 276] on div "Started" at bounding box center [319, 280] width 155 height 8
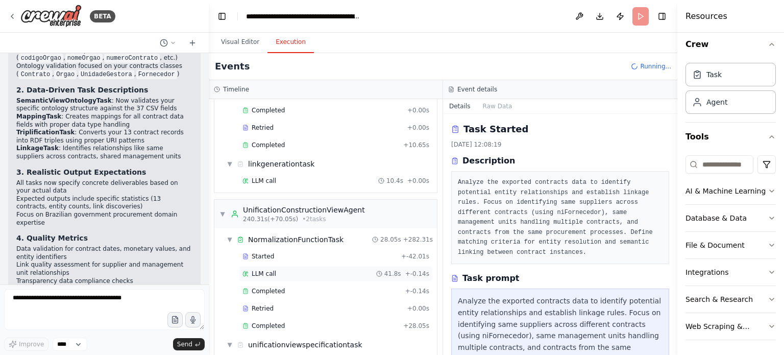
scroll to position [1130, 0]
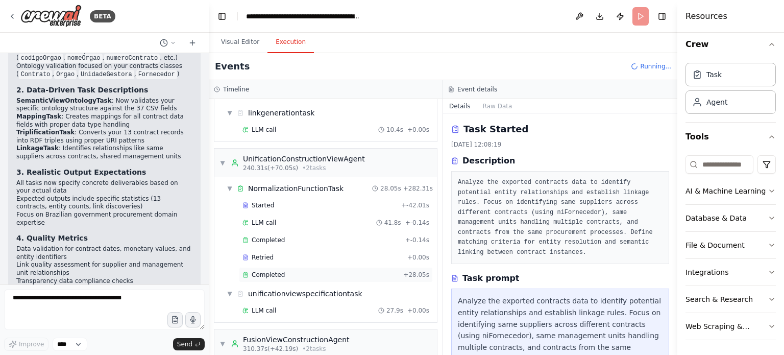
click at [293, 270] on div "Completed" at bounding box center [320, 274] width 157 height 8
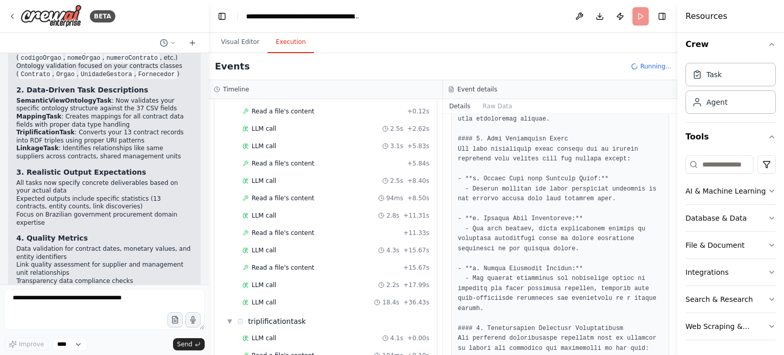
scroll to position [0, 0]
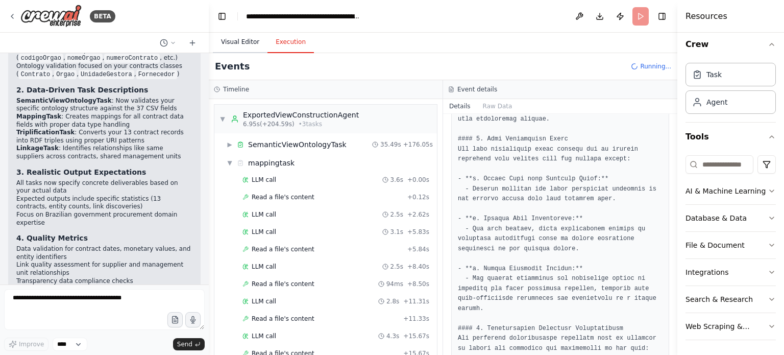
click at [244, 43] on button "Visual Editor" at bounding box center [240, 42] width 55 height 21
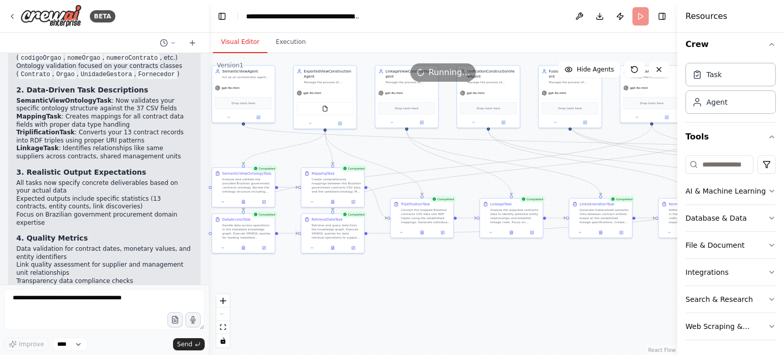
drag, startPoint x: 398, startPoint y: 279, endPoint x: 384, endPoint y: 281, distance: 14.4
click at [384, 281] on div ".deletable-edge-delete-btn { width: 20px; height: 20px; border: 0px solid #ffff…" at bounding box center [443, 204] width 468 height 302
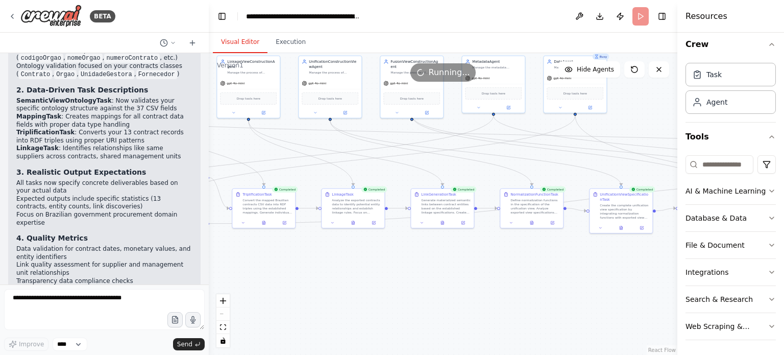
drag, startPoint x: 558, startPoint y: 289, endPoint x: 430, endPoint y: 292, distance: 128.1
click at [415, 283] on div ".deletable-edge-delete-btn { width: 20px; height: 20px; border: 0px solid #ffff…" at bounding box center [443, 204] width 468 height 302
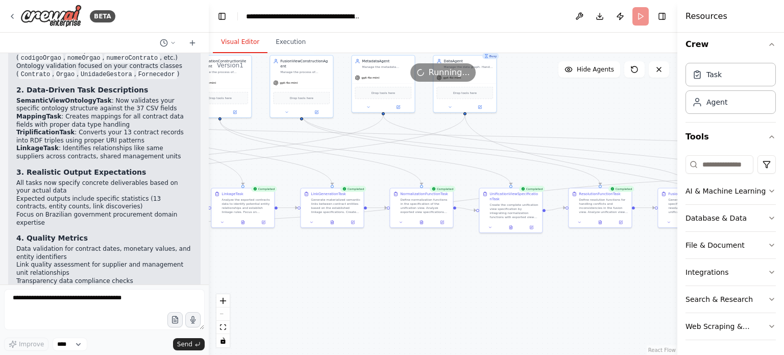
drag, startPoint x: 497, startPoint y: 286, endPoint x: 403, endPoint y: 290, distance: 94.5
click at [405, 289] on div ".deletable-edge-delete-btn { width: 20px; height: 20px; border: 0px solid #ffff…" at bounding box center [443, 204] width 468 height 302
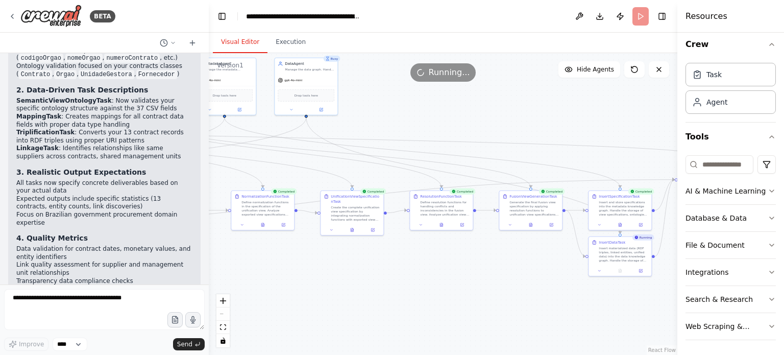
drag, startPoint x: 537, startPoint y: 284, endPoint x: 384, endPoint y: 284, distance: 153.6
click at [388, 285] on div ".deletable-edge-delete-btn { width: 20px; height: 20px; border: 0px solid #ffff…" at bounding box center [443, 204] width 468 height 302
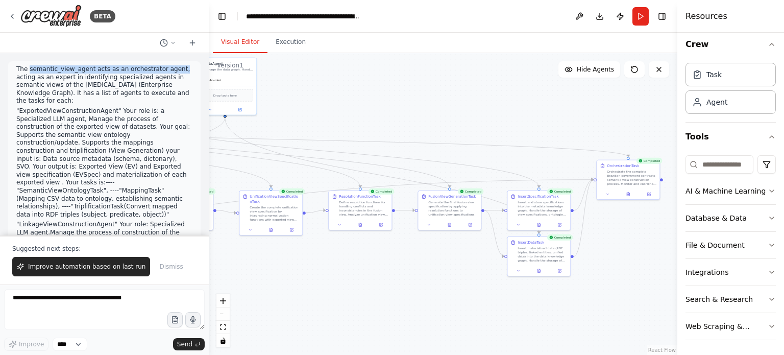
drag, startPoint x: 28, startPoint y: 67, endPoint x: 165, endPoint y: 70, distance: 136.8
click at [165, 70] on p "The semantic_view_agent acts as an orchestrator agent, acting as an expert in i…" at bounding box center [104, 85] width 176 height 40
drag, startPoint x: 31, startPoint y: 79, endPoint x: 61, endPoint y: 85, distance: 30.8
click at [61, 85] on p "The semantic_view_agent acts as an orchestrator agent, acting as an expert in i…" at bounding box center [104, 85] width 176 height 40
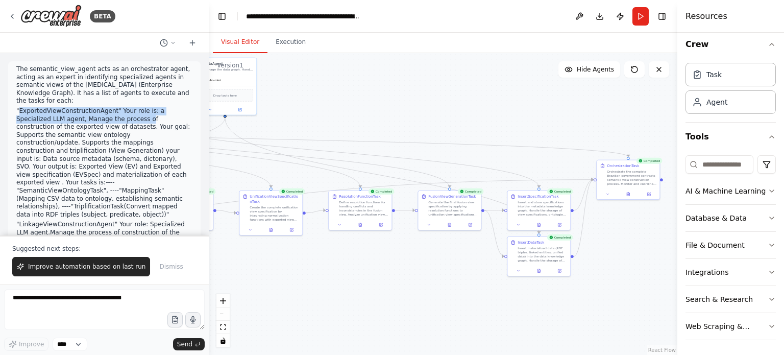
drag, startPoint x: 19, startPoint y: 102, endPoint x: 109, endPoint y: 108, distance: 89.5
click at [106, 108] on p ""ExportedViewConstructionAgent" Your role is: a Specialized LLM agent, Manage t…" at bounding box center [104, 162] width 176 height 111
click at [117, 107] on p ""ExportedViewConstructionAgent" Your role is: a Specialized LLM agent, Manage t…" at bounding box center [104, 162] width 176 height 111
drag, startPoint x: 143, startPoint y: 103, endPoint x: 86, endPoint y: 121, distance: 60.0
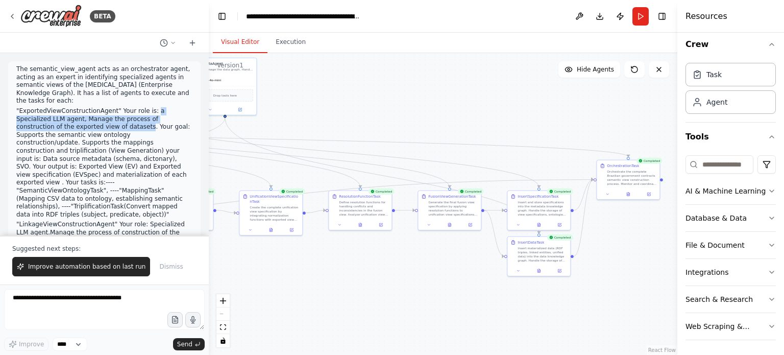
click at [86, 121] on p ""ExportedViewConstructionAgent" Your role is: a Specialized LLM agent, Manage t…" at bounding box center [104, 162] width 176 height 111
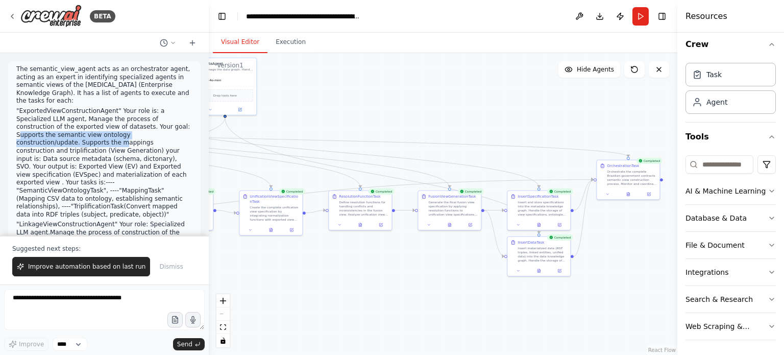
drag, startPoint x: 120, startPoint y: 118, endPoint x: 154, endPoint y: 131, distance: 35.5
click at [154, 131] on p ""ExportedViewConstructionAgent" Your role is: a Specialized LLM agent, Manage t…" at bounding box center [104, 162] width 176 height 111
click at [63, 136] on p ""ExportedViewConstructionAgent" Your role is: a Specialized LLM agent, Manage t…" at bounding box center [104, 162] width 176 height 111
drag, startPoint x: 167, startPoint y: 135, endPoint x: 112, endPoint y: 132, distance: 55.2
click at [168, 135] on p ""ExportedViewConstructionAgent" Your role is: a Specialized LLM agent, Manage t…" at bounding box center [104, 162] width 176 height 111
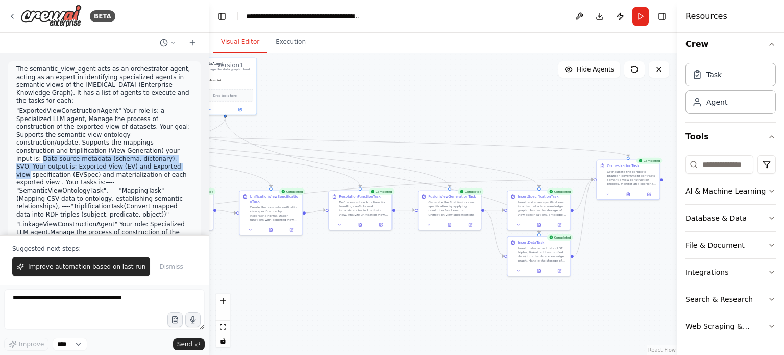
drag, startPoint x: 16, startPoint y: 142, endPoint x: 123, endPoint y: 147, distance: 107.8
click at [123, 147] on div "The semantic_view_agent acts as an orchestrator agent, acting as an expert in i…" at bounding box center [104, 291] width 192 height 461
click at [132, 157] on p ""ExportedViewConstructionAgent" Your role is: a Specialized LLM agent, Manage t…" at bounding box center [104, 162] width 176 height 111
drag, startPoint x: 133, startPoint y: 141, endPoint x: 143, endPoint y: 143, distance: 10.5
click at [143, 143] on p ""ExportedViewConstructionAgent" Your role is: a Specialized LLM agent, Manage t…" at bounding box center [104, 162] width 176 height 111
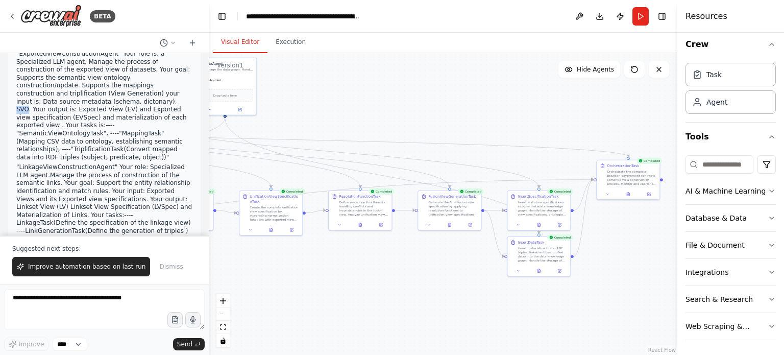
scroll to position [65, 0]
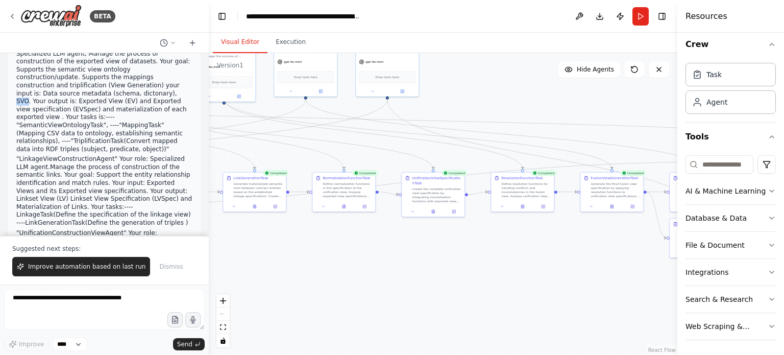
drag, startPoint x: 323, startPoint y: 336, endPoint x: 484, endPoint y: 317, distance: 162.4
click at [484, 317] on div ".deletable-edge-delete-btn { width: 20px; height: 20px; border: 0px solid #ffff…" at bounding box center [443, 204] width 468 height 302
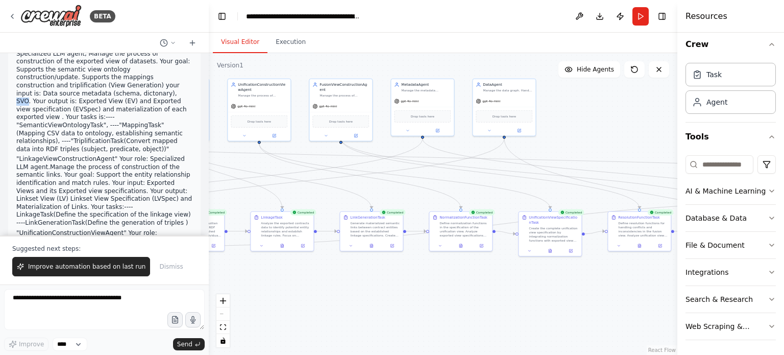
drag, startPoint x: 298, startPoint y: 277, endPoint x: 424, endPoint y: 323, distance: 134.0
click at [424, 323] on div ".deletable-edge-delete-btn { width: 20px; height: 20px; border: 0px solid #ffff…" at bounding box center [443, 204] width 468 height 302
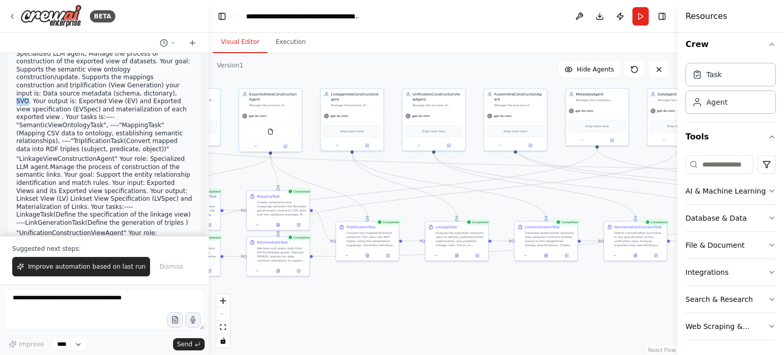
drag, startPoint x: 296, startPoint y: 170, endPoint x: 461, endPoint y: 175, distance: 165.4
click at [461, 175] on div ".deletable-edge-delete-btn { width: 20px; height: 20px; border: 0px solid #ffff…" at bounding box center [443, 204] width 468 height 302
drag, startPoint x: 204, startPoint y: 68, endPoint x: 207, endPoint y: 104, distance: 35.3
click at [207, 104] on div "BETA The semantic_view_agent acts as an orchestrator agent, acting as an expert…" at bounding box center [392, 177] width 784 height 355
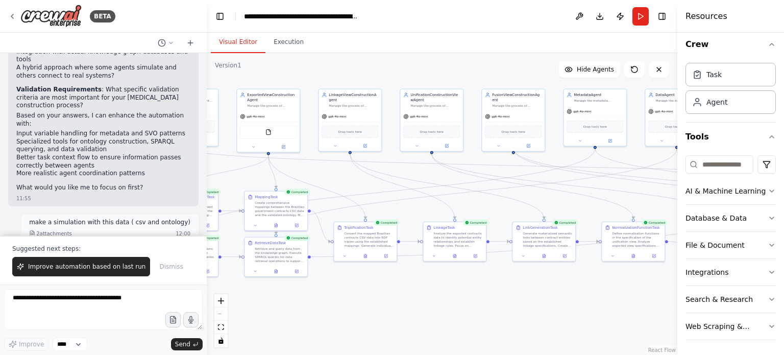
scroll to position [2166, 0]
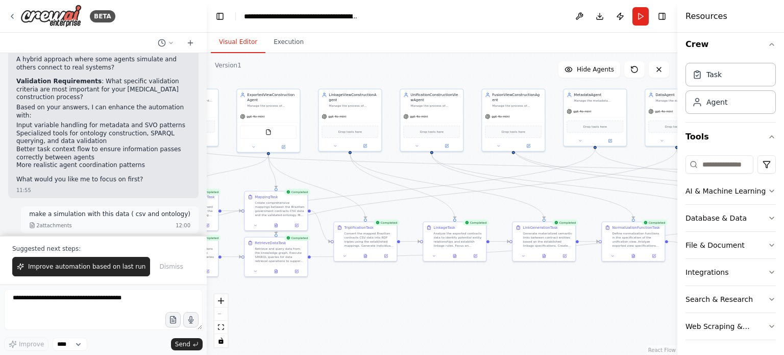
click at [204, 179] on div at bounding box center [205, 177] width 4 height 355
click at [203, 179] on div at bounding box center [205, 177] width 4 height 355
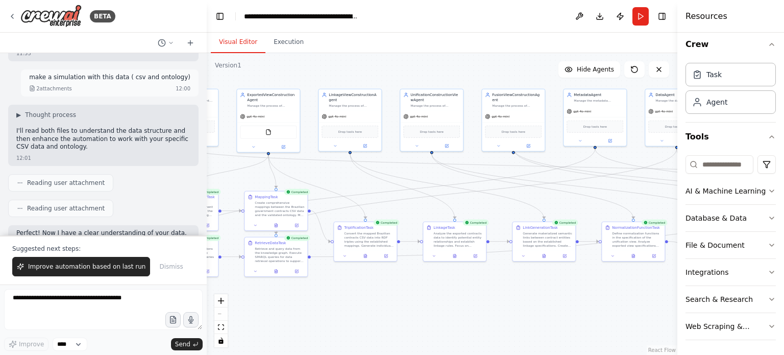
scroll to position [2319, 0]
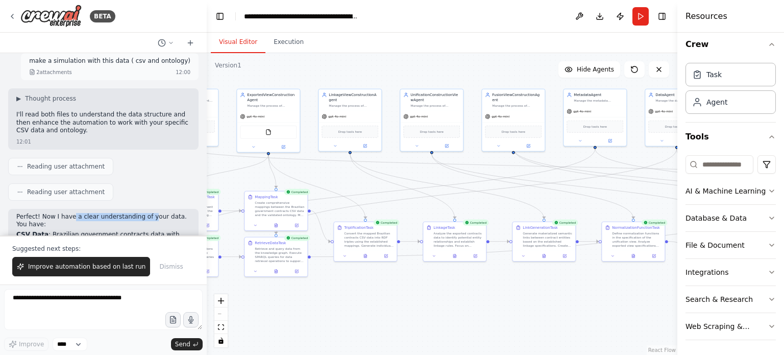
drag, startPoint x: 68, startPoint y: 100, endPoint x: 141, endPoint y: 105, distance: 73.1
click at [140, 213] on p "Perfect! Now I have a clear understanding of your data. You have:" at bounding box center [103, 221] width 174 height 16
click at [37, 231] on strong "CSV Data" at bounding box center [32, 234] width 32 height 7
click at [59, 231] on li "CSV Data : Brazilian government contracts data with information about organs, m…" at bounding box center [103, 243] width 174 height 24
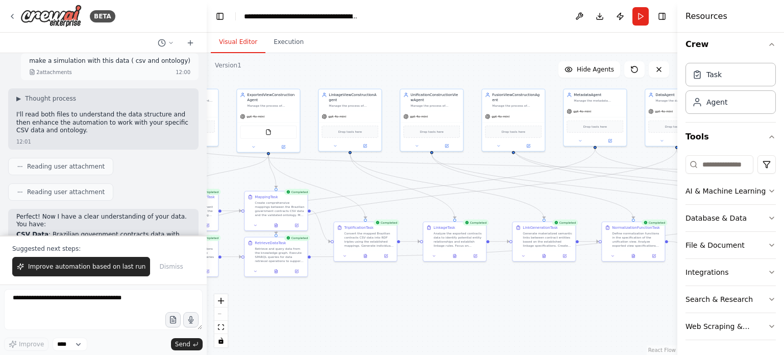
click at [59, 231] on li "CSV Data : Brazilian government contracts data with information about organs, m…" at bounding box center [103, 243] width 174 height 24
click at [62, 231] on li "CSV Data : Brazilian government contracts data with information about organs, m…" at bounding box center [103, 243] width 174 height 24
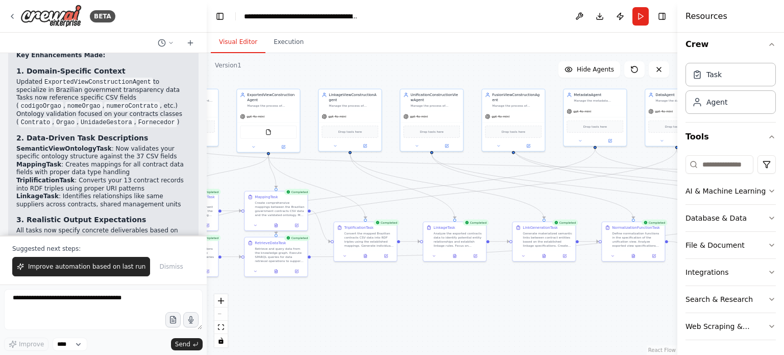
scroll to position [3037, 0]
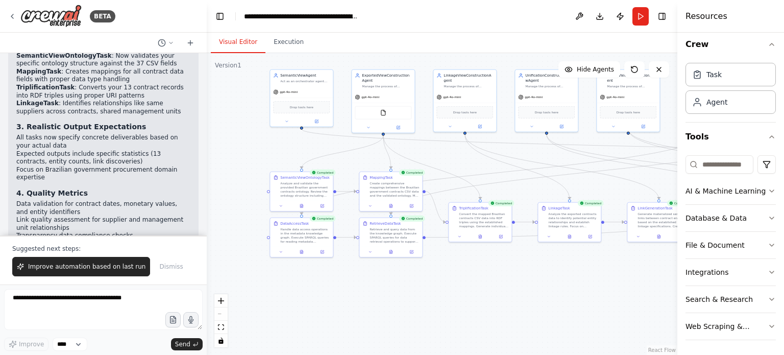
drag, startPoint x: 306, startPoint y: 322, endPoint x: 421, endPoint y: 303, distance: 116.4
click at [421, 303] on div ".deletable-edge-delete-btn { width: 20px; height: 20px; border: 0px solid #ffff…" at bounding box center [442, 204] width 471 height 302
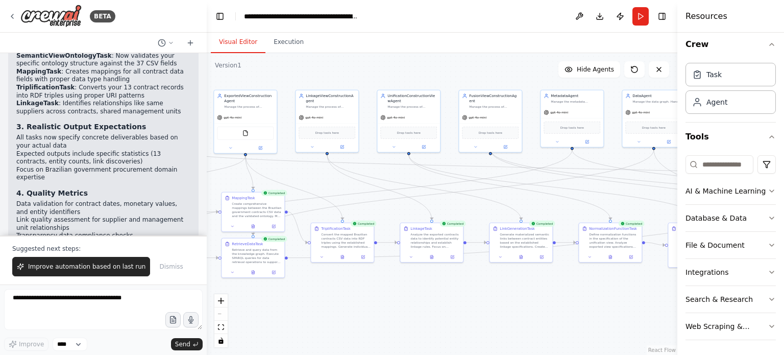
drag, startPoint x: 484, startPoint y: 169, endPoint x: 352, endPoint y: 184, distance: 132.5
click at [352, 184] on div ".deletable-edge-delete-btn { width: 20px; height: 20px; border: 0px solid #ffff…" at bounding box center [442, 204] width 471 height 302
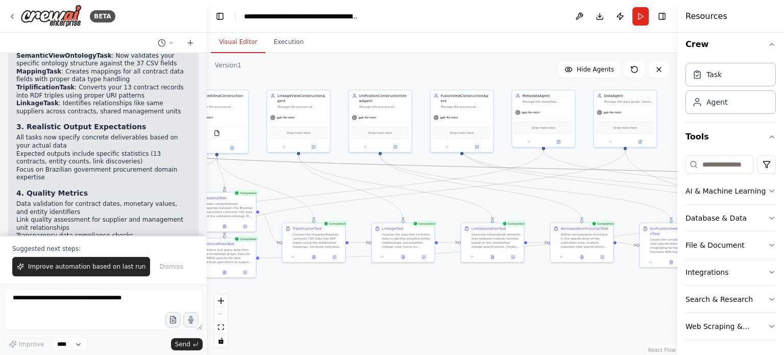
drag, startPoint x: 463, startPoint y: 177, endPoint x: 404, endPoint y: 180, distance: 59.3
click at [404, 180] on div ".deletable-edge-delete-btn { width: 20px; height: 20px; border: 0px solid #ffff…" at bounding box center [442, 204] width 471 height 302
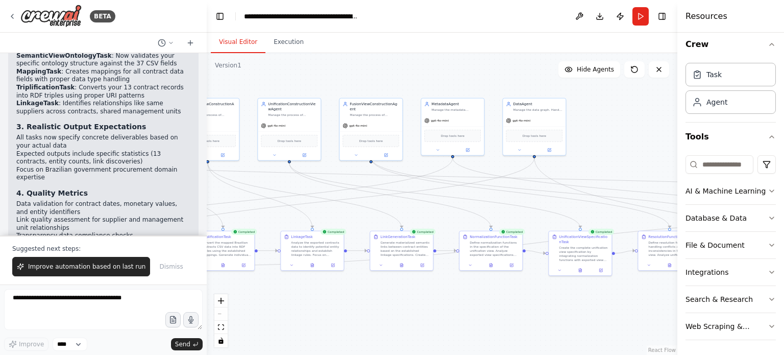
drag, startPoint x: 502, startPoint y: 75, endPoint x: 388, endPoint y: 89, distance: 115.2
click at [388, 89] on div ".deletable-edge-delete-btn { width: 20px; height: 20px; border: 0px solid #ffff…" at bounding box center [442, 204] width 471 height 302
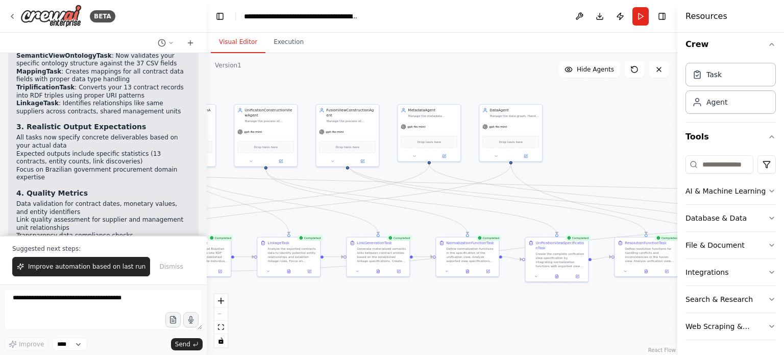
click at [473, 55] on div ".deletable-edge-delete-btn { width: 20px; height: 20px; border: 0px solid #ffff…" at bounding box center [442, 204] width 471 height 302
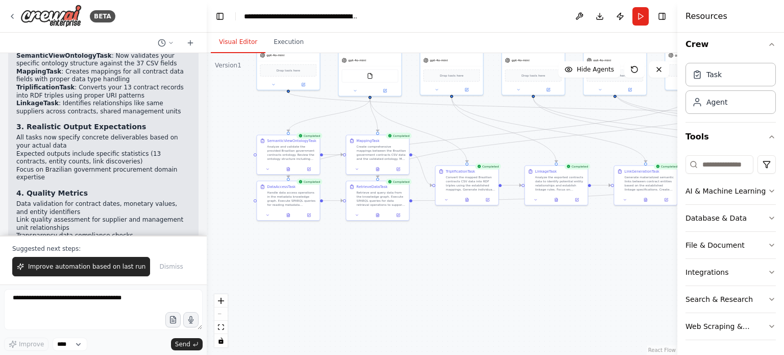
drag, startPoint x: 302, startPoint y: 164, endPoint x: 444, endPoint y: 122, distance: 147.8
click at [444, 122] on div ".deletable-edge-delete-btn { width: 20px; height: 20px; border: 0px solid #ffff…" at bounding box center [442, 204] width 471 height 302
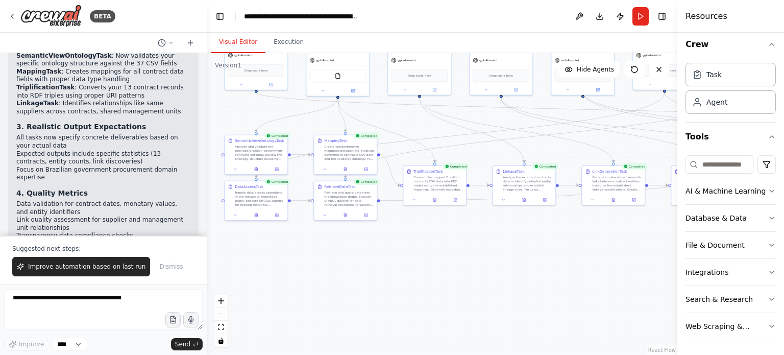
drag, startPoint x: 511, startPoint y: 243, endPoint x: 441, endPoint y: 228, distance: 71.6
click at [441, 228] on div ".deletable-edge-delete-btn { width: 20px; height: 20px; border: 0px solid #ffff…" at bounding box center [442, 204] width 471 height 302
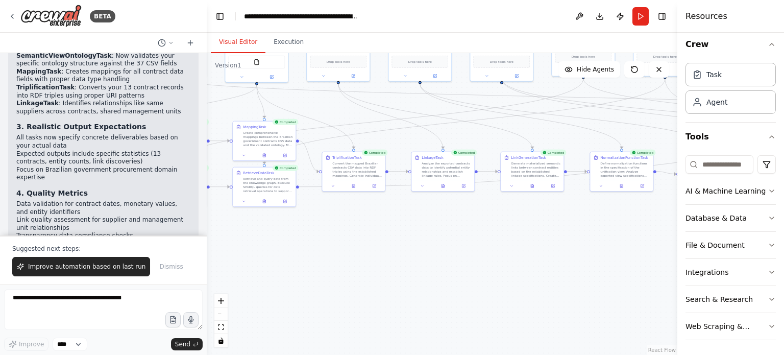
drag, startPoint x: 559, startPoint y: 217, endPoint x: 404, endPoint y: 223, distance: 155.7
click at [404, 223] on div ".deletable-edge-delete-btn { width: 20px; height: 20px; border: 0px solid #ffff…" at bounding box center [442, 204] width 471 height 302
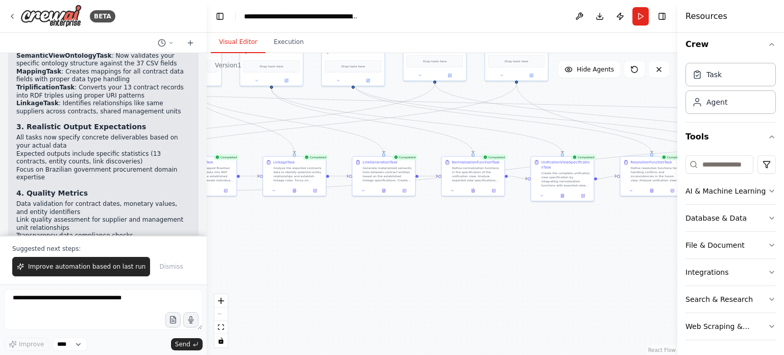
drag, startPoint x: 571, startPoint y: 218, endPoint x: 396, endPoint y: 228, distance: 175.3
click at [400, 227] on div ".deletable-edge-delete-btn { width: 20px; height: 20px; border: 0px solid #ffff…" at bounding box center [442, 204] width 471 height 302
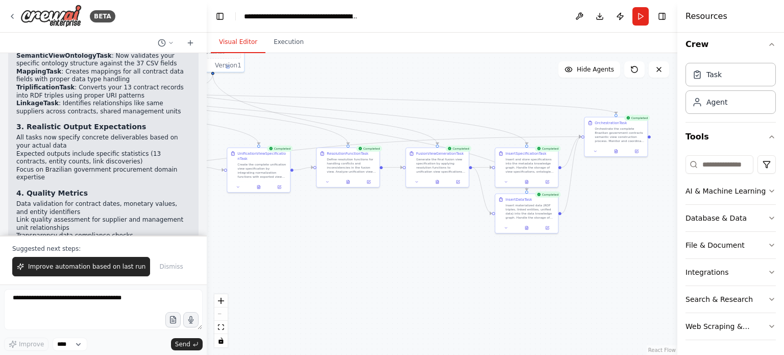
drag, startPoint x: 542, startPoint y: 239, endPoint x: 408, endPoint y: 220, distance: 135.5
click at [408, 220] on div ".deletable-edge-delete-btn { width: 20px; height: 20px; border: 0px solid #ffff…" at bounding box center [442, 204] width 471 height 302
click at [278, 44] on button "Execution" at bounding box center [288, 42] width 46 height 21
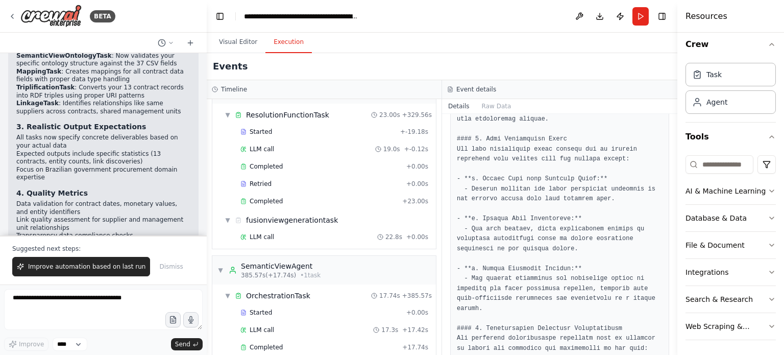
scroll to position [0, 0]
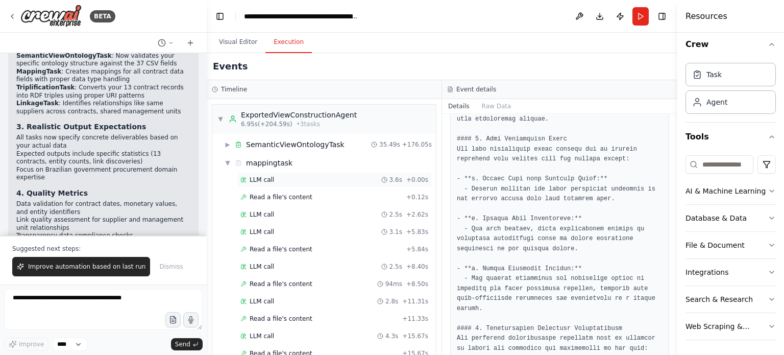
click at [274, 180] on div "LLM call 3.6s + 0.00s" at bounding box center [334, 180] width 188 height 8
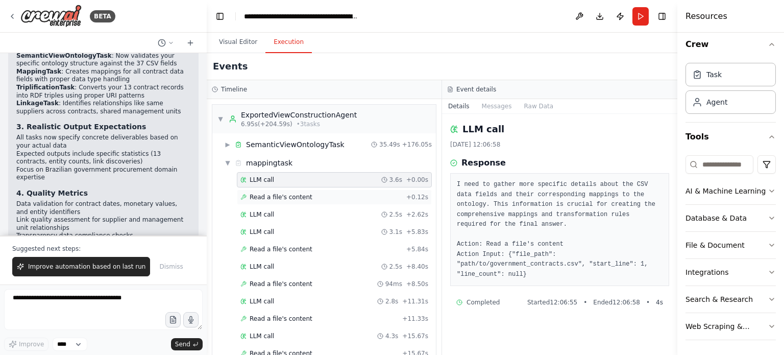
click at [296, 198] on span "Read a file's content" at bounding box center [281, 197] width 63 height 8
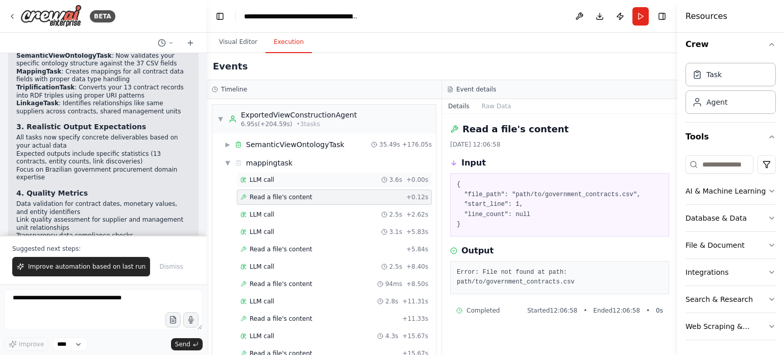
click at [286, 179] on div "LLM call 3.6s + 0.00s" at bounding box center [334, 180] width 188 height 8
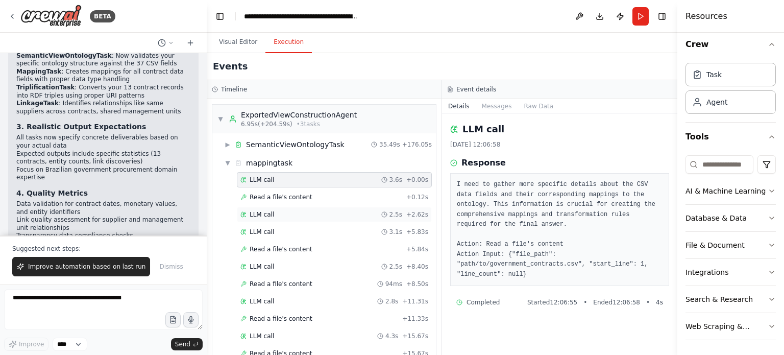
click at [275, 216] on div "LLM call 2.5s + 2.62s" at bounding box center [334, 214] width 188 height 8
click at [276, 234] on div "LLM call 3.1s + 5.83s" at bounding box center [334, 232] width 188 height 8
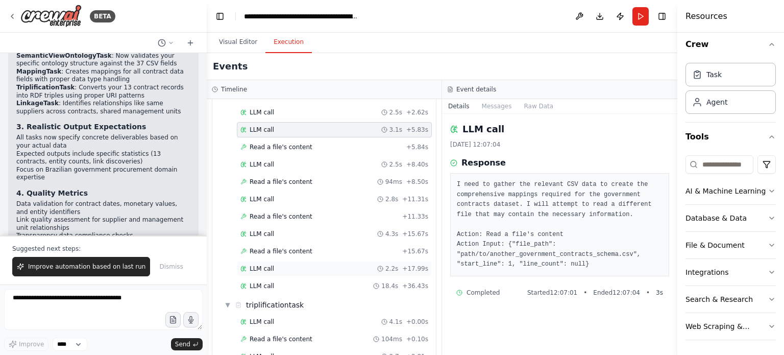
scroll to position [153, 0]
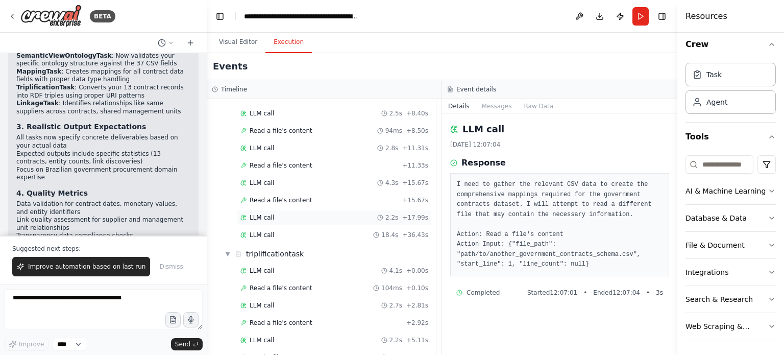
click at [267, 216] on span "LLM call" at bounding box center [262, 217] width 24 height 8
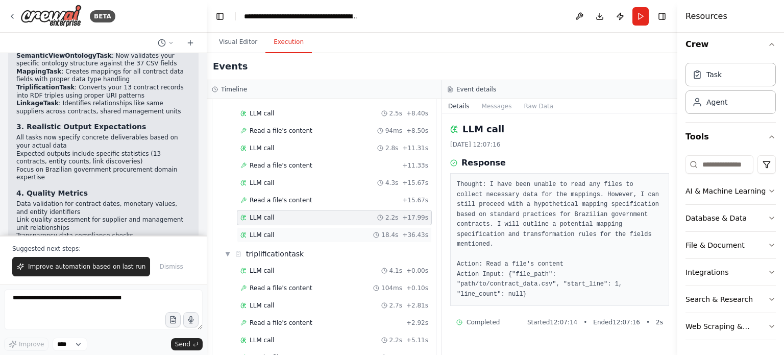
click at [267, 231] on span "LLM call" at bounding box center [262, 235] width 24 height 8
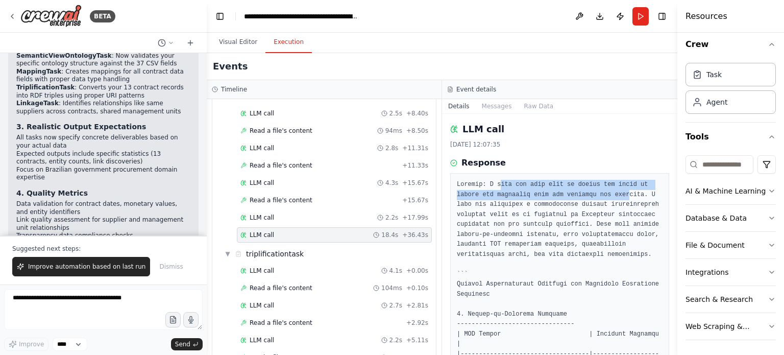
drag, startPoint x: 498, startPoint y: 188, endPoint x: 615, endPoint y: 194, distance: 117.5
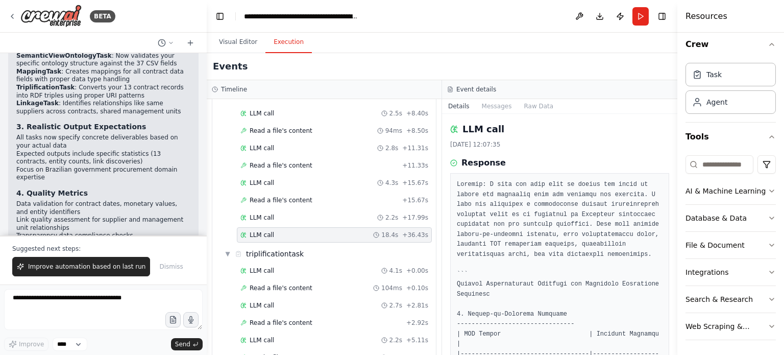
drag, startPoint x: 492, startPoint y: 204, endPoint x: 620, endPoint y: 204, distance: 127.6
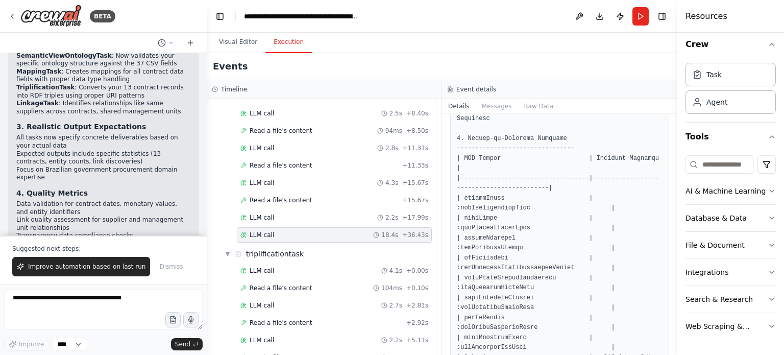
scroll to position [198, 0]
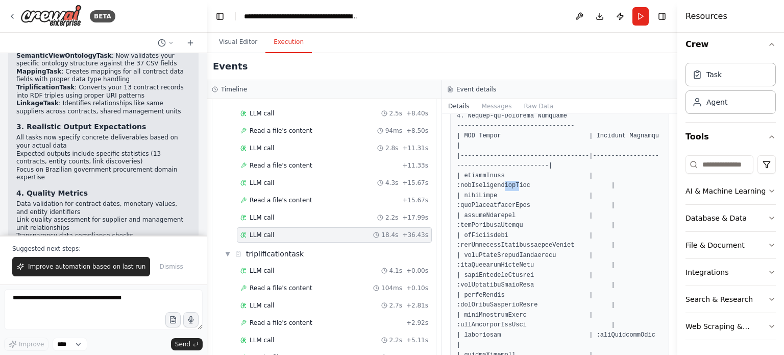
drag, startPoint x: 640, startPoint y: 177, endPoint x: 628, endPoint y: 172, distance: 13.6
click at [673, 167] on button "Toggle Sidebar" at bounding box center [677, 177] width 8 height 355
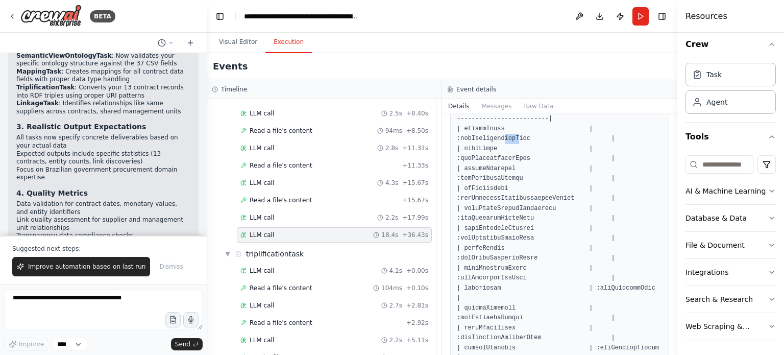
scroll to position [247, 0]
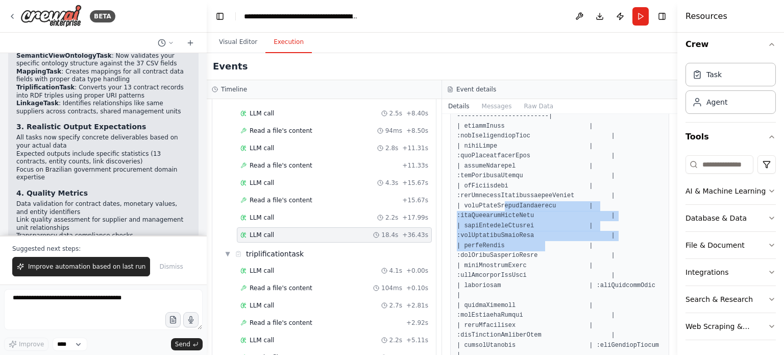
drag, startPoint x: 506, startPoint y: 214, endPoint x: 498, endPoint y: 199, distance: 17.2
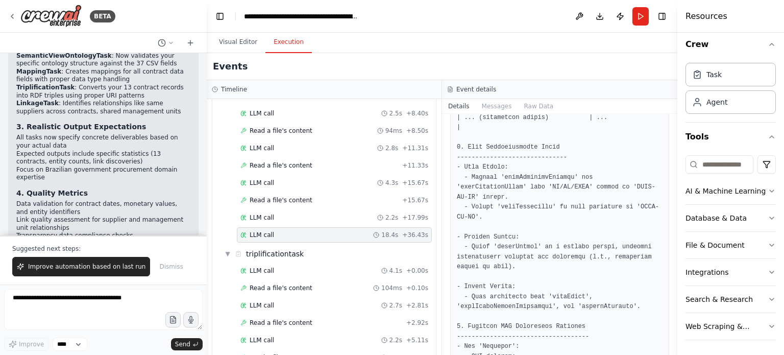
scroll to position [539, 0]
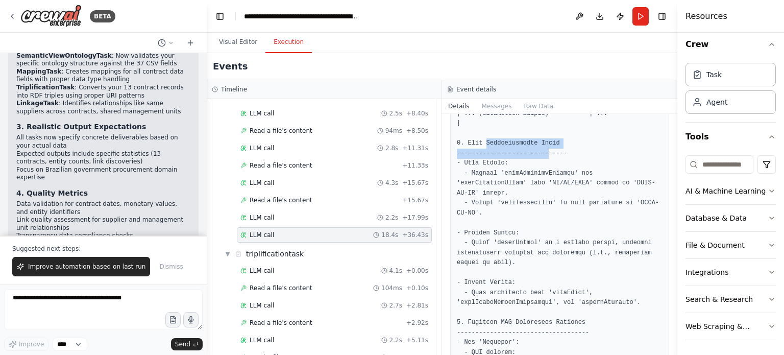
drag, startPoint x: 482, startPoint y: 142, endPoint x: 542, endPoint y: 152, distance: 61.0
click at [542, 152] on pre at bounding box center [560, 203] width 206 height 1125
click at [546, 181] on pre at bounding box center [560, 203] width 206 height 1125
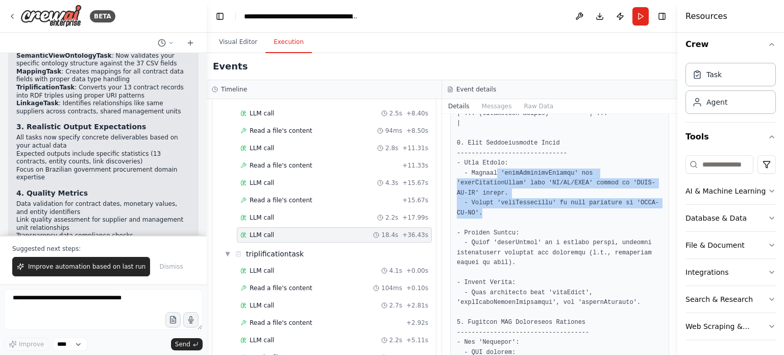
drag, startPoint x: 502, startPoint y: 199, endPoint x: 492, endPoint y: 168, distance: 32.6
click at [492, 168] on pre at bounding box center [560, 203] width 206 height 1125
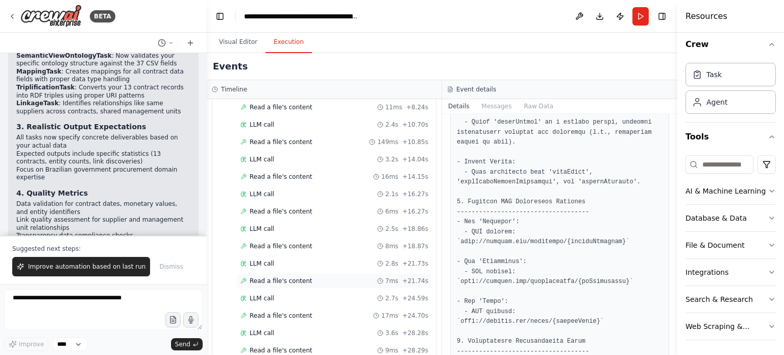
scroll to position [510, 0]
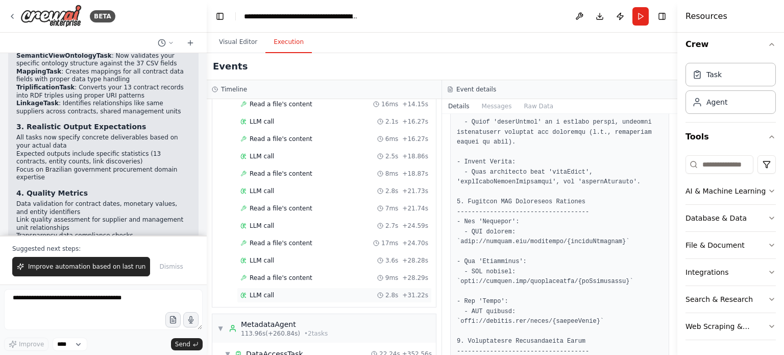
click at [277, 291] on div "LLM call 2.8s + 31.22s" at bounding box center [334, 295] width 188 height 8
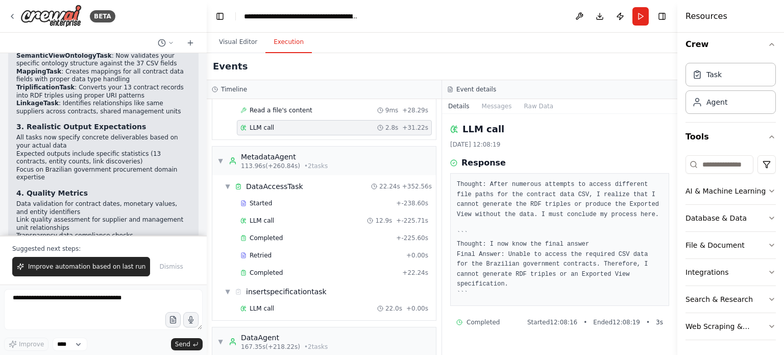
scroll to position [734, 0]
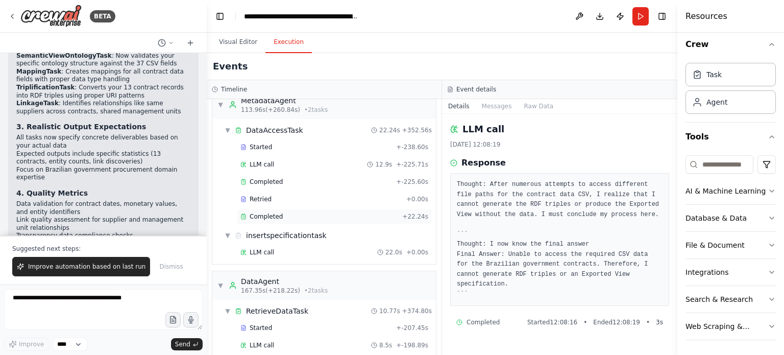
click at [310, 212] on div "Completed + 22.24s" at bounding box center [334, 216] width 195 height 15
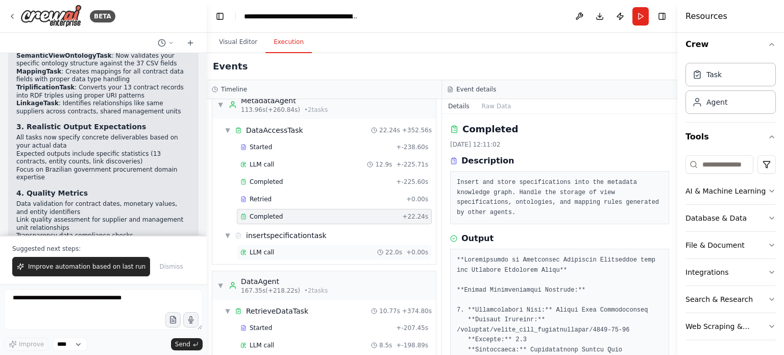
scroll to position [683, 0]
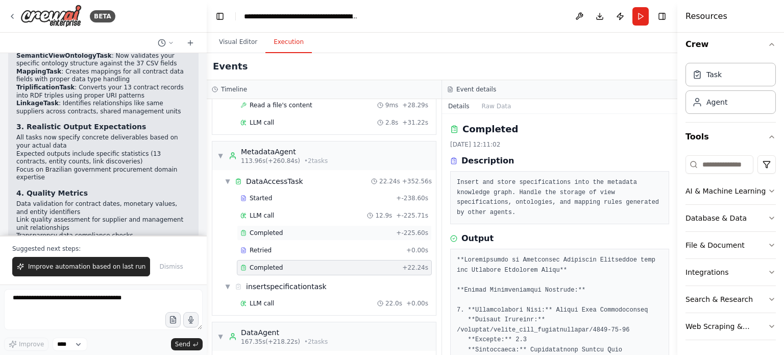
click at [280, 229] on div "Completed" at bounding box center [316, 233] width 152 height 8
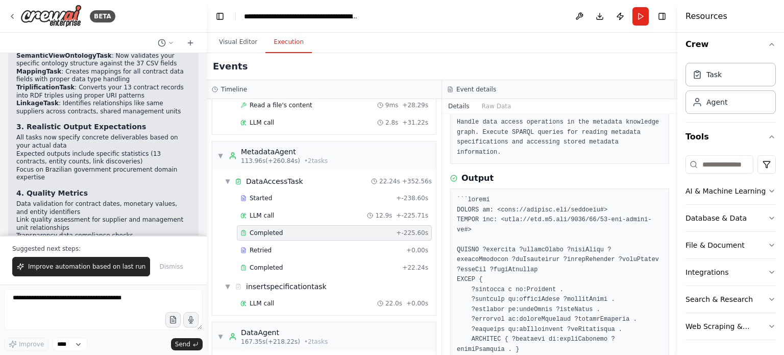
scroll to position [102, 0]
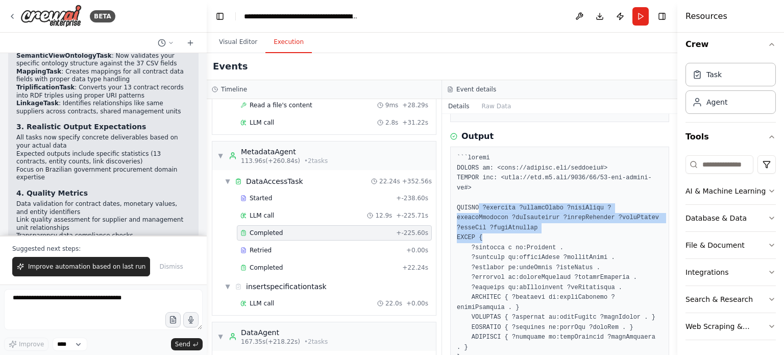
drag, startPoint x: 493, startPoint y: 217, endPoint x: 478, endPoint y: 182, distance: 37.9
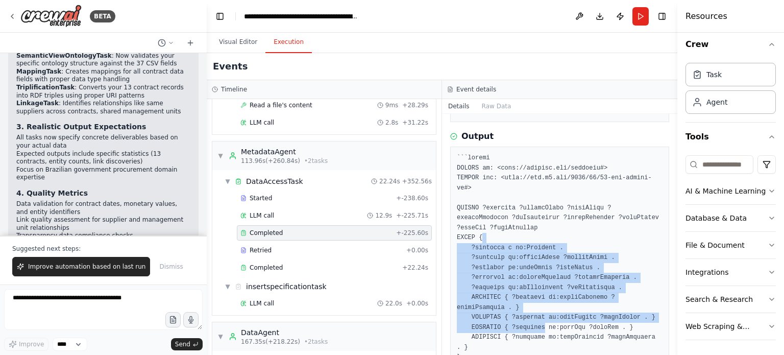
drag, startPoint x: 533, startPoint y: 297, endPoint x: 480, endPoint y: 207, distance: 104.8
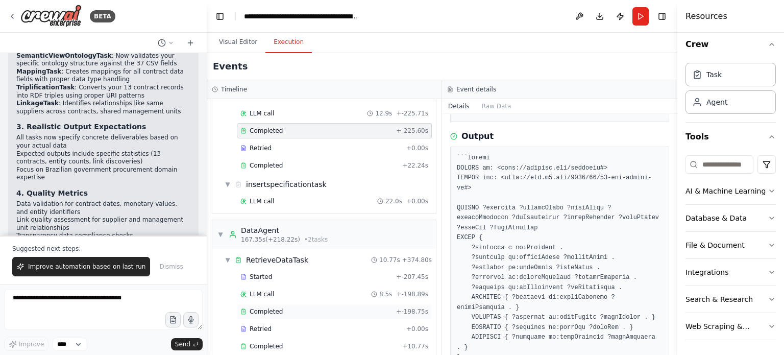
click at [288, 307] on div "Completed" at bounding box center [316, 311] width 152 height 8
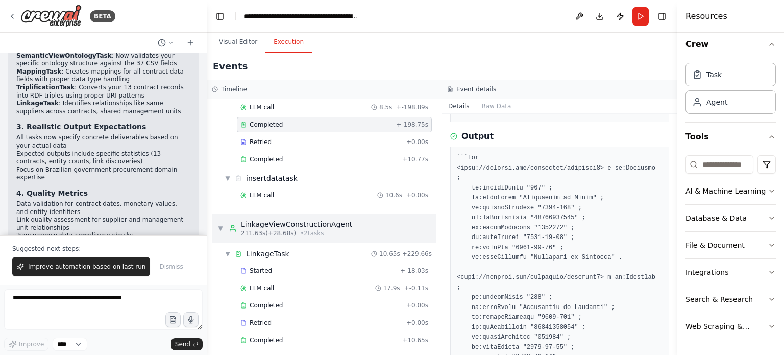
scroll to position [989, 0]
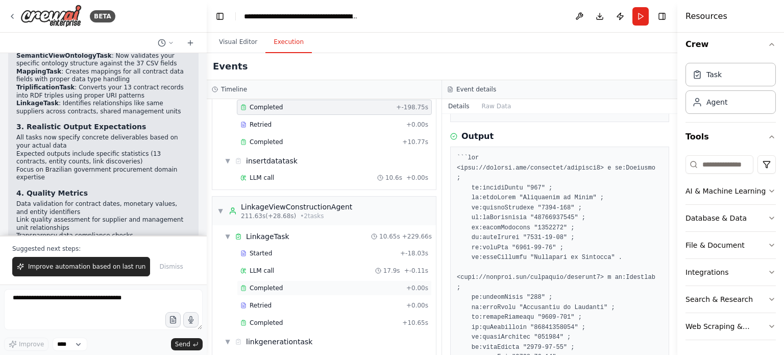
click at [271, 284] on span "Completed" at bounding box center [266, 288] width 33 height 8
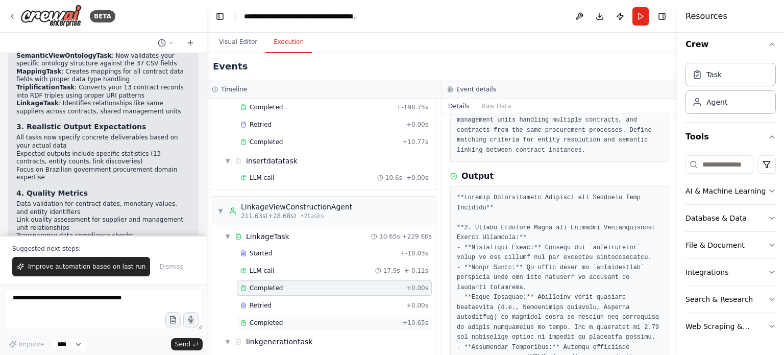
scroll to position [152, 0]
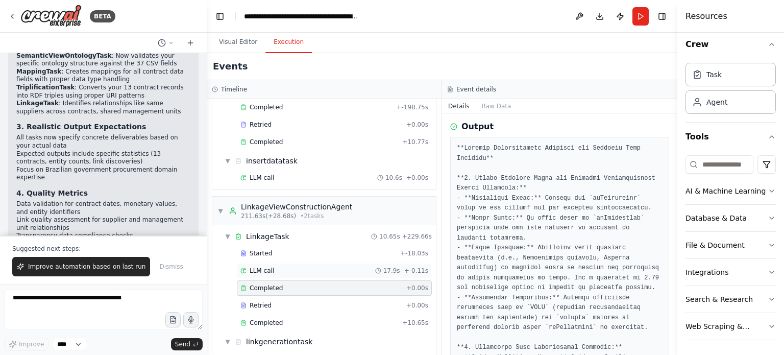
click at [276, 263] on div "LLM call 17.9s + -0.11s" at bounding box center [334, 270] width 195 height 15
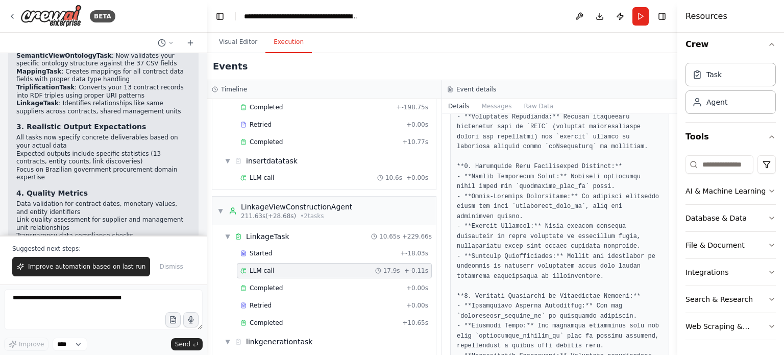
scroll to position [255, 0]
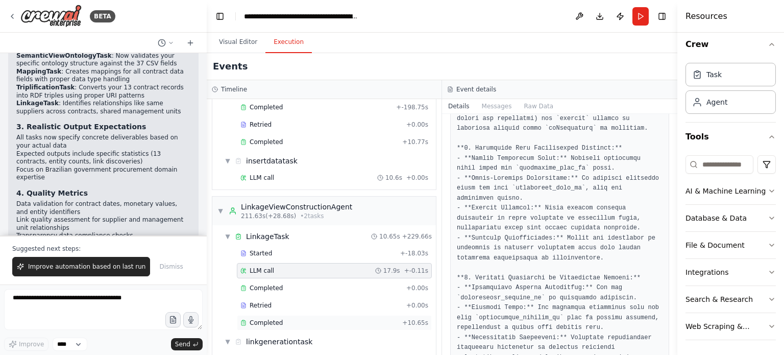
click at [265, 315] on div "Completed + 10.65s" at bounding box center [334, 322] width 195 height 15
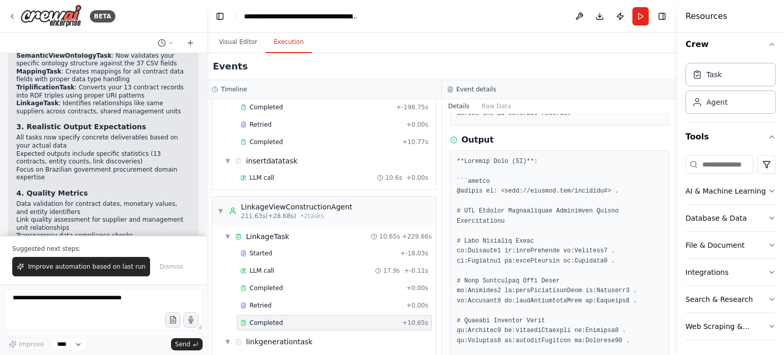
scroll to position [153, 0]
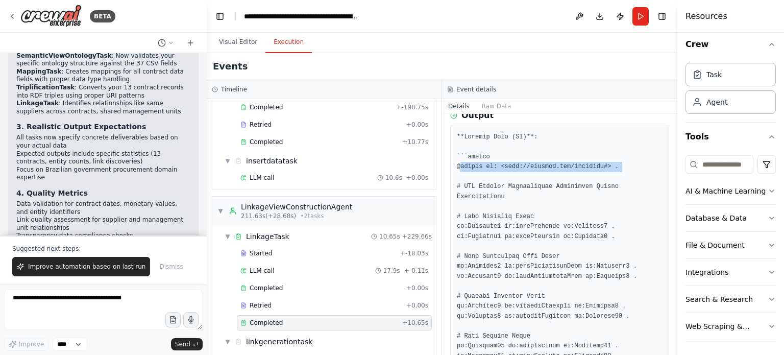
drag, startPoint x: 461, startPoint y: 165, endPoint x: 579, endPoint y: 176, distance: 118.4
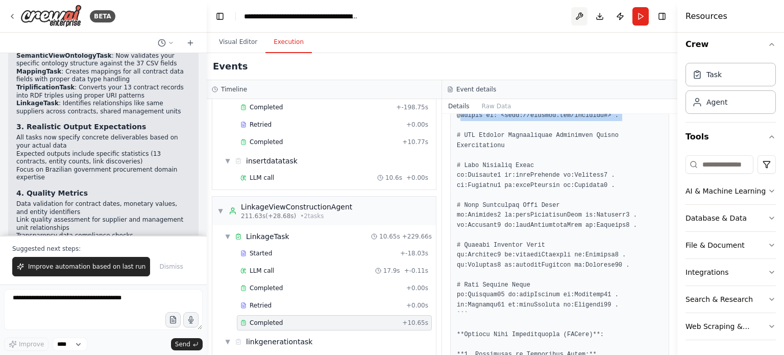
click at [577, 13] on button at bounding box center [579, 16] width 16 height 18
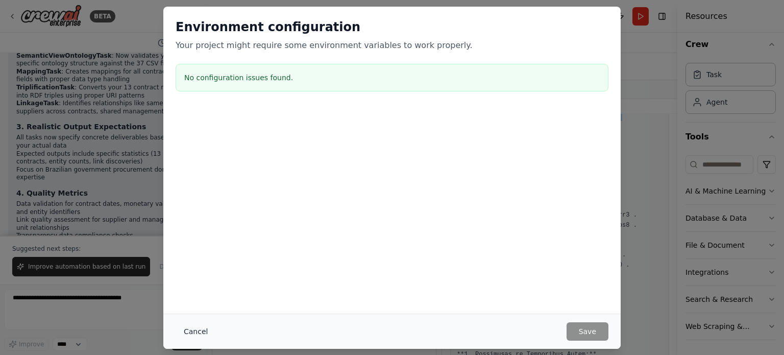
click at [192, 329] on button "Cancel" at bounding box center [196, 331] width 40 height 18
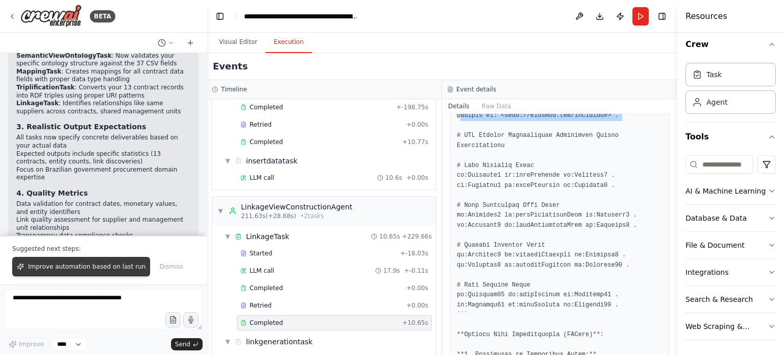
click at [101, 267] on span "Improve automation based on last run" at bounding box center [86, 266] width 117 height 8
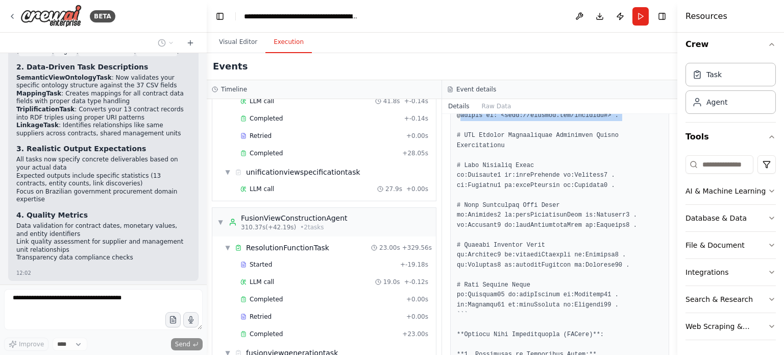
scroll to position [1472, 0]
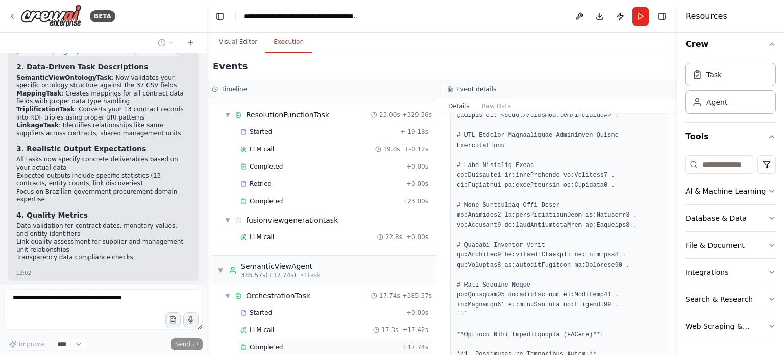
click at [259, 343] on span "Completed" at bounding box center [266, 347] width 33 height 8
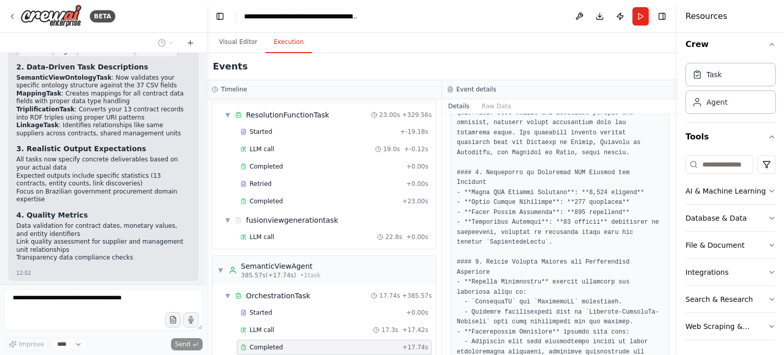
scroll to position [275, 0]
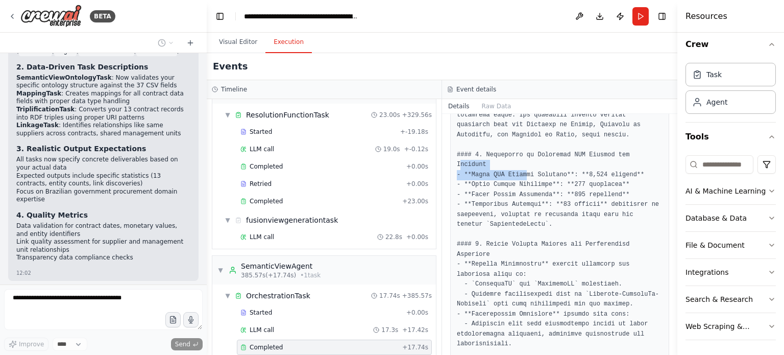
drag, startPoint x: 519, startPoint y: 163, endPoint x: 625, endPoint y: 153, distance: 105.6
drag, startPoint x: 604, startPoint y: 173, endPoint x: 533, endPoint y: 170, distance: 71.0
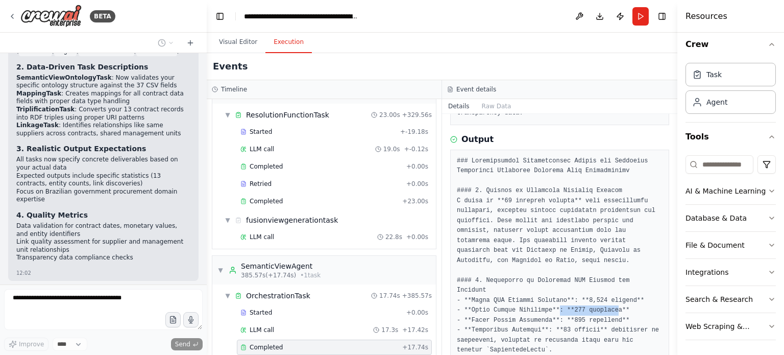
scroll to position [153, 0]
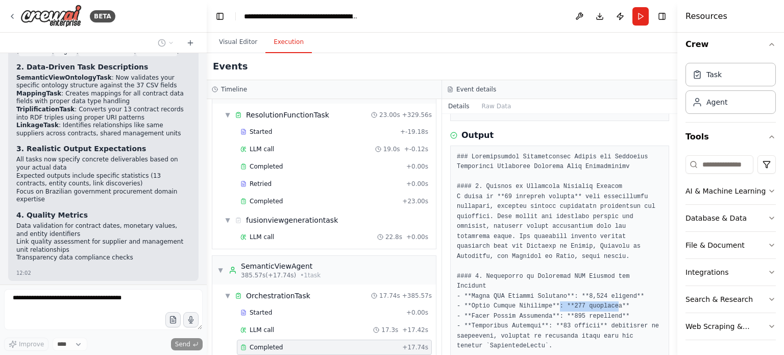
drag, startPoint x: 673, startPoint y: 178, endPoint x: 675, endPoint y: 186, distance: 8.3
click at [675, 186] on button "Toggle Sidebar" at bounding box center [677, 177] width 8 height 355
click at [495, 104] on button "Raw Data" at bounding box center [497, 106] width 42 height 14
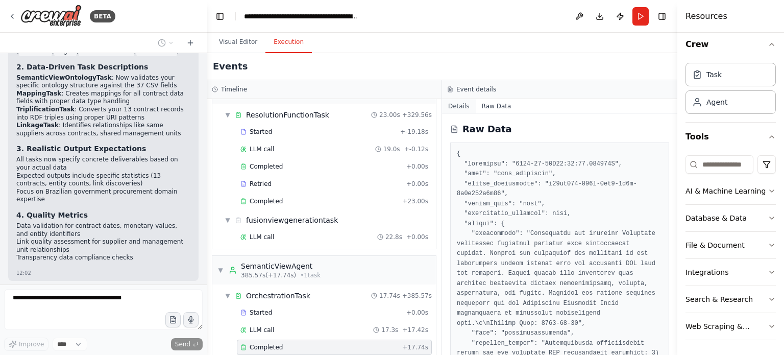
click at [465, 107] on button "Details" at bounding box center [459, 106] width 34 height 14
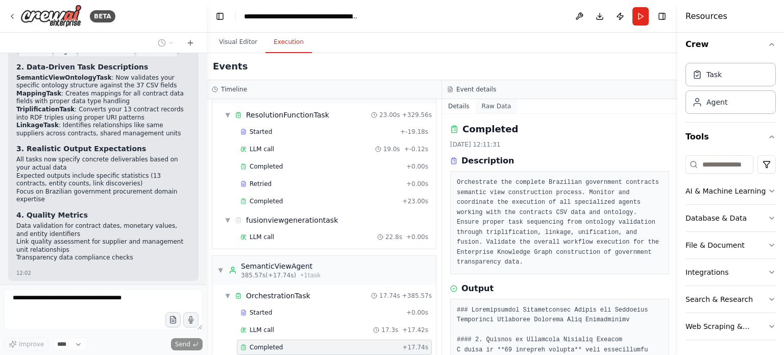
click at [494, 105] on button "Raw Data" at bounding box center [497, 106] width 42 height 14
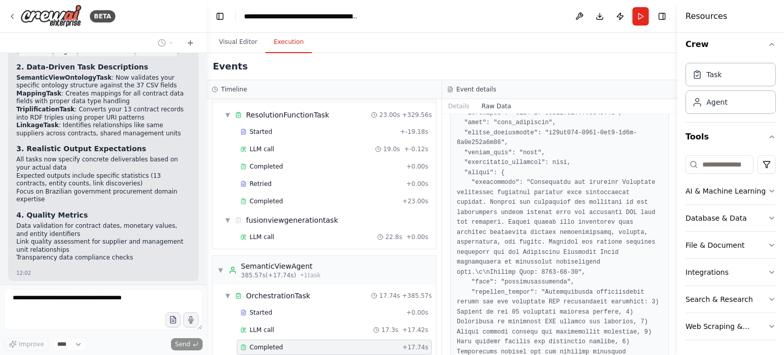
scroll to position [204, 0]
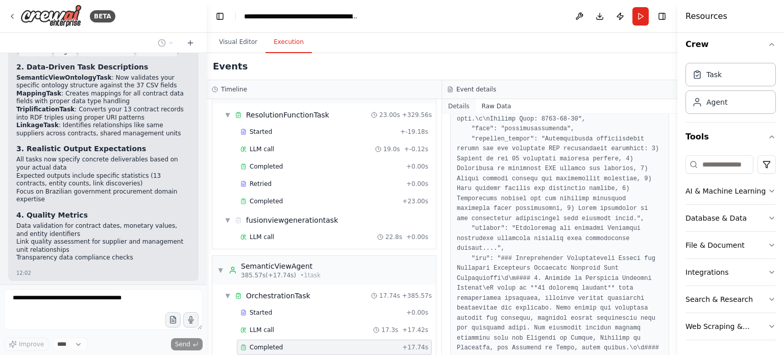
click at [462, 102] on button "Details" at bounding box center [459, 106] width 34 height 14
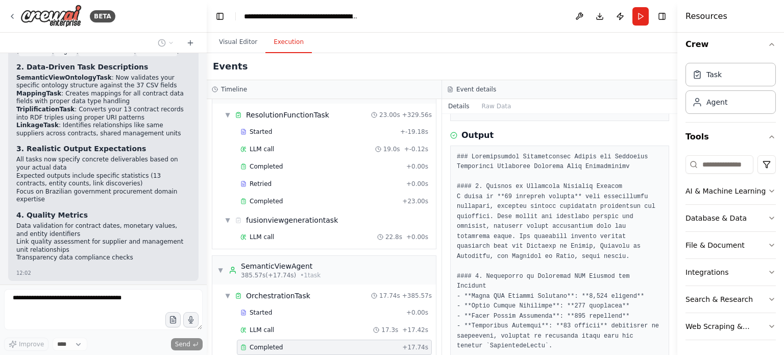
scroll to position [181, 0]
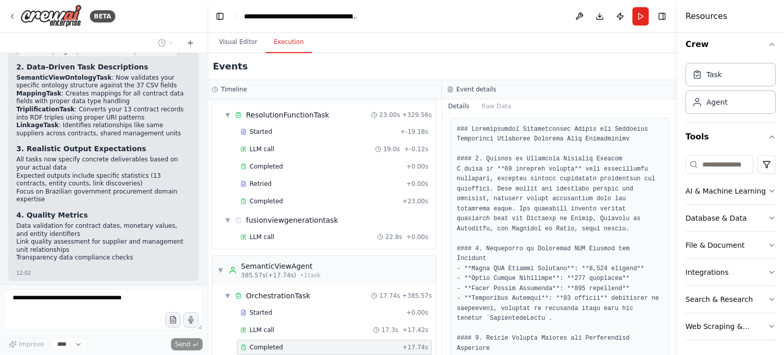
drag, startPoint x: 673, startPoint y: 177, endPoint x: 671, endPoint y: 192, distance: 16.0
click at [671, 192] on div "BETA The semantic_view_agent acts as an orchestrator agent, acting as an expert…" at bounding box center [392, 177] width 784 height 355
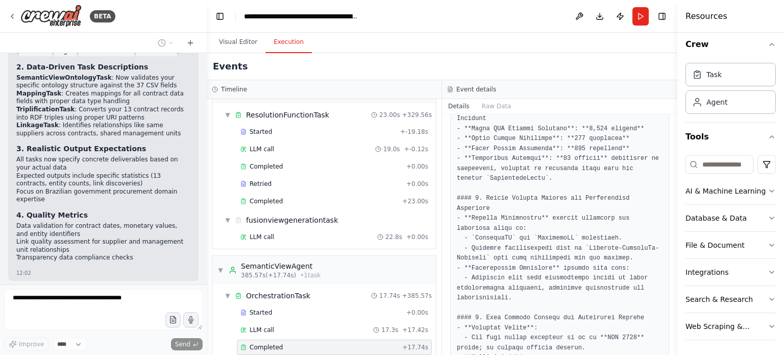
scroll to position [308, 0]
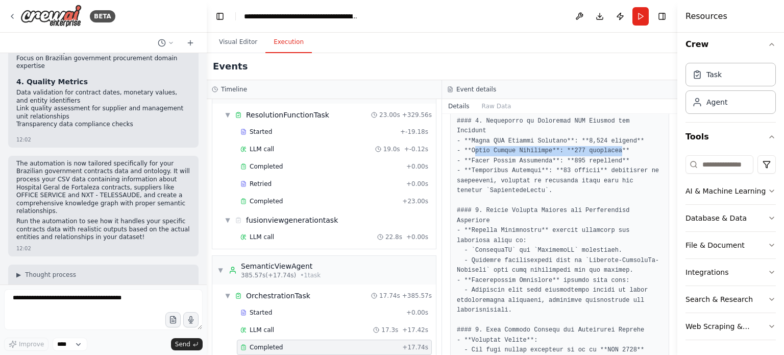
drag, startPoint x: 473, startPoint y: 140, endPoint x: 608, endPoint y: 138, distance: 135.8
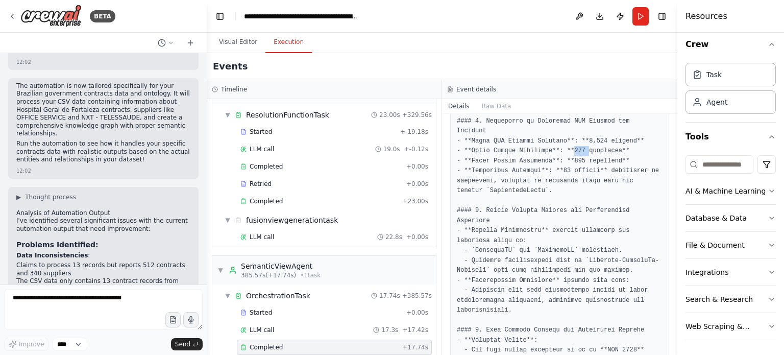
scroll to position [3240, 0]
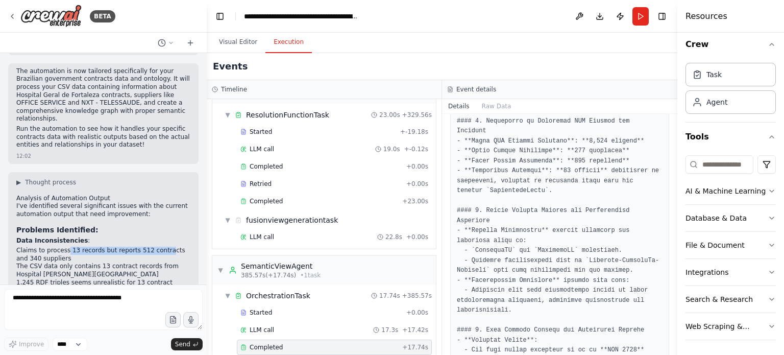
drag, startPoint x: 63, startPoint y: 110, endPoint x: 157, endPoint y: 112, distance: 93.4
click at [157, 246] on li "Claims to process 13 records but reports 512 contracts and 340 suppliers" at bounding box center [103, 254] width 174 height 16
click at [159, 246] on li "Claims to process 13 records but reports 512 contracts and 340 suppliers" at bounding box center [103, 254] width 174 height 16
drag, startPoint x: 64, startPoint y: 114, endPoint x: 122, endPoint y: 117, distance: 58.7
click at [122, 246] on li "Claims to process 13 records but reports 512 contracts and 340 suppliers" at bounding box center [103, 254] width 174 height 16
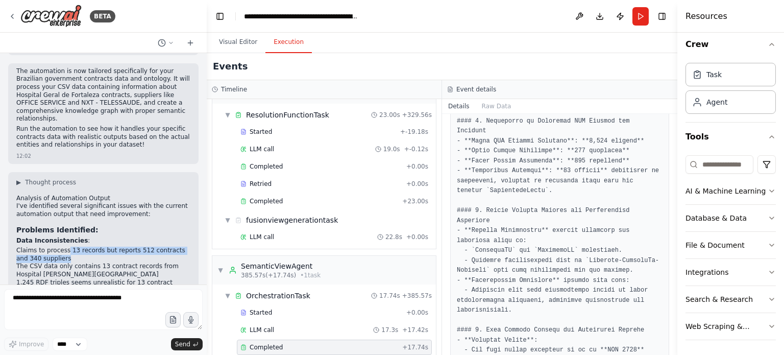
click at [135, 246] on li "Claims to process 13 records but reports 512 contracts and 340 suppliers" at bounding box center [103, 254] width 174 height 16
drag, startPoint x: 125, startPoint y: 114, endPoint x: 166, endPoint y: 113, distance: 41.8
click at [166, 246] on li "Claims to process 13 records but reports 512 contracts and 340 suppliers" at bounding box center [103, 254] width 174 height 16
drag, startPoint x: 92, startPoint y: 126, endPoint x: 170, endPoint y: 134, distance: 78.5
click at [170, 262] on li "The CSV data only contains 13 contract records from Hospital [PERSON_NAME][GEOG…" at bounding box center [103, 270] width 174 height 16
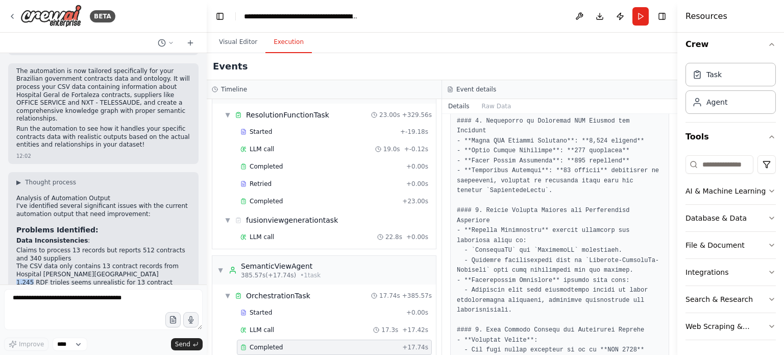
drag, startPoint x: 14, startPoint y: 144, endPoint x: 32, endPoint y: 145, distance: 17.4
drag, startPoint x: 98, startPoint y: 143, endPoint x: 160, endPoint y: 146, distance: 62.3
click at [159, 279] on li "1,245 RDF triples seems unrealistic for 13 contract records" at bounding box center [103, 287] width 174 height 16
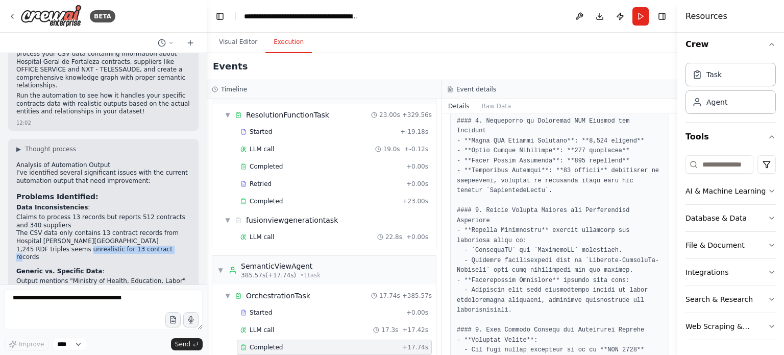
scroll to position [3291, 0]
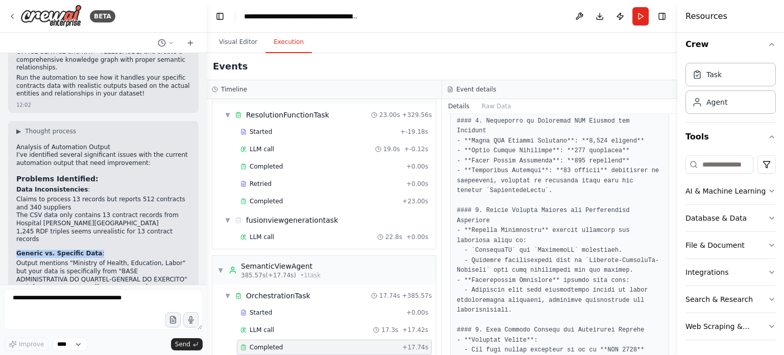
drag, startPoint x: 17, startPoint y: 104, endPoint x: 114, endPoint y: 107, distance: 97.5
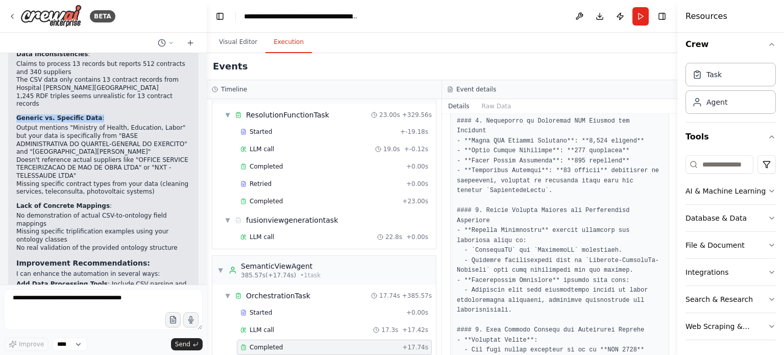
scroll to position [3445, 0]
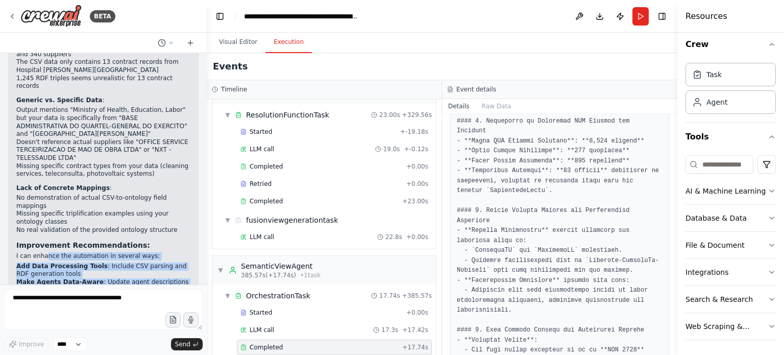
drag, startPoint x: 155, startPoint y: 163, endPoint x: 40, endPoint y: 91, distance: 135.2
click at [42, 94] on div "Analysis of Automation Output I've identified several significant issues with t…" at bounding box center [103, 269] width 174 height 558
click at [32, 241] on strong "Improvement Recommendations:" at bounding box center [83, 245] width 134 height 8
drag, startPoint x: 11, startPoint y: 92, endPoint x: 137, endPoint y: 166, distance: 146.2
click at [137, 166] on div "▶ Thought process Analysis of Automation Output I've identified several signifi…" at bounding box center [103, 264] width 190 height 593
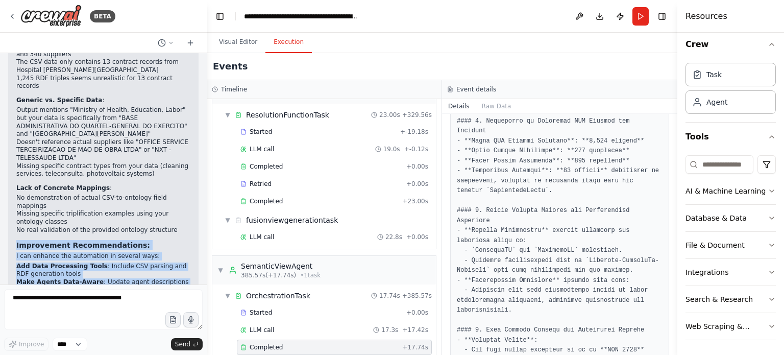
click at [162, 310] on li "Concrete Mapping Examples : Show actual mappings between CSV fields and ontolog…" at bounding box center [103, 318] width 174 height 16
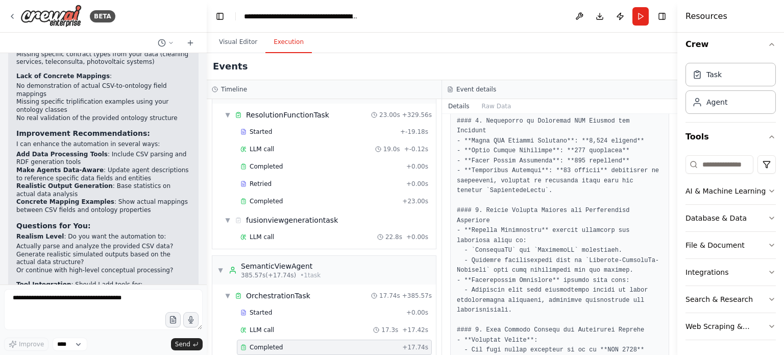
scroll to position [3566, 0]
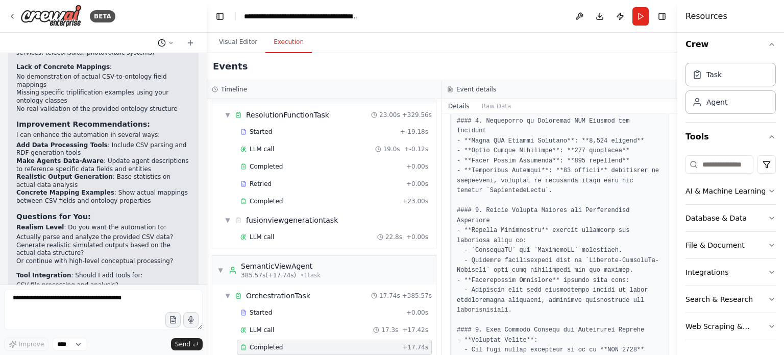
click at [169, 40] on icon at bounding box center [171, 43] width 6 height 6
click at [170, 41] on div at bounding box center [103, 177] width 207 height 355
click at [194, 40] on icon at bounding box center [190, 43] width 8 height 8
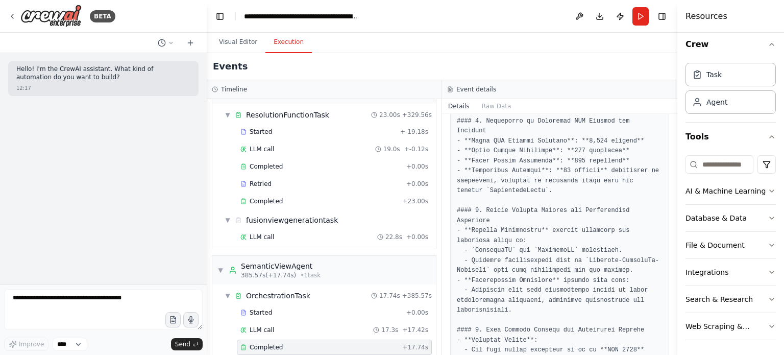
click at [148, 151] on div "Hello! I'm the CrewAI assistant. What kind of automation do you want to build? …" at bounding box center [103, 168] width 207 height 231
click at [169, 41] on icon at bounding box center [171, 43] width 6 height 6
click at [115, 62] on span "Untitled" at bounding box center [127, 64] width 76 height 8
click at [174, 44] on icon at bounding box center [171, 43] width 6 height 6
click at [137, 80] on span "Based on the last automation run, please analyze the output, and if applicable,…" at bounding box center [127, 80] width 76 height 8
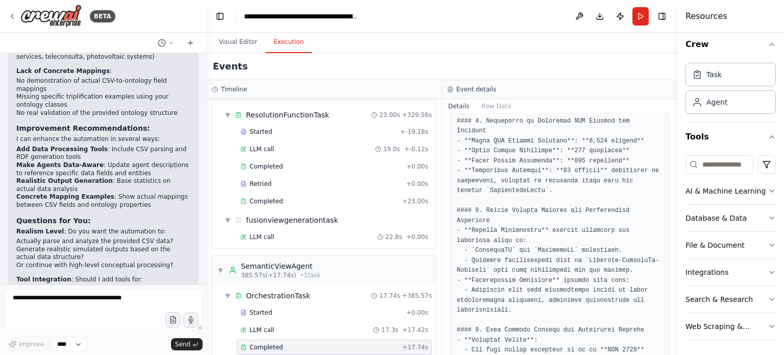
scroll to position [3566, 0]
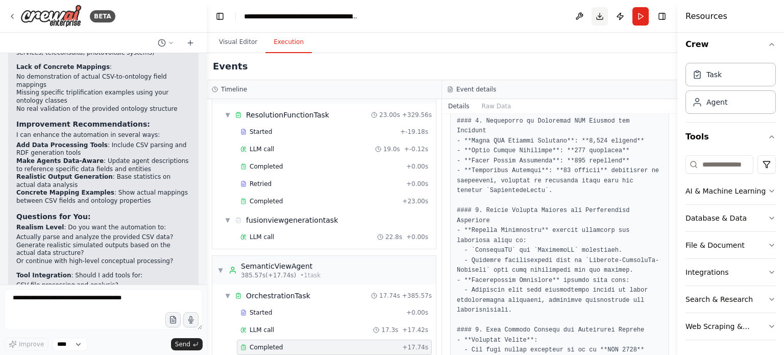
click at [597, 18] on button "Download" at bounding box center [599, 16] width 16 height 18
click at [242, 44] on button "Visual Editor" at bounding box center [238, 42] width 55 height 21
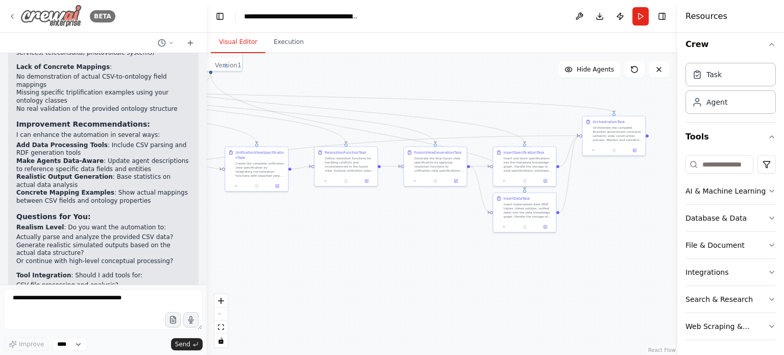
click at [10, 17] on icon at bounding box center [12, 16] width 8 height 8
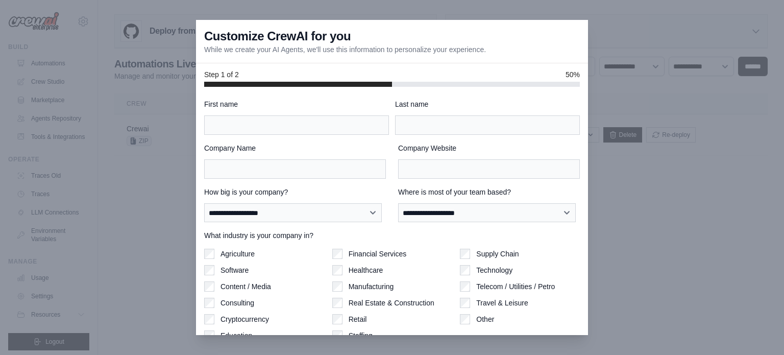
click at [580, 55] on div "Customize CrewAI for you While we create your AI Agents, we'll use this informa…" at bounding box center [392, 41] width 392 height 43
click at [627, 64] on div at bounding box center [392, 177] width 784 height 355
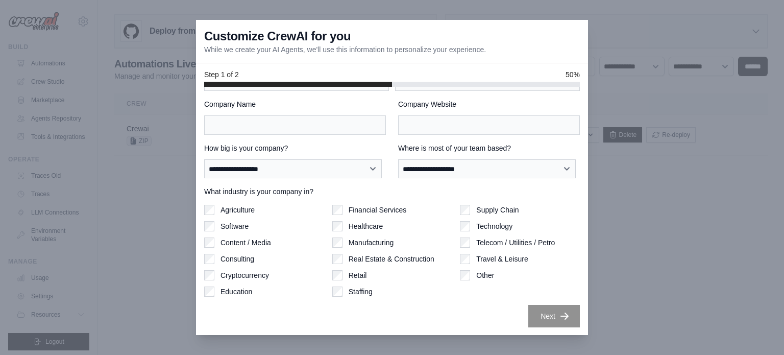
click at [519, 325] on div "**********" at bounding box center [392, 211] width 392 height 249
click at [208, 56] on div "Customize CrewAI for you While we create your AI Agents, we'll use this informa…" at bounding box center [392, 41] width 392 height 43
click at [141, 104] on div at bounding box center [392, 177] width 784 height 355
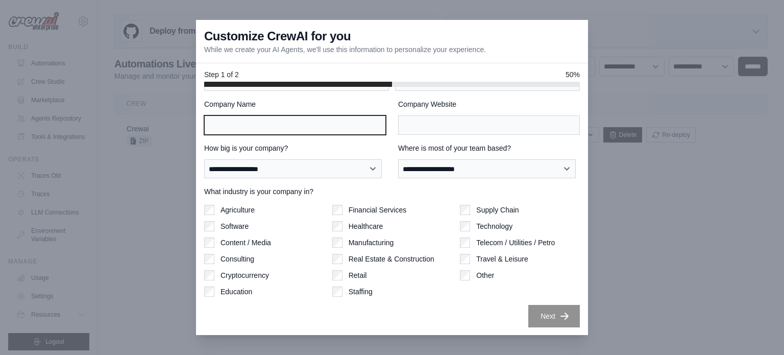
click at [233, 120] on input "Company Name" at bounding box center [295, 124] width 182 height 19
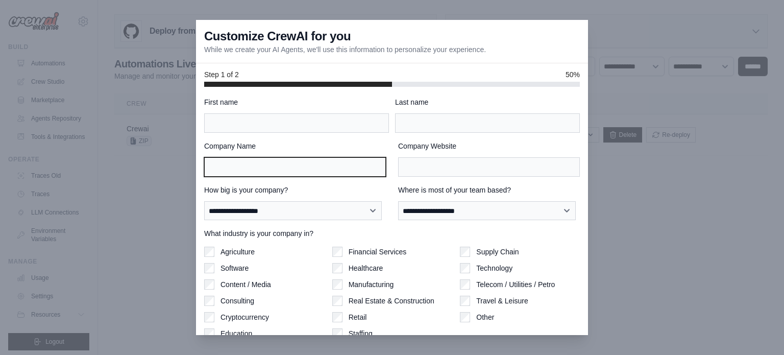
scroll to position [0, 0]
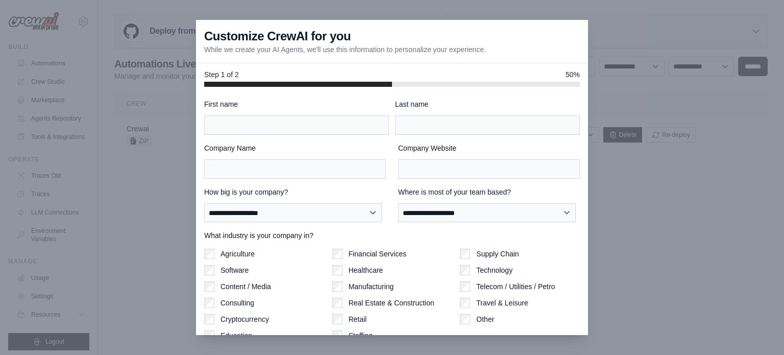
click at [188, 173] on div at bounding box center [392, 177] width 784 height 355
click at [143, 195] on div at bounding box center [392, 177] width 784 height 355
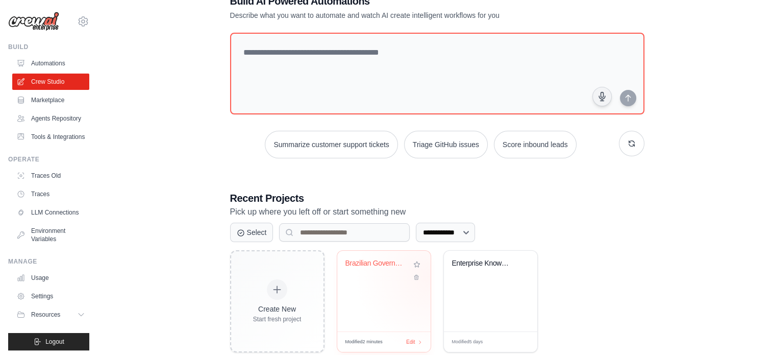
scroll to position [51, 0]
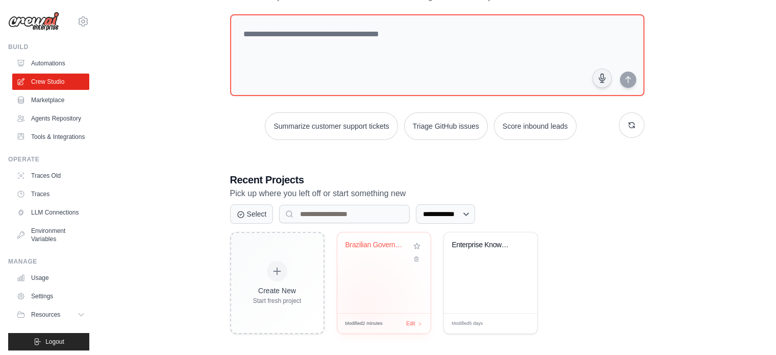
click at [367, 304] on div "Brazilian Government Contracts [MEDICAL_DATA] ..." at bounding box center [383, 272] width 93 height 81
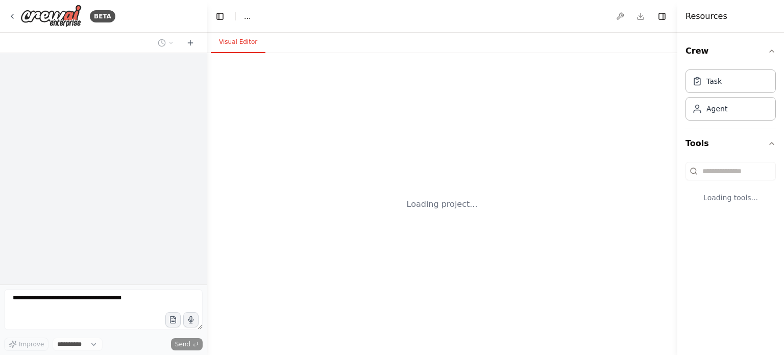
select select "****"
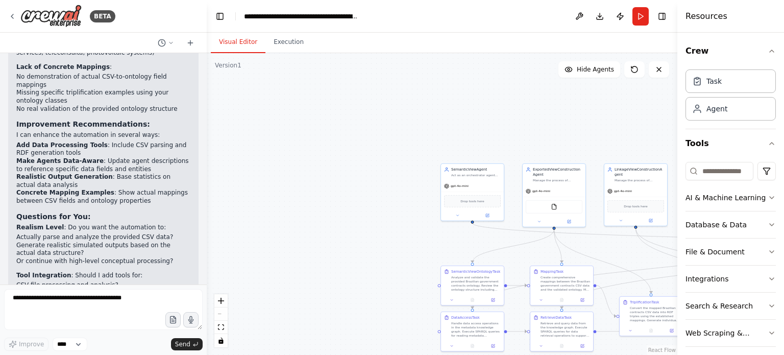
scroll to position [7, 0]
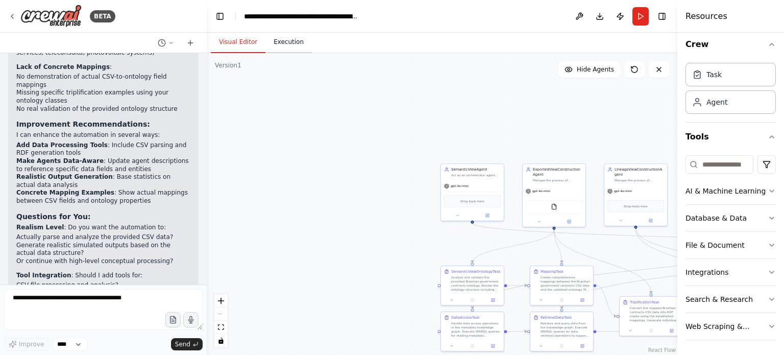
click at [276, 43] on button "Execution" at bounding box center [288, 42] width 46 height 21
click at [242, 41] on button "Visual Editor" at bounding box center [238, 42] width 55 height 21
click at [320, 18] on div "**********" at bounding box center [301, 16] width 115 height 10
click at [580, 15] on button at bounding box center [579, 16] width 16 height 18
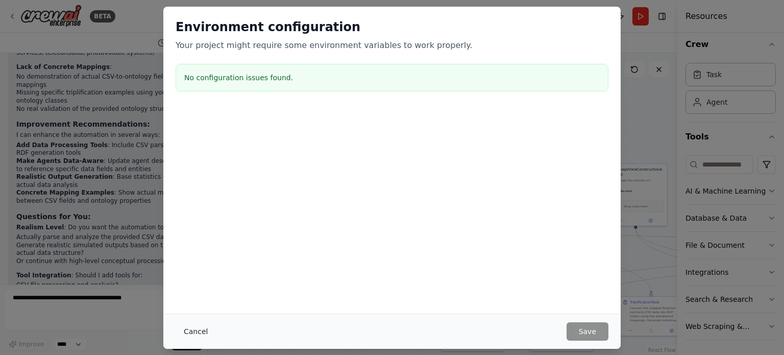
click at [196, 333] on button "Cancel" at bounding box center [196, 331] width 40 height 18
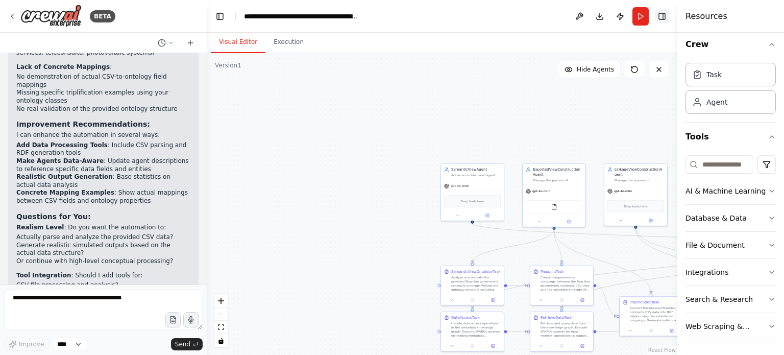
click at [662, 16] on button "Toggle Right Sidebar" at bounding box center [662, 16] width 14 height 14
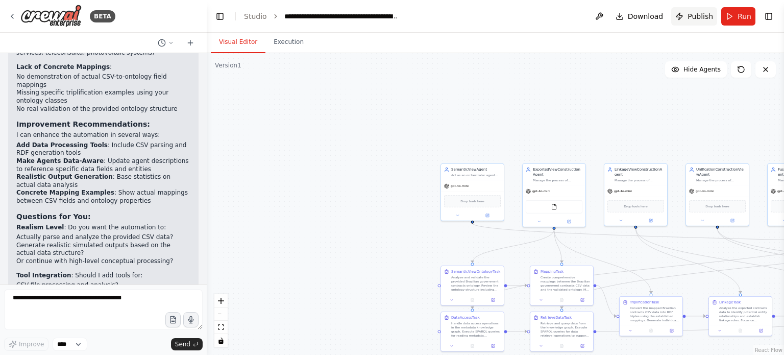
click at [690, 16] on span "Publish" at bounding box center [700, 16] width 26 height 10
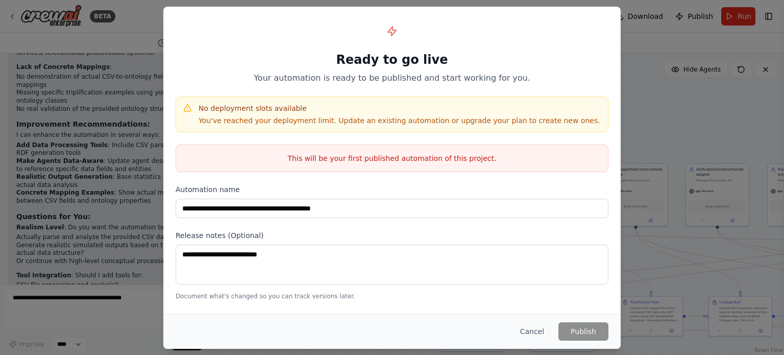
click at [680, 161] on div "**********" at bounding box center [392, 177] width 784 height 355
click at [679, 134] on div "**********" at bounding box center [392, 177] width 784 height 355
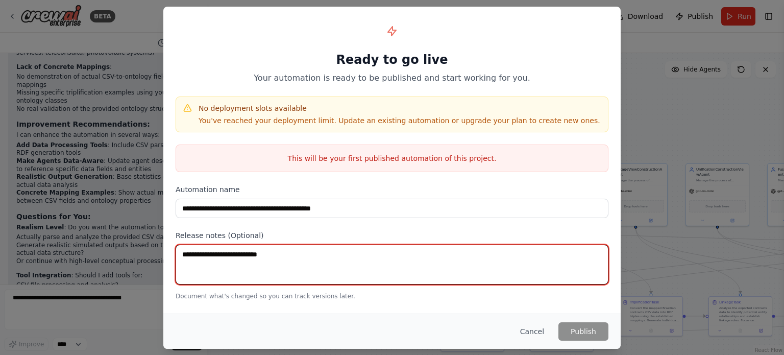
click at [466, 266] on textarea at bounding box center [392, 264] width 433 height 40
type textarea "*"
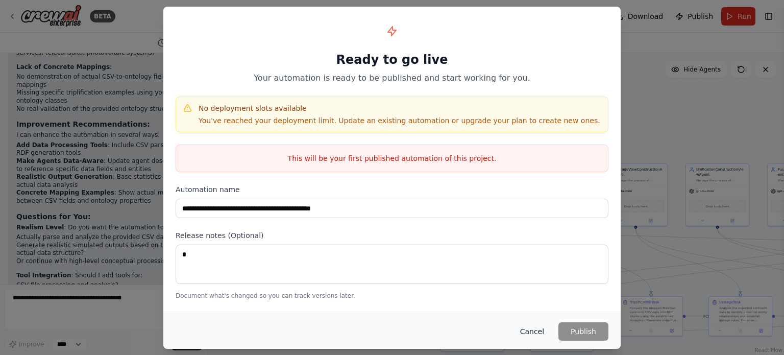
click at [529, 327] on button "Cancel" at bounding box center [532, 331] width 40 height 18
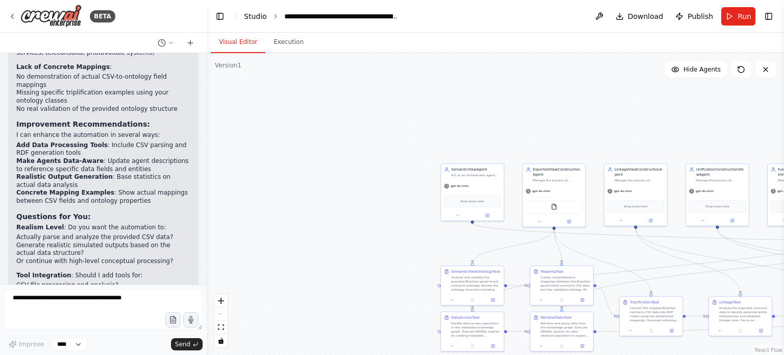
click at [257, 12] on link "Studio" at bounding box center [255, 16] width 23 height 8
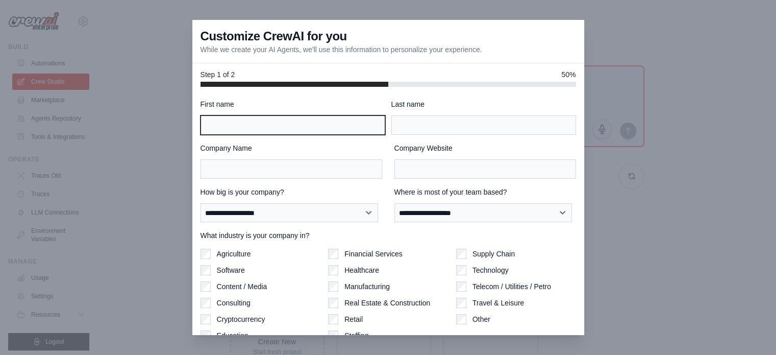
click at [329, 126] on input "First name" at bounding box center [293, 124] width 185 height 19
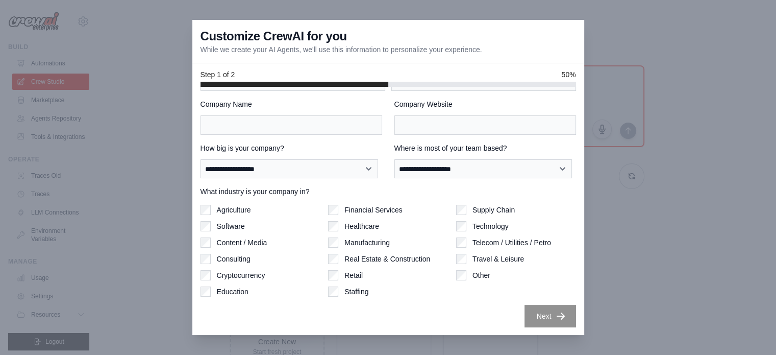
click at [461, 277] on div "Other" at bounding box center [516, 275] width 120 height 10
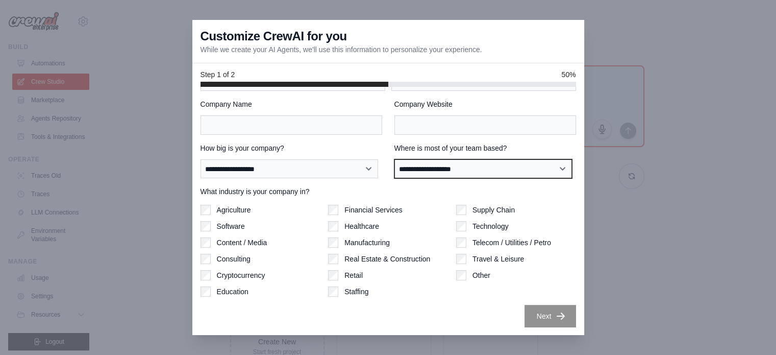
click at [457, 175] on select "**********" at bounding box center [483, 168] width 178 height 19
select select "**********"
click at [394, 159] on select "**********" at bounding box center [483, 168] width 178 height 19
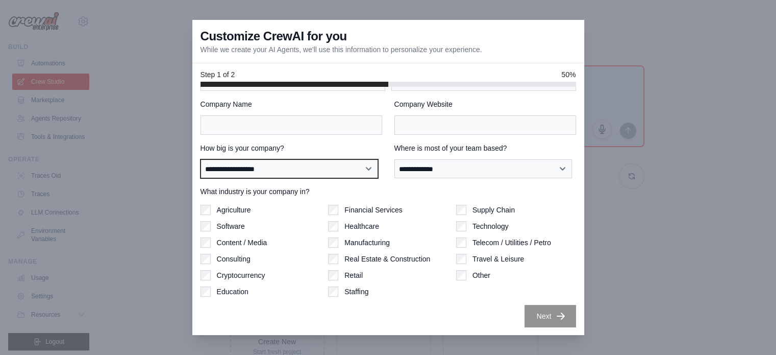
click at [291, 165] on select "**********" at bounding box center [290, 168] width 178 height 19
select select "**********"
click at [201, 159] on select "**********" at bounding box center [290, 168] width 178 height 19
click at [289, 173] on select "**********" at bounding box center [290, 168] width 178 height 19
select select
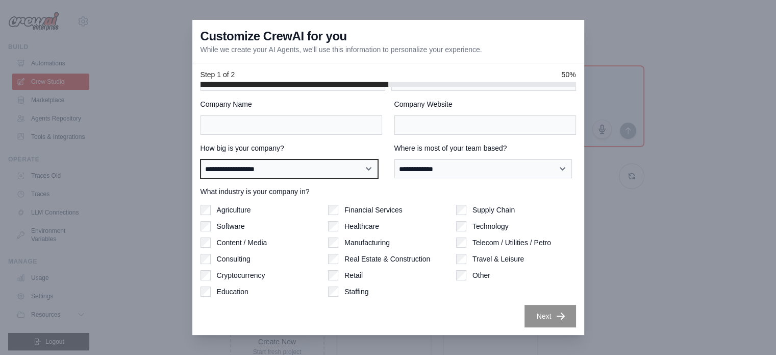
click at [201, 159] on select "**********" at bounding box center [290, 168] width 178 height 19
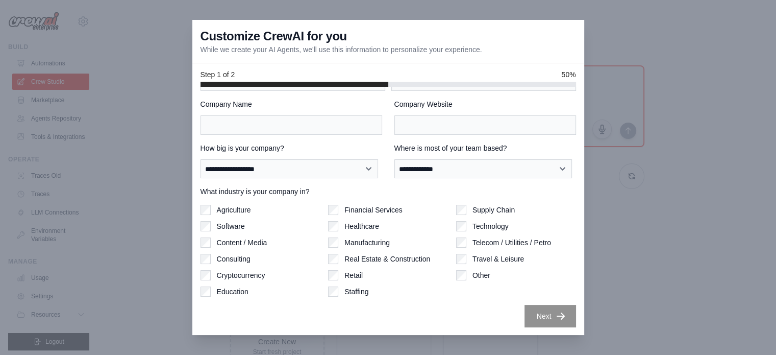
click at [226, 223] on label "Software" at bounding box center [231, 226] width 28 height 10
click at [465, 277] on div "Other" at bounding box center [516, 275] width 120 height 10
click at [462, 276] on div "Other" at bounding box center [516, 275] width 120 height 10
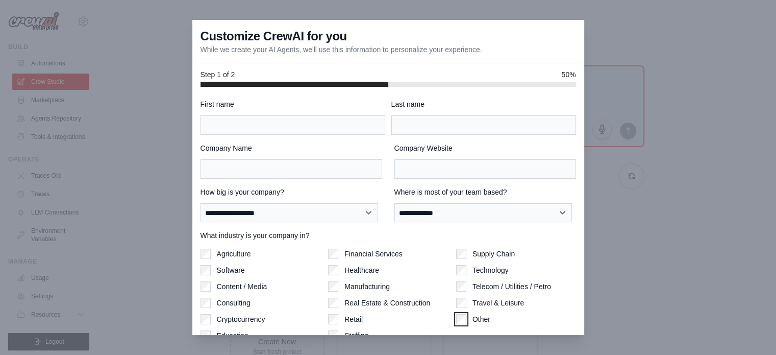
scroll to position [0, 0]
click at [325, 126] on input "First name" at bounding box center [293, 124] width 185 height 19
click at [270, 169] on input "Company Name" at bounding box center [292, 168] width 182 height 19
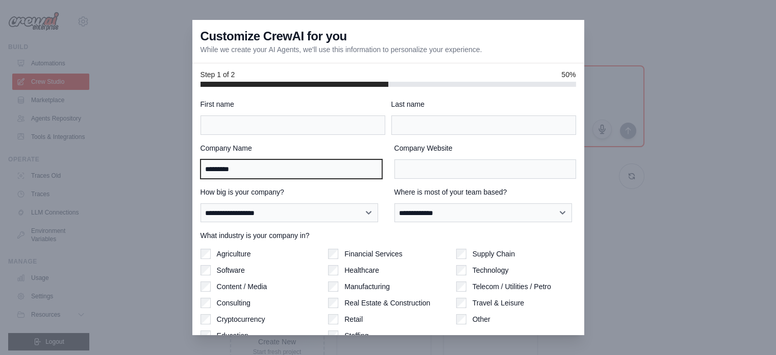
type input "********"
click at [426, 134] on div "**********" at bounding box center [389, 235] width 376 height 273
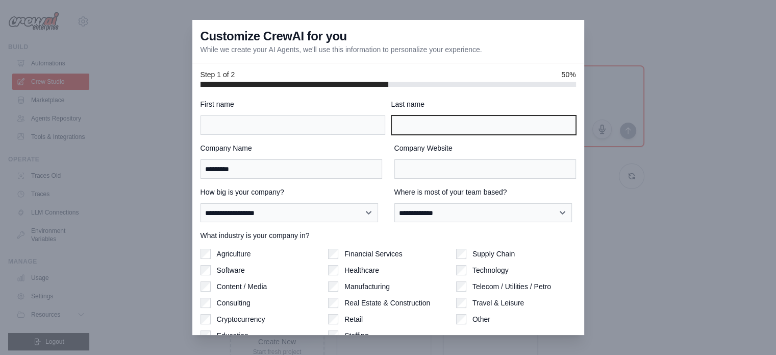
click at [426, 132] on input "Last name" at bounding box center [483, 124] width 185 height 19
click at [639, 195] on div at bounding box center [388, 177] width 776 height 355
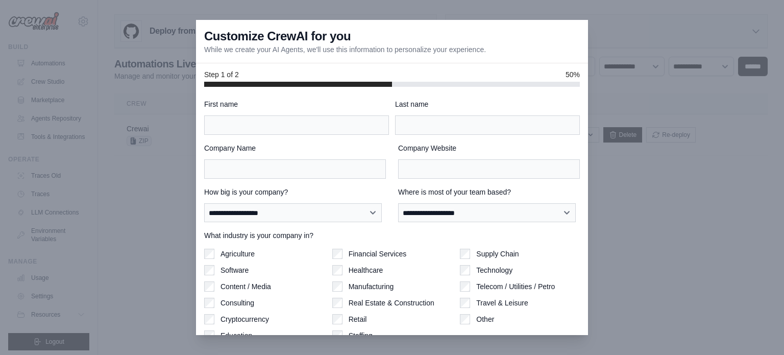
click at [129, 136] on div at bounding box center [392, 177] width 784 height 355
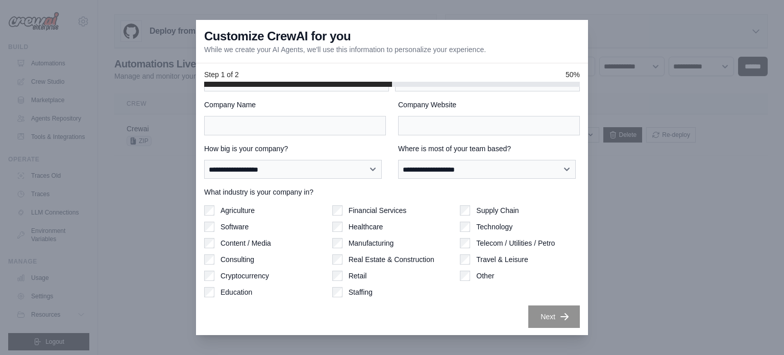
scroll to position [44, 0]
click at [463, 280] on div "Supply Chain Technology Telecom / Utilities / Petro Travel & Leisure Other" at bounding box center [520, 251] width 120 height 92
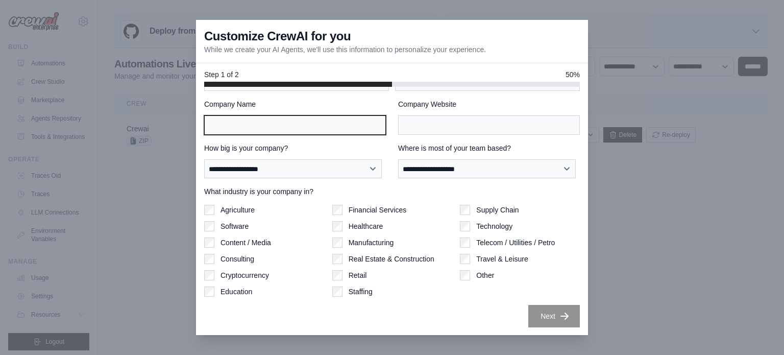
click at [311, 126] on input "Company Name" at bounding box center [295, 124] width 182 height 19
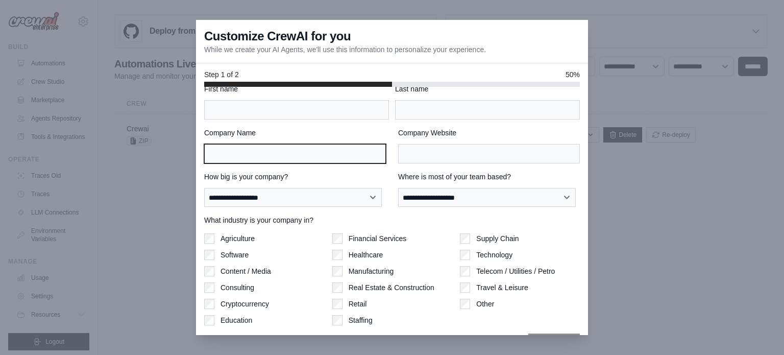
scroll to position [0, 0]
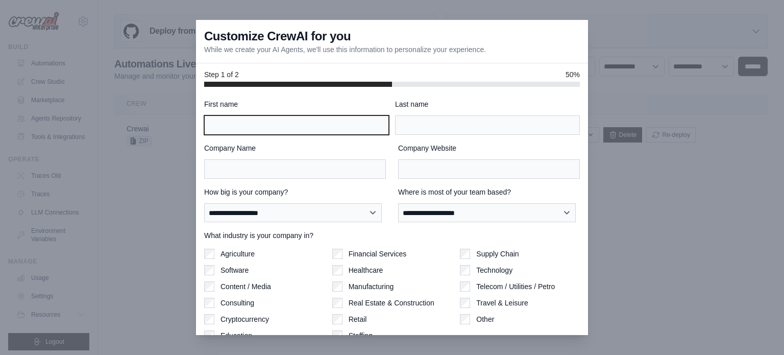
click at [331, 130] on input "First name" at bounding box center [296, 124] width 185 height 19
type input "*****"
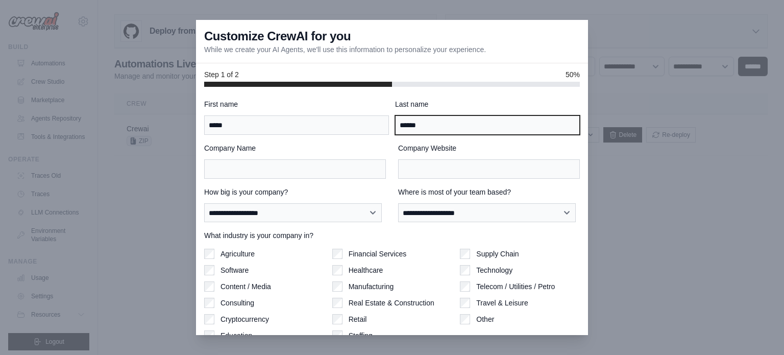
type input "******"
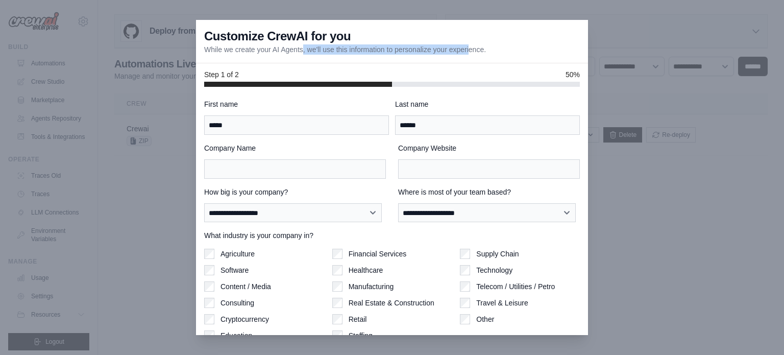
drag, startPoint x: 269, startPoint y: 53, endPoint x: 433, endPoint y: 46, distance: 163.9
click at [433, 46] on p "While we create your AI Agents, we'll use this information to personalize your …" at bounding box center [345, 49] width 282 height 10
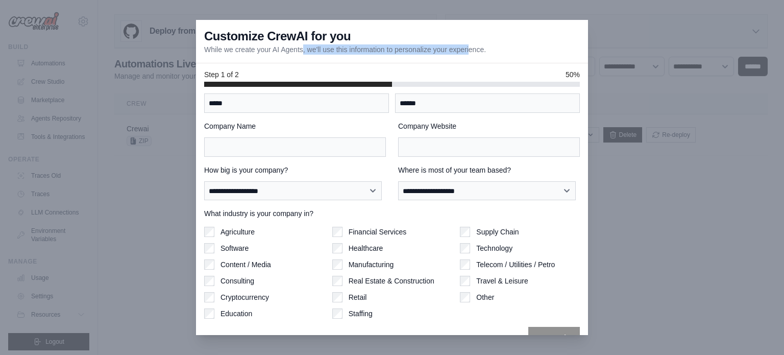
scroll to position [44, 0]
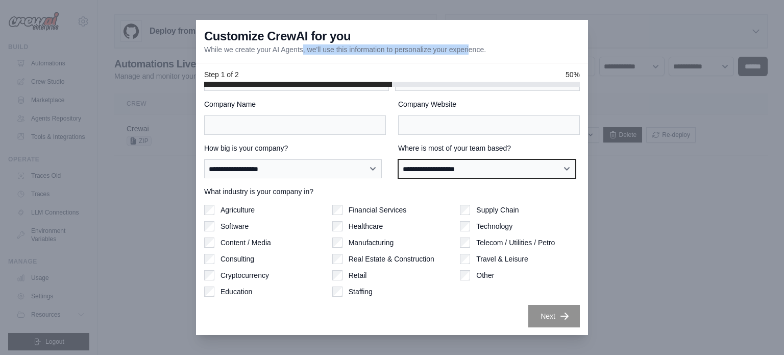
click at [416, 165] on select "**********" at bounding box center [487, 168] width 178 height 19
select select "**********"
click at [398, 159] on select "**********" at bounding box center [487, 168] width 178 height 19
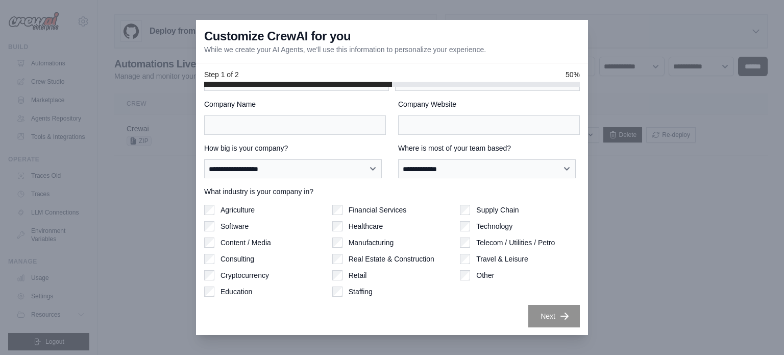
drag, startPoint x: 339, startPoint y: 145, endPoint x: 324, endPoint y: 171, distance: 30.2
click at [339, 146] on label "How big is your company?" at bounding box center [295, 148] width 182 height 10
click at [339, 159] on select "**********" at bounding box center [293, 168] width 178 height 19
click at [323, 174] on select "**********" at bounding box center [293, 168] width 178 height 19
select select "**********"
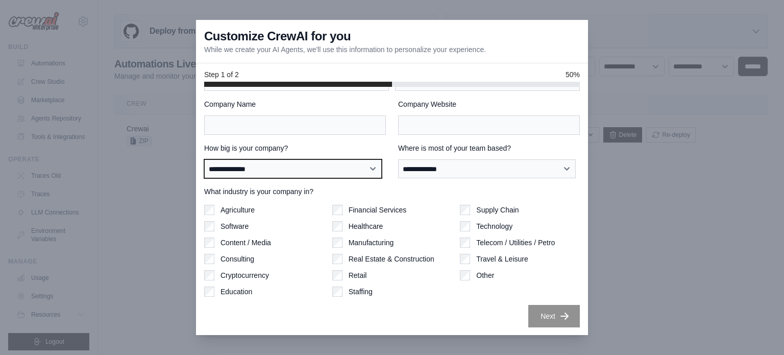
click at [204, 159] on select "**********" at bounding box center [293, 168] width 178 height 19
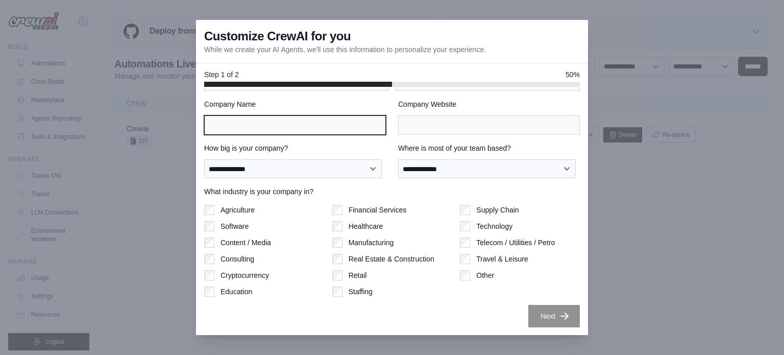
click at [346, 125] on input "Company Name" at bounding box center [295, 124] width 182 height 19
type input "*"
type input "********"
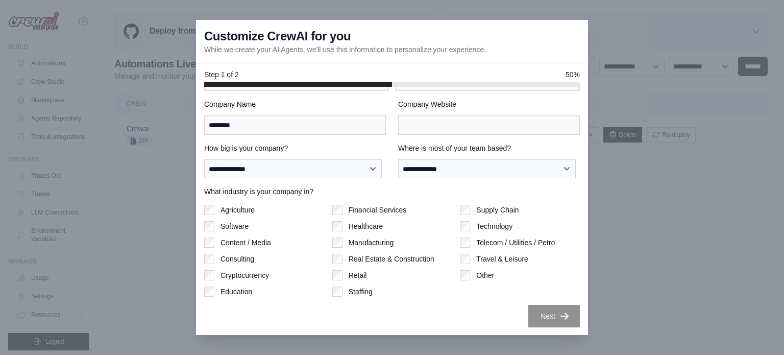
scroll to position [0, 0]
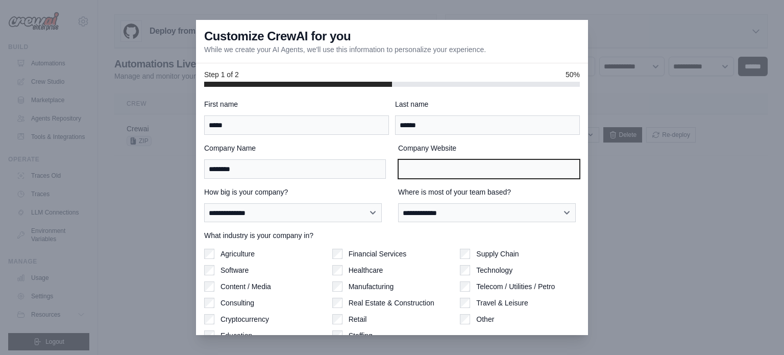
click at [457, 166] on input "Company Website" at bounding box center [489, 168] width 182 height 19
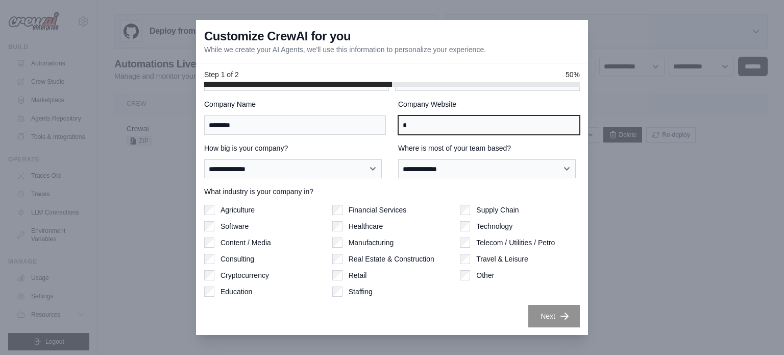
type input "*"
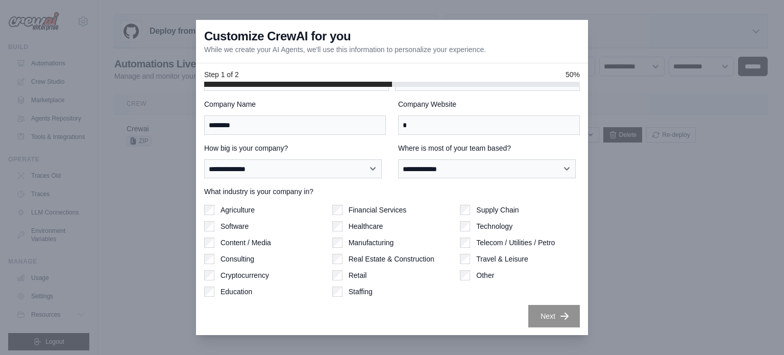
click at [232, 202] on div "What industry is your company in? Agriculture Software Content / Media Consulti…" at bounding box center [392, 241] width 376 height 110
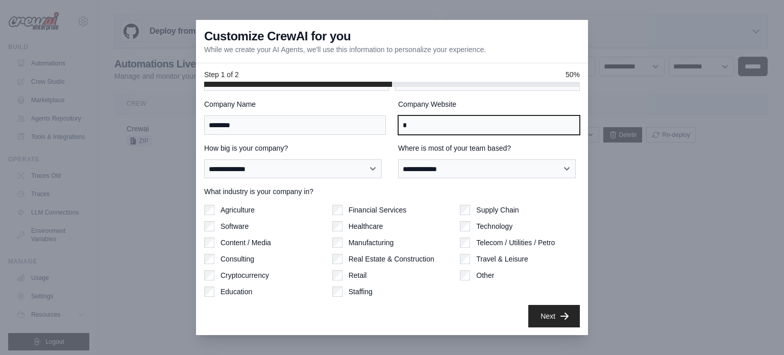
click at [431, 124] on input "*" at bounding box center [489, 124] width 182 height 19
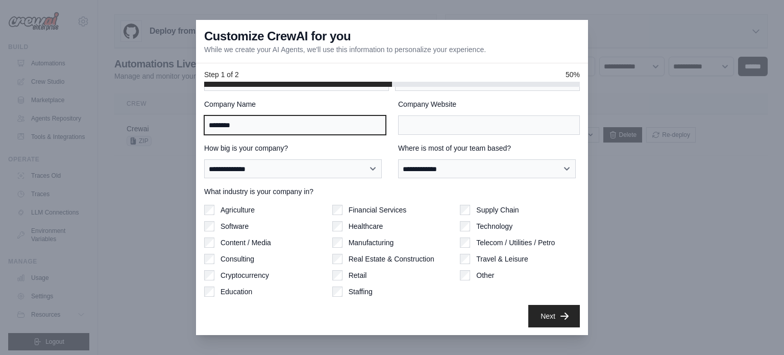
click at [278, 127] on input "********" at bounding box center [295, 124] width 182 height 19
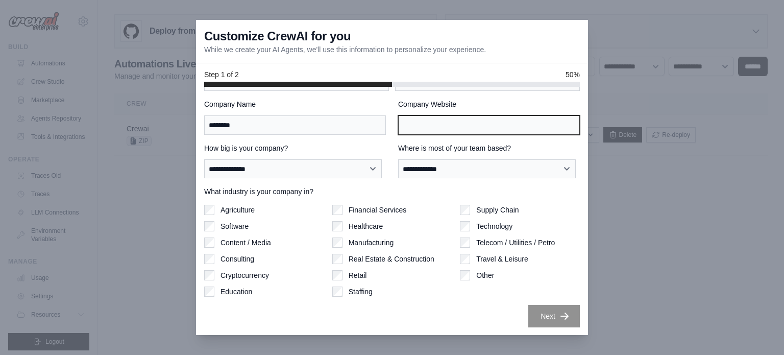
click at [473, 127] on input "Company Website" at bounding box center [489, 124] width 182 height 19
type input "****"
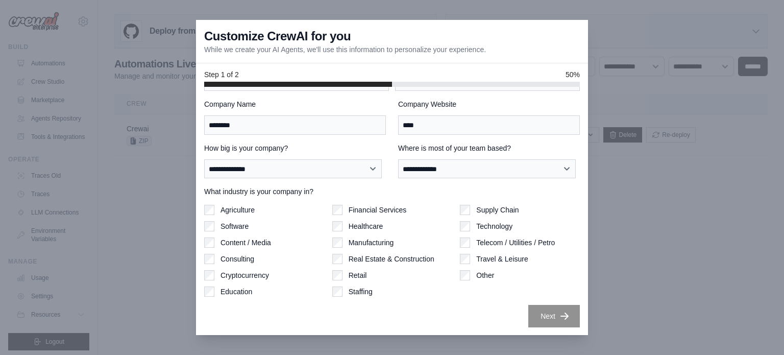
click at [460, 318] on div "Next" at bounding box center [392, 316] width 376 height 22
click at [538, 317] on button "Next" at bounding box center [554, 315] width 52 height 22
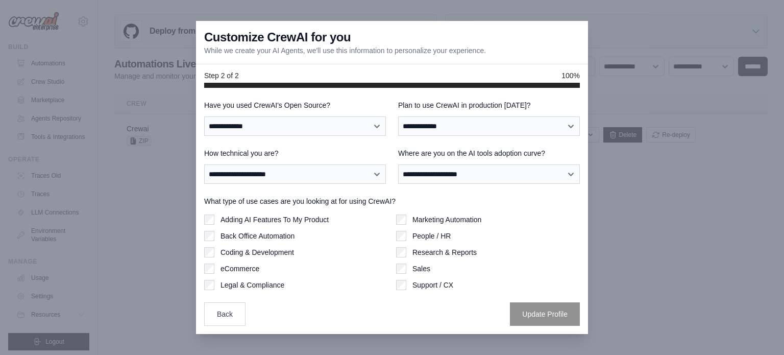
scroll to position [0, 0]
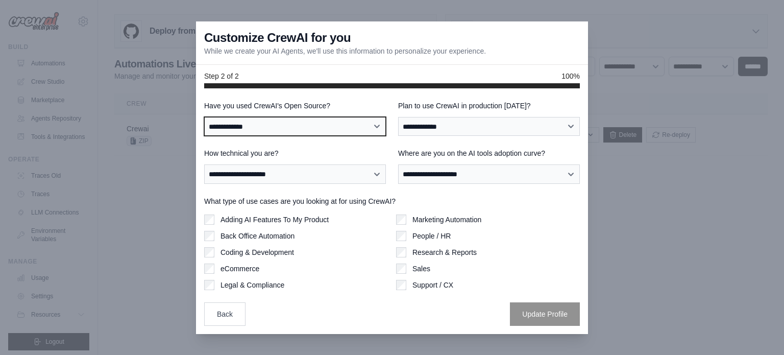
click at [326, 128] on select "**********" at bounding box center [295, 126] width 182 height 19
select select "**"
click at [204, 117] on select "**********" at bounding box center [295, 126] width 182 height 19
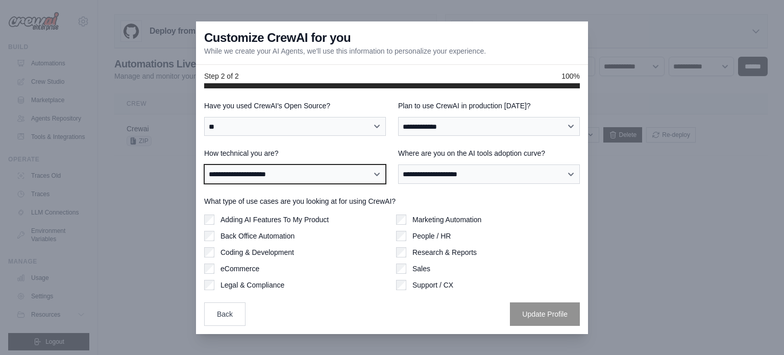
click at [320, 176] on select "**********" at bounding box center [295, 173] width 182 height 19
select select "**********"
click at [204, 164] on select "**********" at bounding box center [295, 173] width 182 height 19
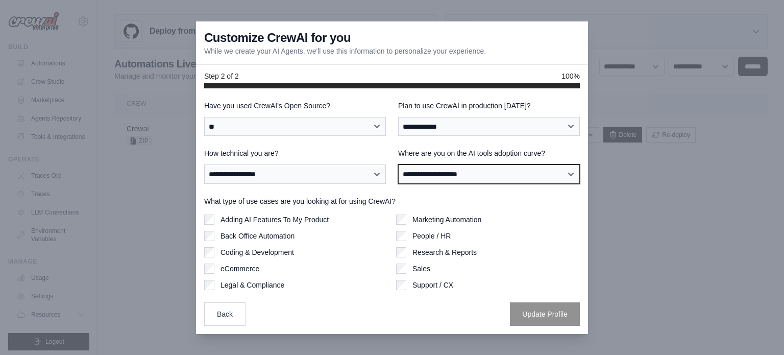
click at [449, 176] on select "**********" at bounding box center [489, 173] width 182 height 19
select select "**********"
click at [398, 164] on select "**********" at bounding box center [489, 173] width 182 height 19
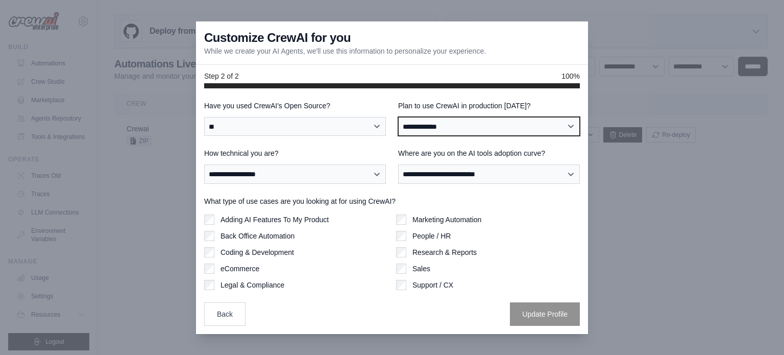
click at [476, 130] on select "**********" at bounding box center [489, 126] width 182 height 19
select select "*****"
click at [398, 117] on select "**********" at bounding box center [489, 126] width 182 height 19
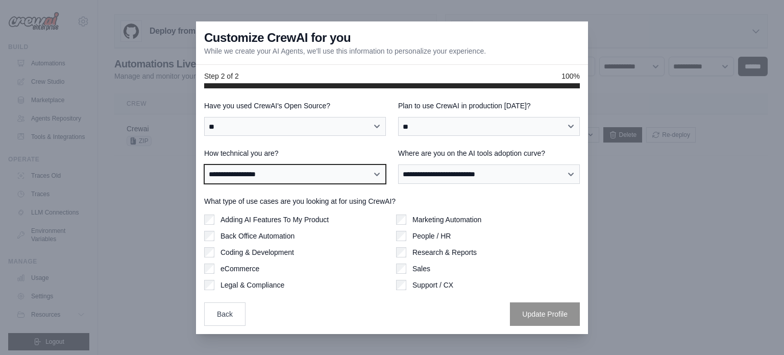
click at [306, 176] on select "**********" at bounding box center [295, 173] width 182 height 19
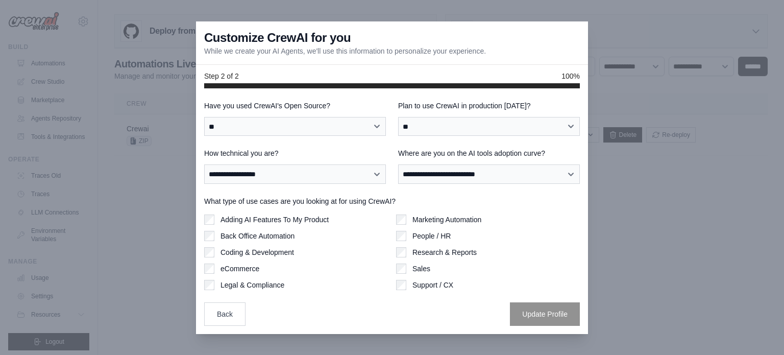
click at [215, 249] on div "Coding & Development" at bounding box center [296, 252] width 184 height 10
click at [524, 317] on button "Update Profile" at bounding box center [545, 313] width 70 height 23
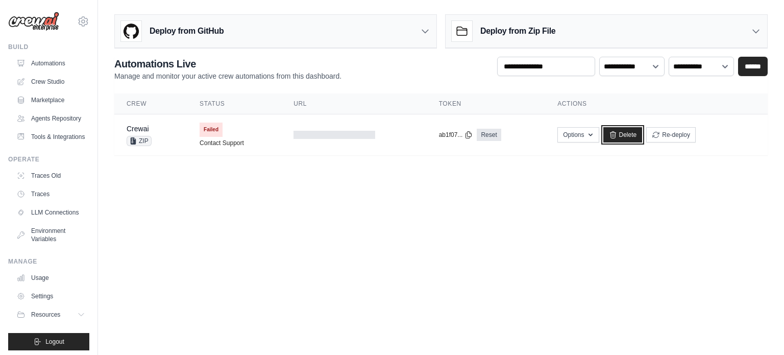
drag, startPoint x: 620, startPoint y: 138, endPoint x: 423, endPoint y: 46, distance: 217.6
click at [620, 138] on link "Delete" at bounding box center [622, 134] width 39 height 15
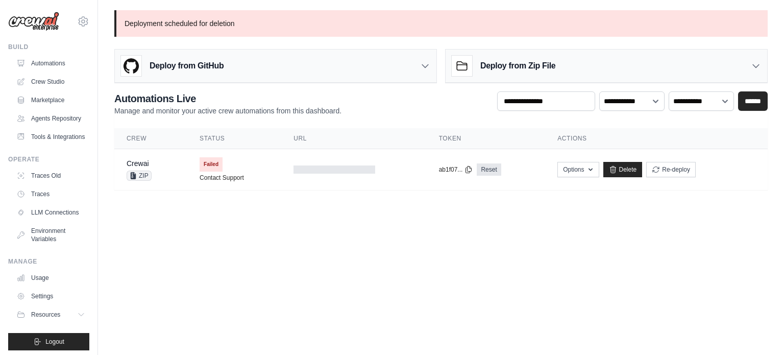
click at [196, 244] on body "asleylc@hotmail.com Settings Build Automations" at bounding box center [392, 177] width 784 height 355
click at [53, 56] on link "Automations" at bounding box center [51, 63] width 77 height 16
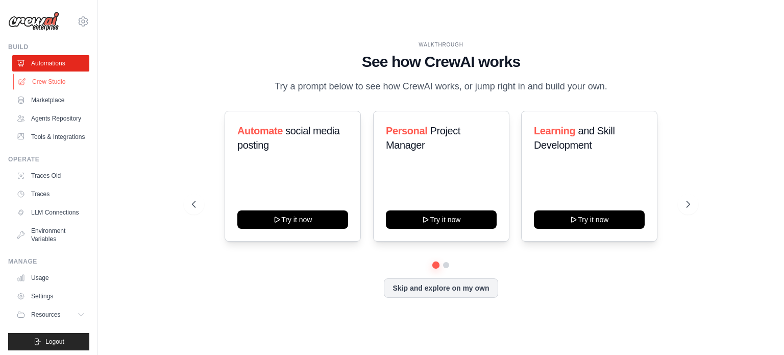
click at [47, 81] on link "Crew Studio" at bounding box center [51, 81] width 77 height 16
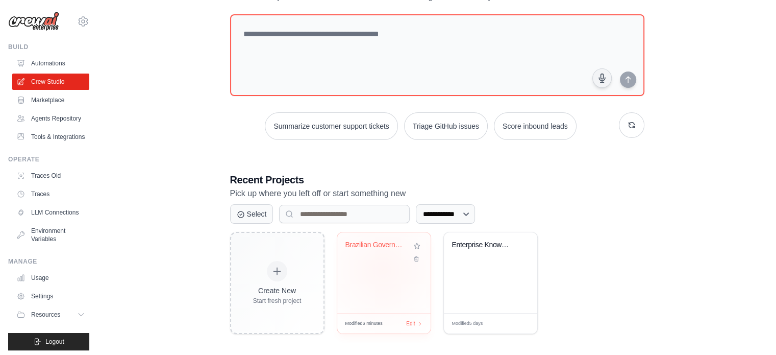
scroll to position [56, 0]
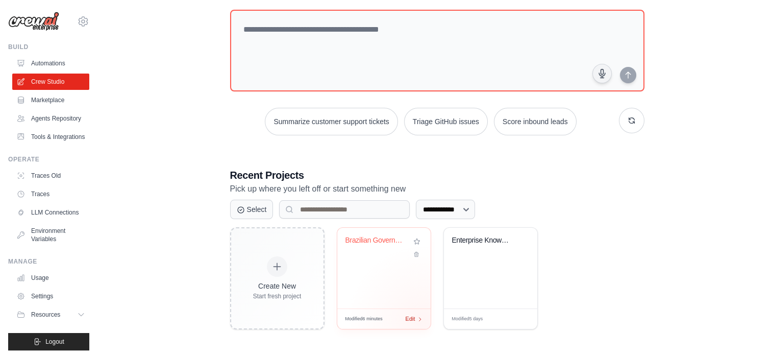
click at [423, 320] on div "Modified 6 minutes Edit" at bounding box center [383, 318] width 93 height 20
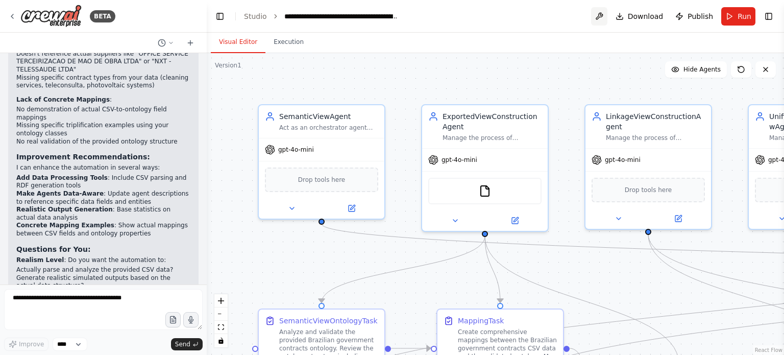
scroll to position [3566, 0]
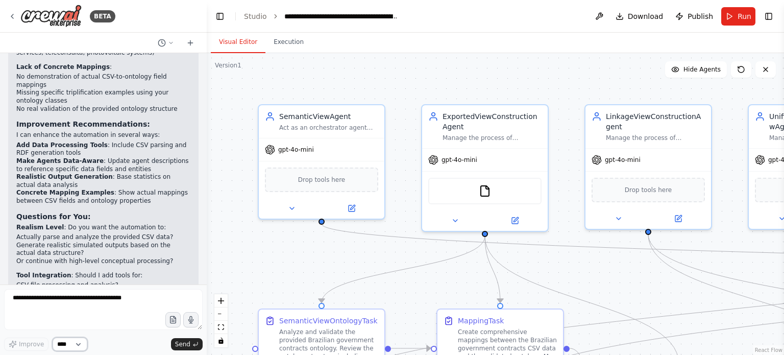
click at [78, 344] on select "****" at bounding box center [70, 343] width 35 height 13
click at [253, 13] on link "Studio" at bounding box center [255, 16] width 23 height 8
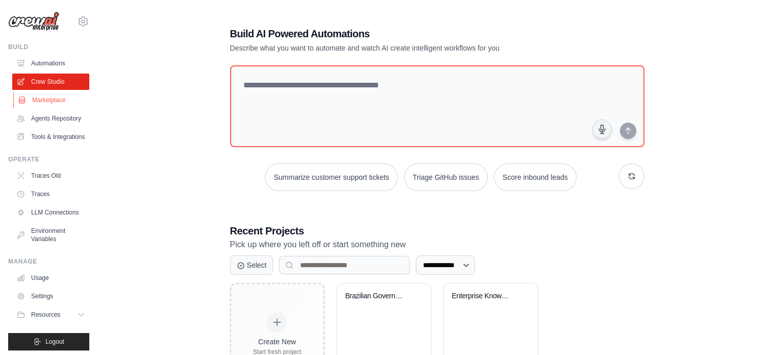
click at [55, 100] on link "Marketplace" at bounding box center [51, 100] width 77 height 16
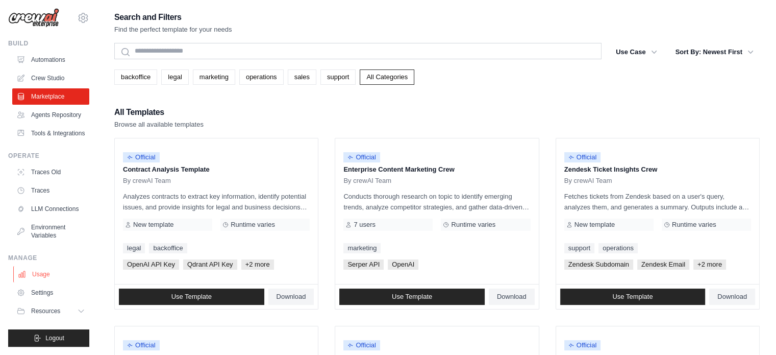
scroll to position [28, 0]
click at [58, 271] on link "Usage" at bounding box center [51, 274] width 77 height 16
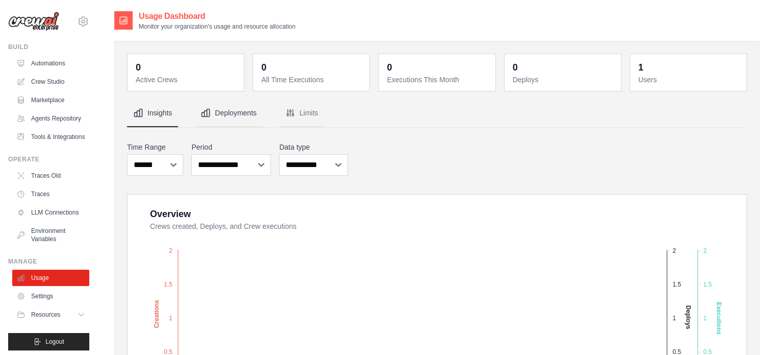
click at [249, 108] on button "Deployments" at bounding box center [228, 114] width 68 height 28
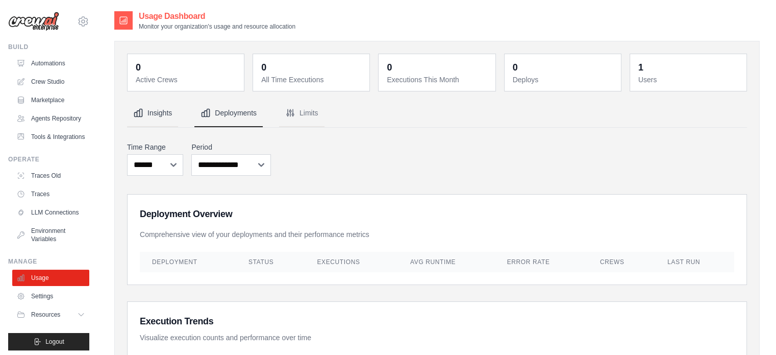
click at [164, 113] on button "Insights" at bounding box center [152, 114] width 51 height 28
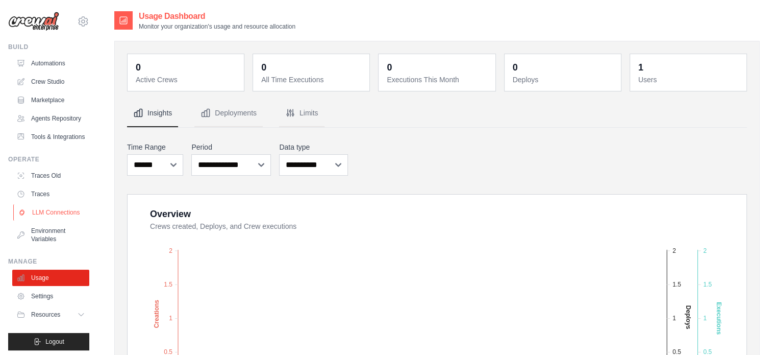
click at [56, 220] on link "LLM Connections" at bounding box center [51, 212] width 77 height 16
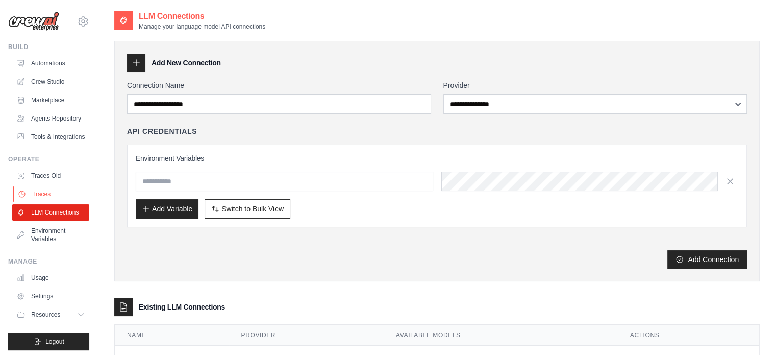
click at [39, 202] on link "Traces" at bounding box center [51, 194] width 77 height 16
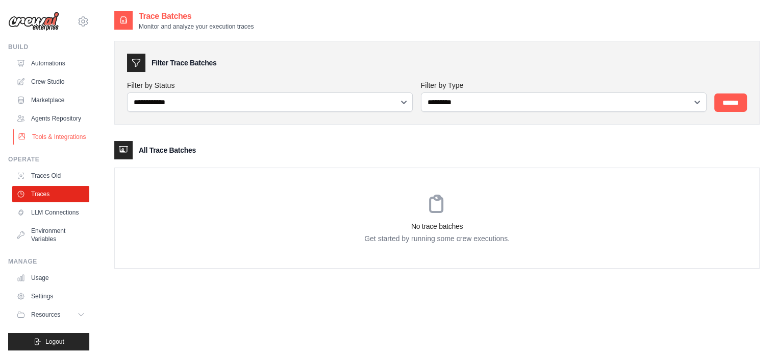
click at [51, 145] on link "Tools & Integrations" at bounding box center [51, 137] width 77 height 16
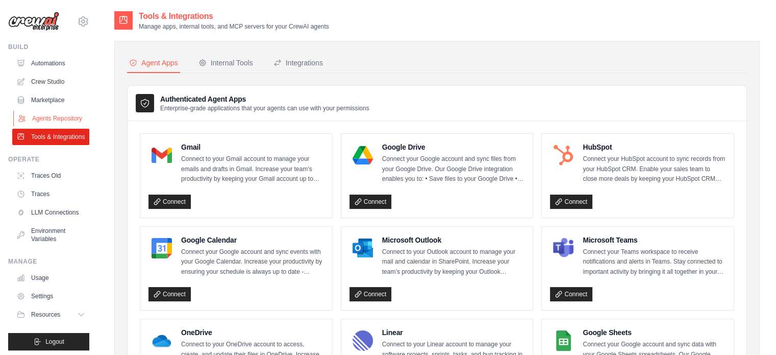
click at [46, 127] on link "Agents Repository" at bounding box center [51, 118] width 77 height 16
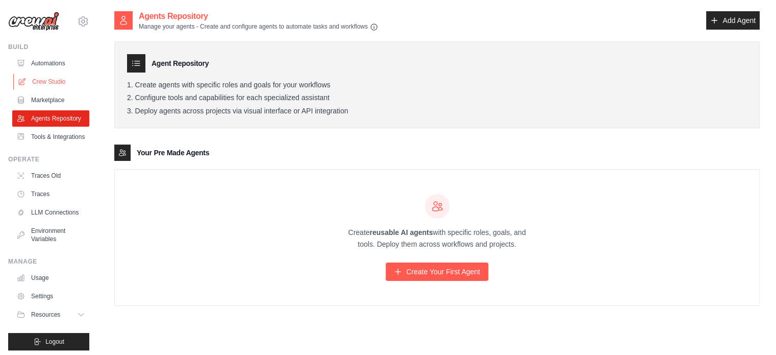
click at [40, 83] on link "Crew Studio" at bounding box center [51, 81] width 77 height 16
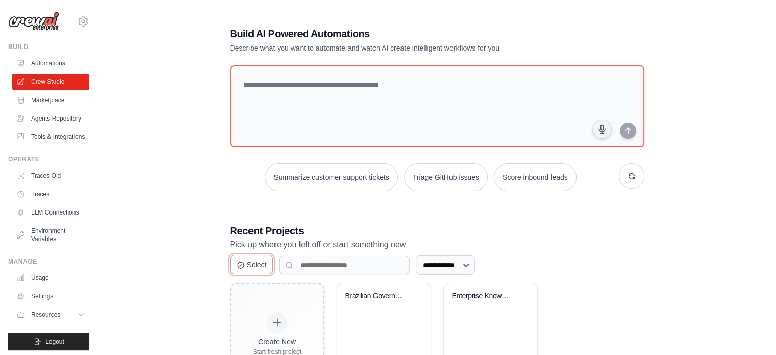
click at [247, 262] on button "Select" at bounding box center [251, 264] width 43 height 19
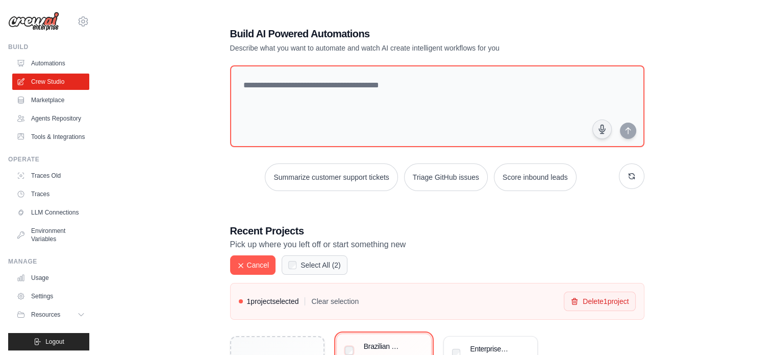
scroll to position [102, 0]
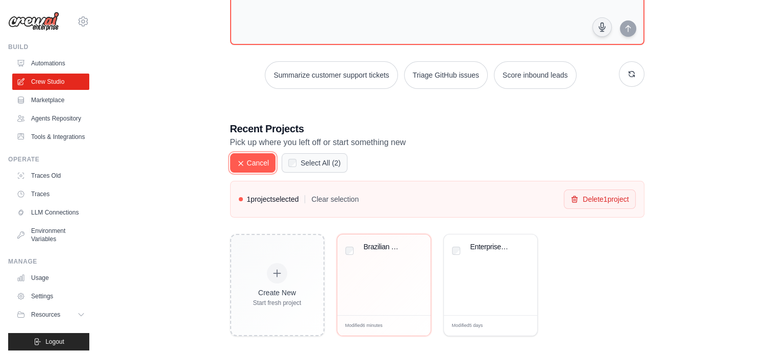
click at [241, 165] on icon at bounding box center [241, 163] width 8 height 8
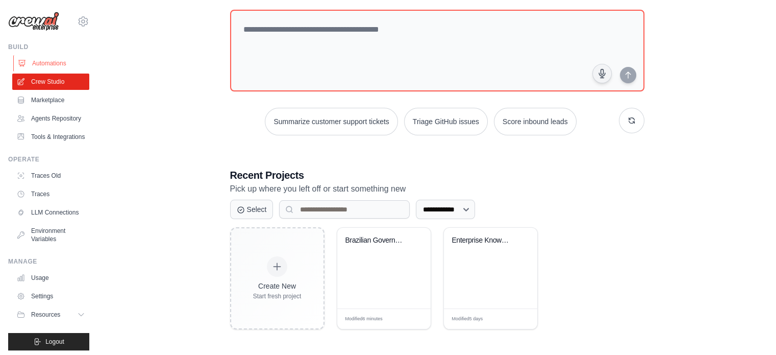
click at [63, 61] on link "Automations" at bounding box center [51, 63] width 77 height 16
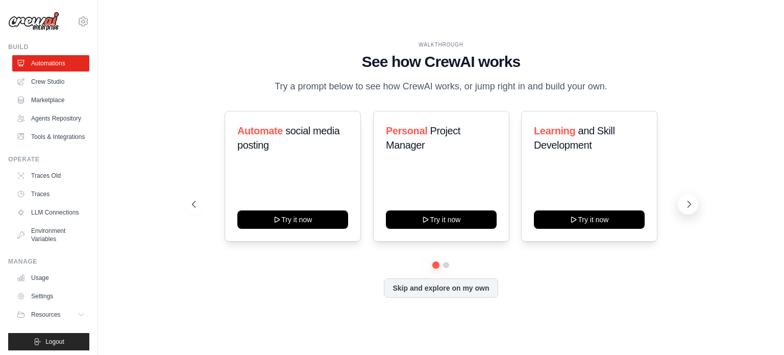
click at [687, 197] on button at bounding box center [688, 204] width 20 height 20
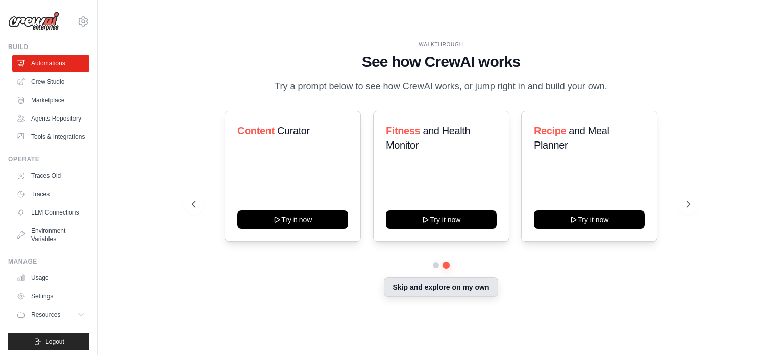
click at [443, 287] on button "Skip and explore on my own" at bounding box center [441, 286] width 114 height 19
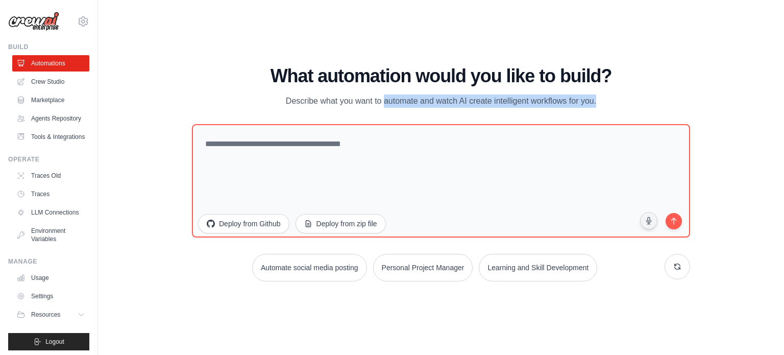
drag, startPoint x: 342, startPoint y: 101, endPoint x: 595, endPoint y: 112, distance: 252.3
click at [595, 112] on div "What automation would you like to build? Describe what you want to automate and…" at bounding box center [441, 173] width 498 height 215
click at [133, 159] on div "WALKTHROUGH See how CrewAI works Try a prompt below to see how CrewAI works, or…" at bounding box center [440, 177] width 653 height 334
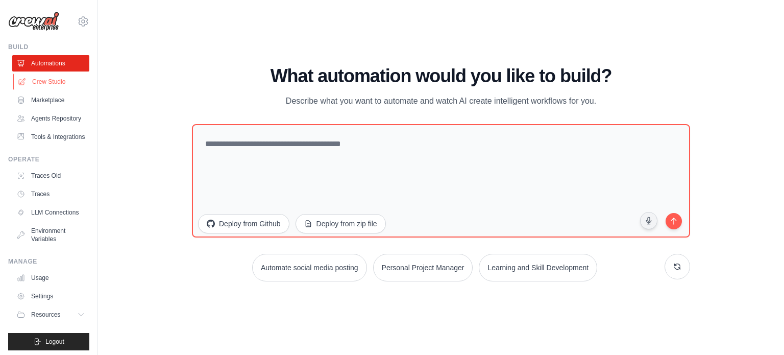
click at [56, 84] on link "Crew Studio" at bounding box center [51, 81] width 77 height 16
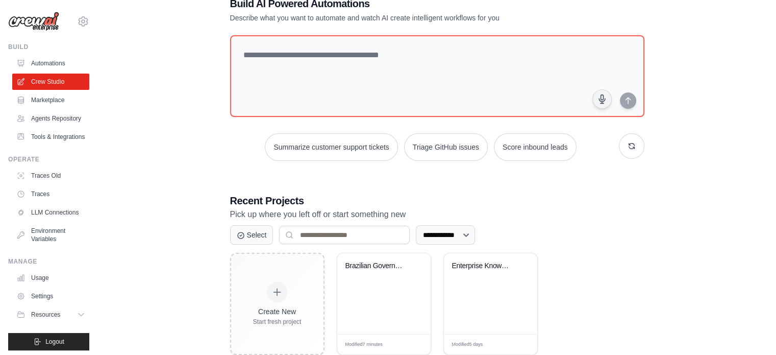
scroll to position [56, 0]
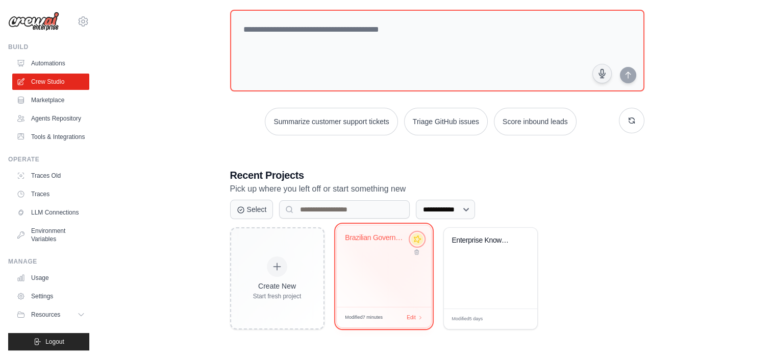
click at [418, 239] on icon at bounding box center [417, 239] width 8 height 8
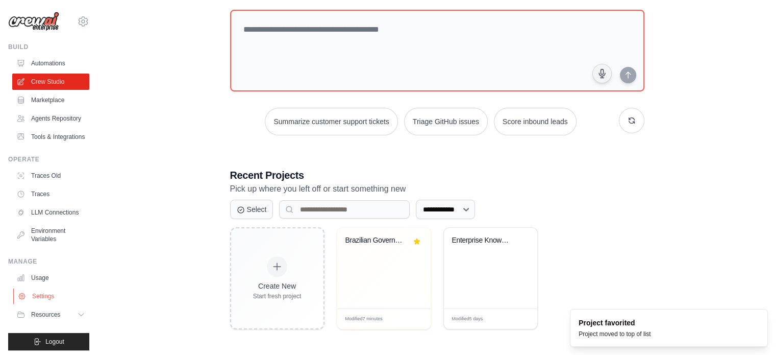
click at [60, 304] on link "Settings" at bounding box center [51, 296] width 77 height 16
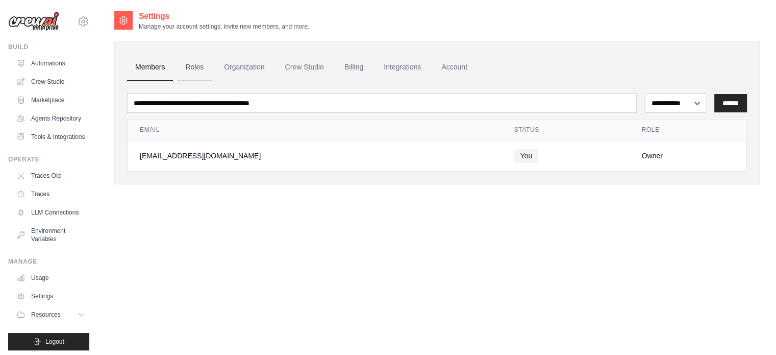
click at [203, 64] on link "Roles" at bounding box center [194, 68] width 35 height 28
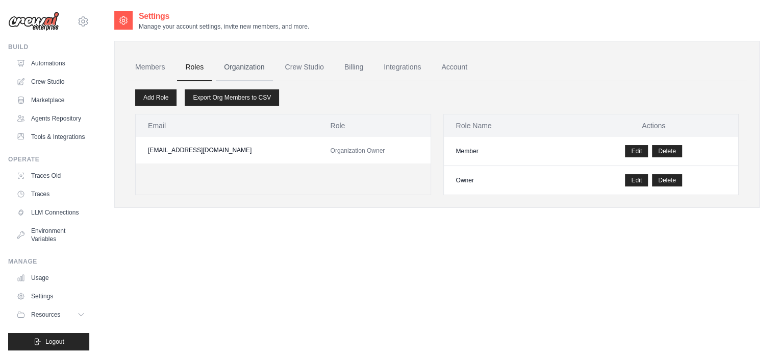
click at [246, 63] on link "Organization" at bounding box center [244, 68] width 57 height 28
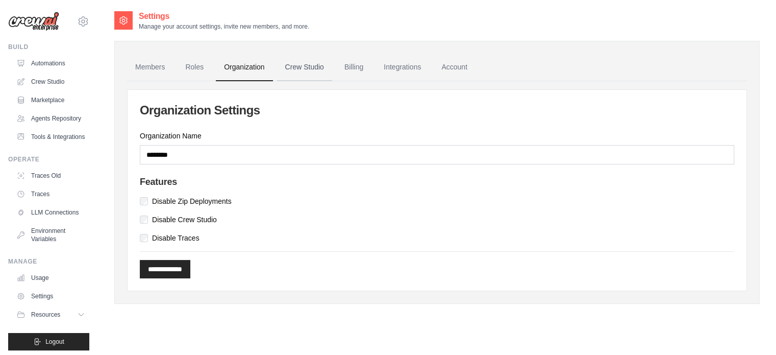
click at [302, 65] on link "Crew Studio" at bounding box center [304, 68] width 55 height 28
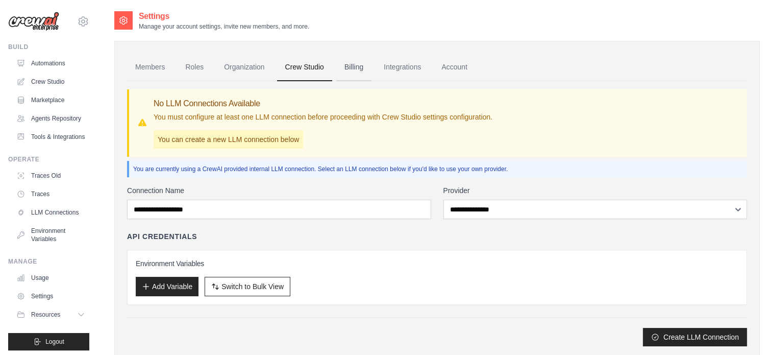
click at [351, 69] on link "Billing" at bounding box center [353, 68] width 35 height 28
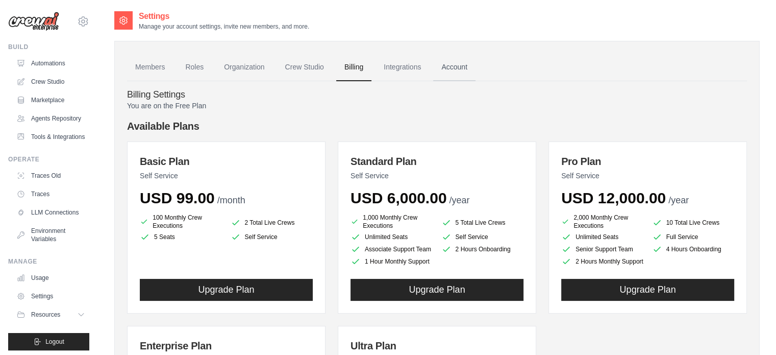
click at [459, 64] on link "Account" at bounding box center [454, 68] width 42 height 28
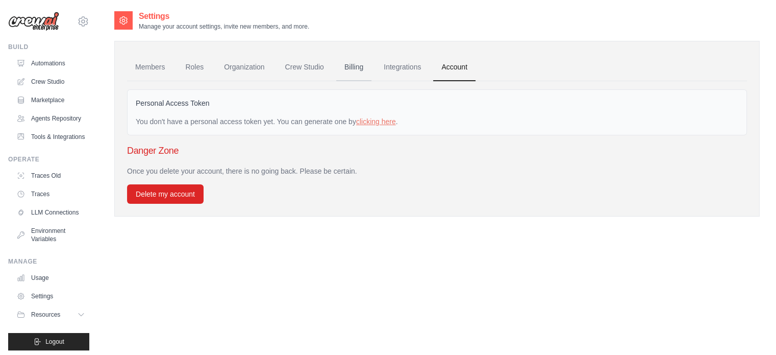
click at [351, 66] on link "Billing" at bounding box center [353, 68] width 35 height 28
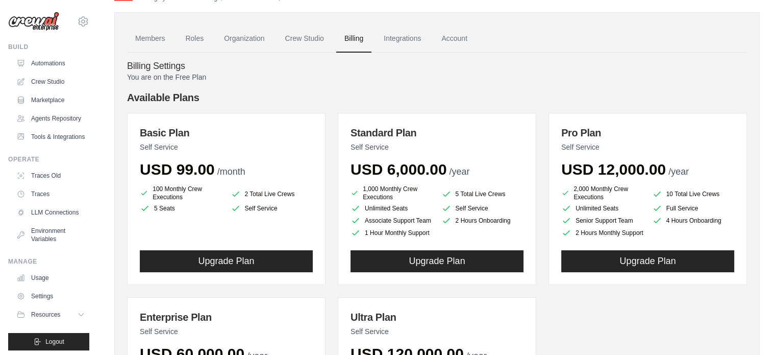
scroll to position [5, 0]
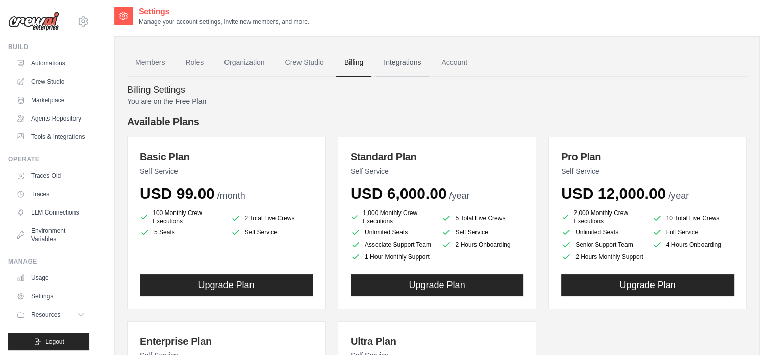
click at [402, 62] on link "Integrations" at bounding box center [403, 63] width 54 height 28
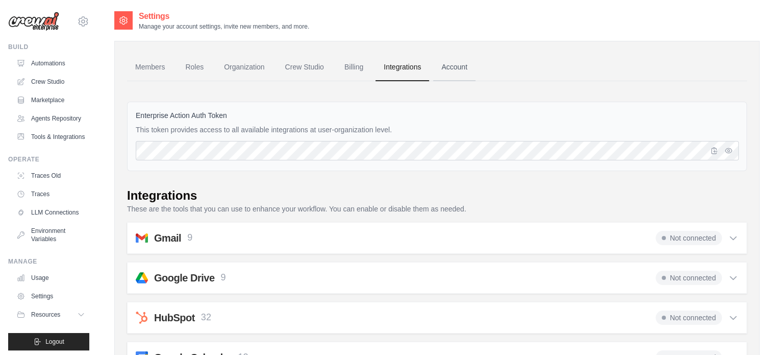
click at [458, 61] on link "Account" at bounding box center [454, 68] width 42 height 28
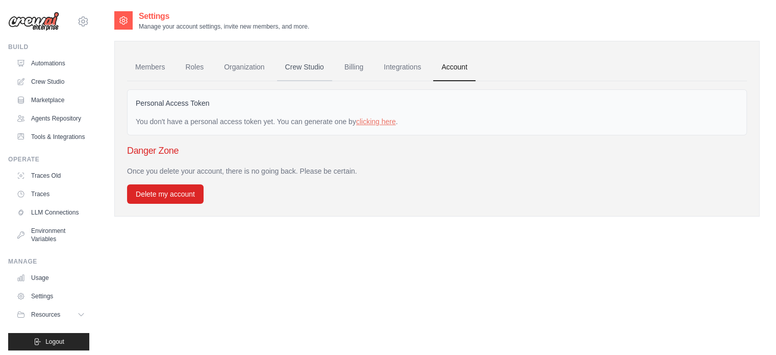
click at [330, 65] on link "Crew Studio" at bounding box center [304, 68] width 55 height 28
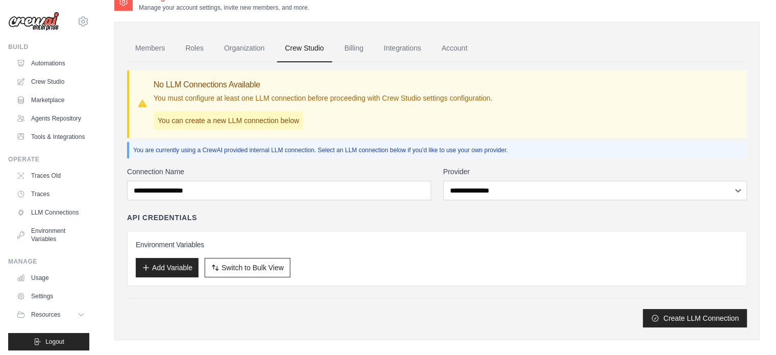
scroll to position [29, 0]
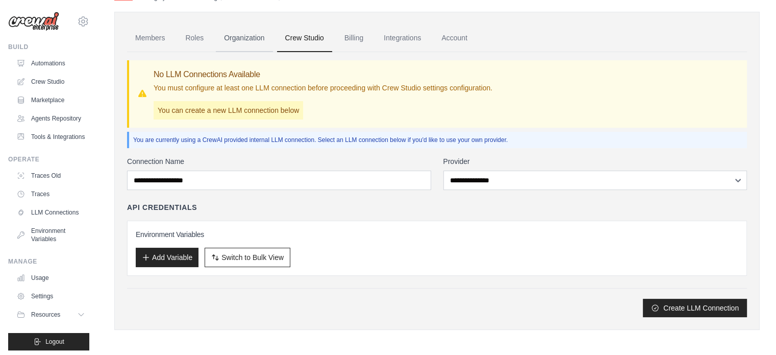
click at [257, 36] on link "Organization" at bounding box center [244, 38] width 57 height 28
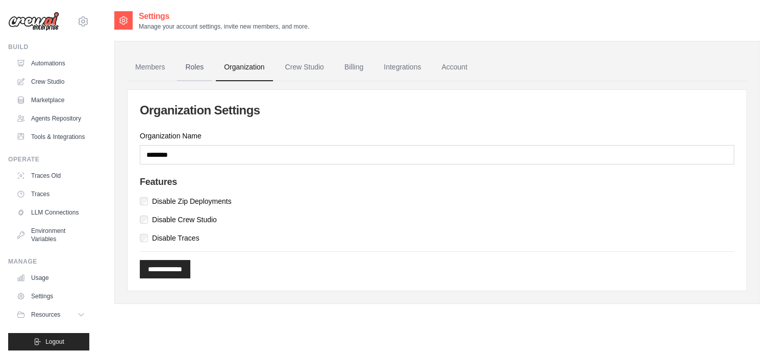
click at [193, 64] on link "Roles" at bounding box center [194, 68] width 35 height 28
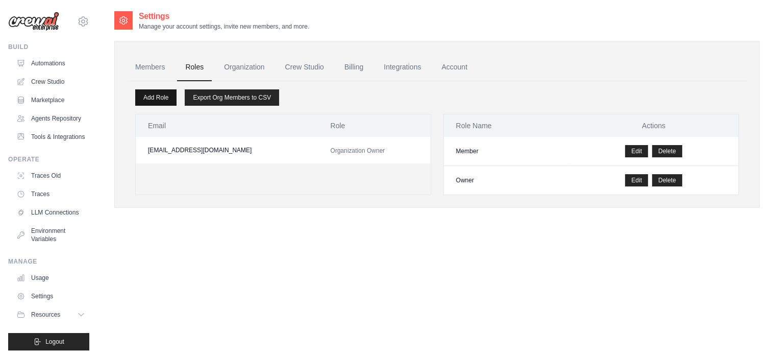
click at [150, 97] on link "Add Role" at bounding box center [155, 97] width 41 height 16
click at [155, 67] on link "Members" at bounding box center [150, 68] width 46 height 28
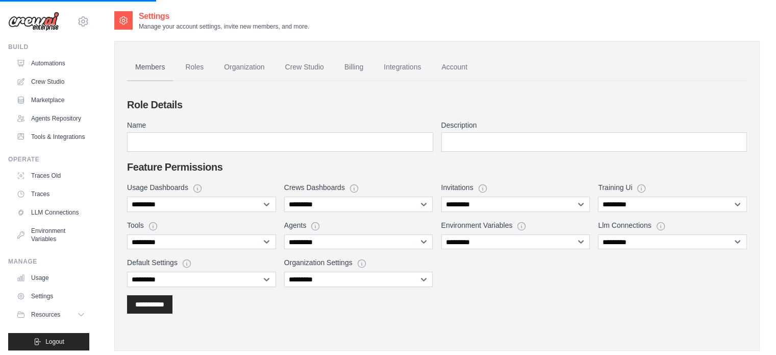
click at [163, 67] on link "Members" at bounding box center [150, 68] width 46 height 28
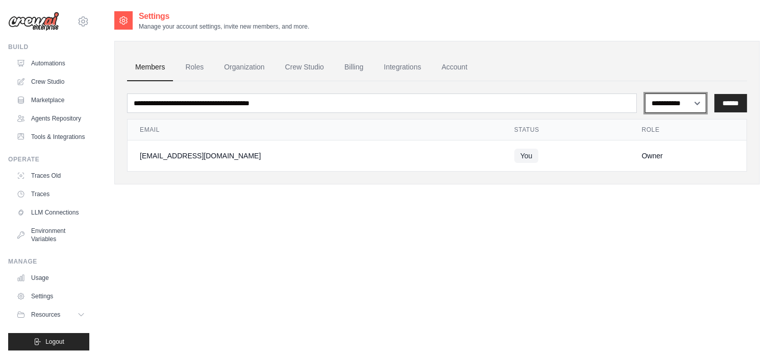
click at [672, 100] on select "**********" at bounding box center [675, 102] width 61 height 19
select select "******"
click at [645, 93] on select "**********" at bounding box center [675, 102] width 61 height 19
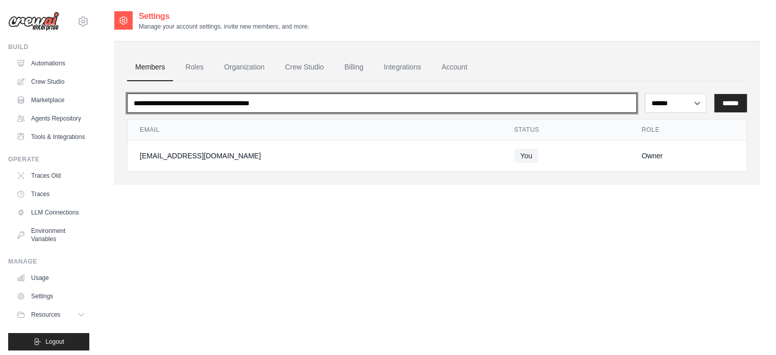
click at [527, 105] on input "email" at bounding box center [382, 102] width 510 height 19
click at [230, 107] on input "email" at bounding box center [382, 102] width 510 height 19
paste input "**********"
type input "**********"
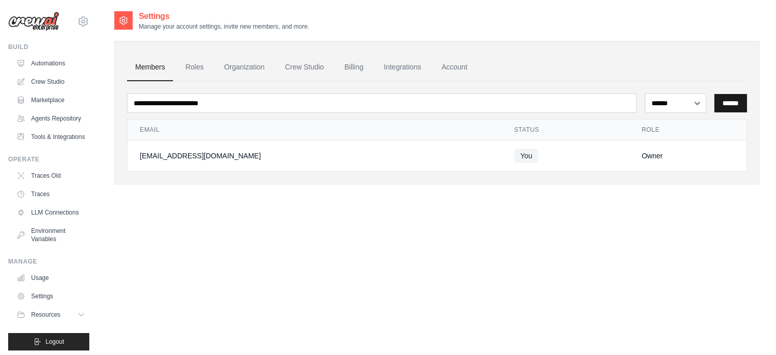
click at [734, 100] on input "******" at bounding box center [730, 103] width 33 height 18
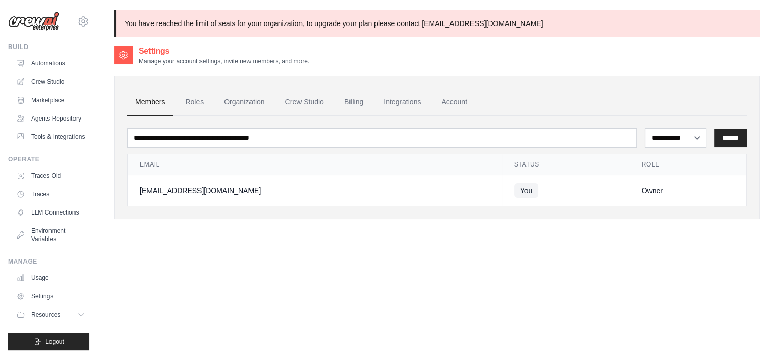
click at [218, 275] on div "**********" at bounding box center [437, 222] width 646 height 355
click at [53, 83] on link "Crew Studio" at bounding box center [51, 81] width 77 height 16
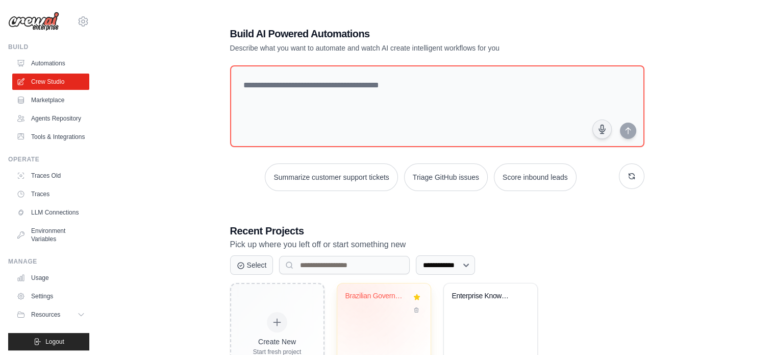
click at [370, 299] on div "Brazilian Government Contracts EKG ..." at bounding box center [376, 297] width 62 height 13
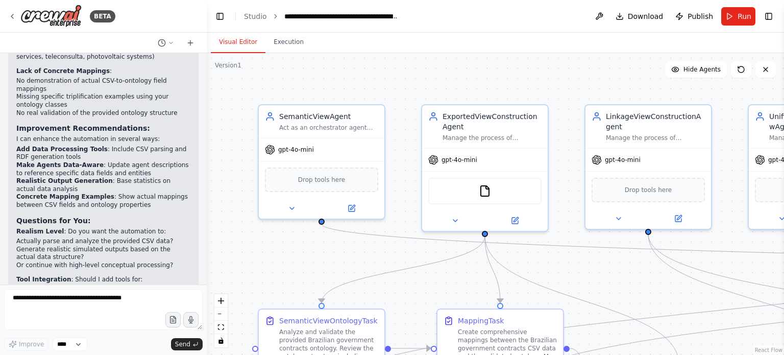
scroll to position [3566, 0]
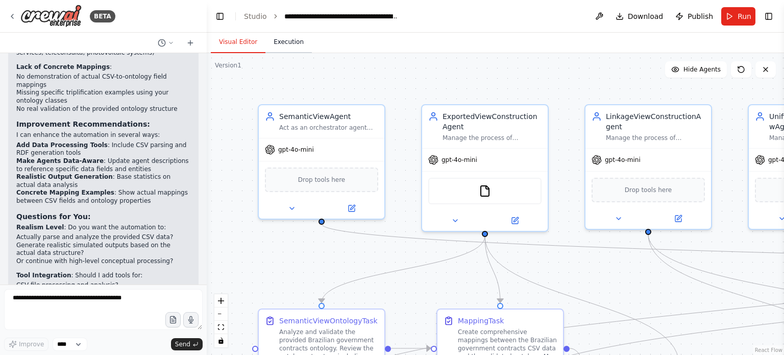
click at [286, 44] on button "Execution" at bounding box center [288, 42] width 46 height 21
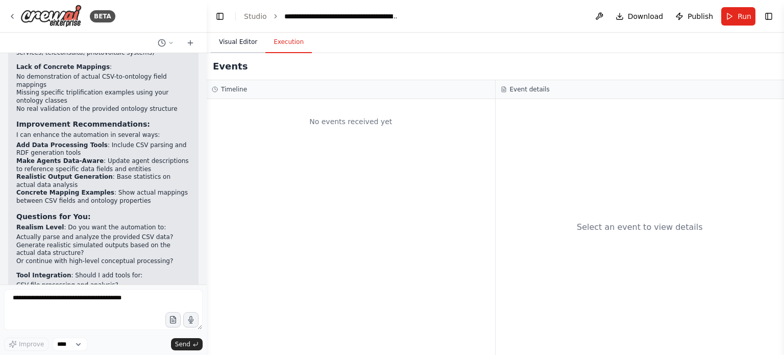
click at [246, 44] on button "Visual Editor" at bounding box center [238, 42] width 55 height 21
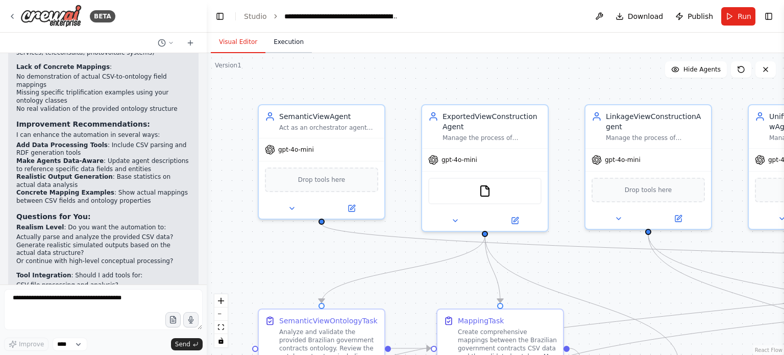
click at [284, 46] on button "Execution" at bounding box center [288, 42] width 46 height 21
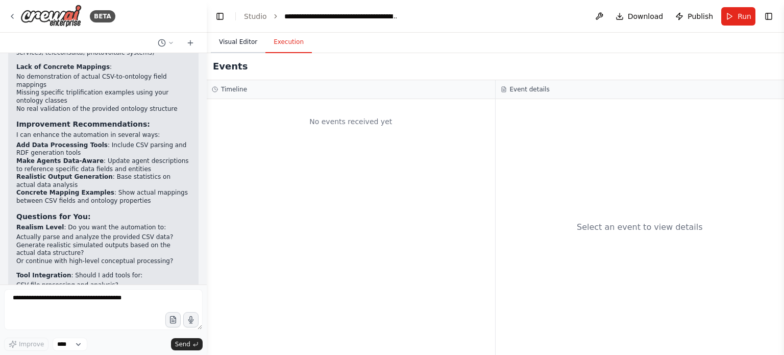
click at [249, 42] on button "Visual Editor" at bounding box center [238, 42] width 55 height 21
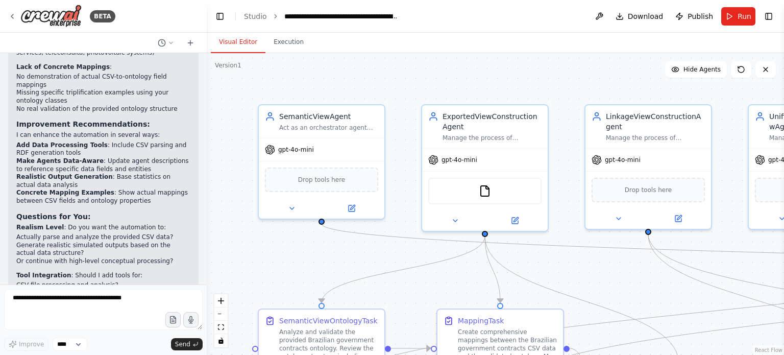
click at [261, 52] on button "Visual Editor" at bounding box center [238, 42] width 55 height 21
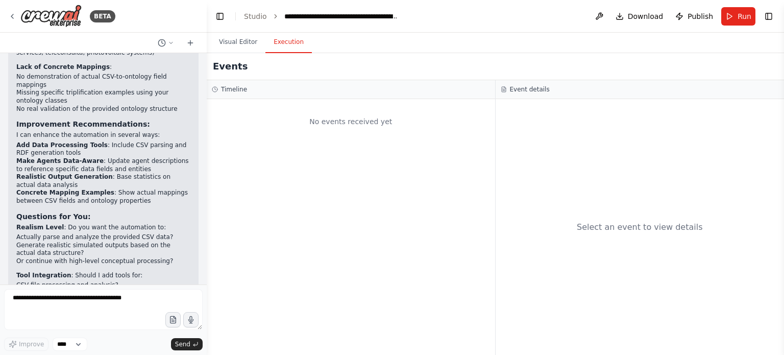
click at [281, 42] on button "Execution" at bounding box center [288, 42] width 46 height 21
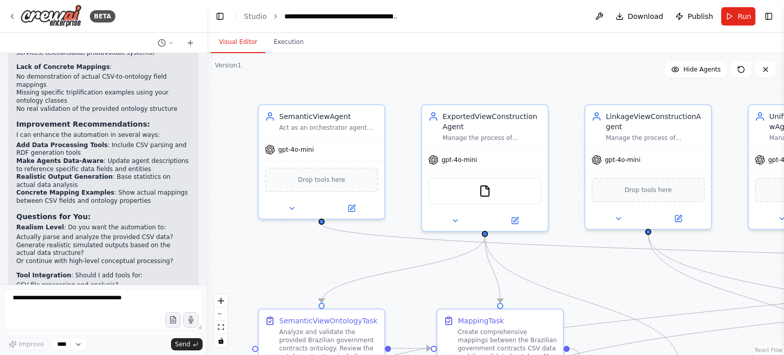
click at [248, 42] on button "Visual Editor" at bounding box center [238, 42] width 55 height 21
click at [741, 15] on span "Run" at bounding box center [744, 16] width 14 height 10
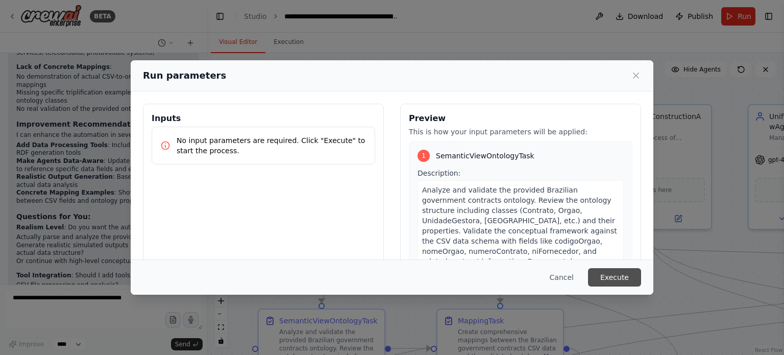
click at [630, 281] on button "Execute" at bounding box center [614, 277] width 53 height 18
